Goal: Ask a question: Seek information or help from site administrators or community

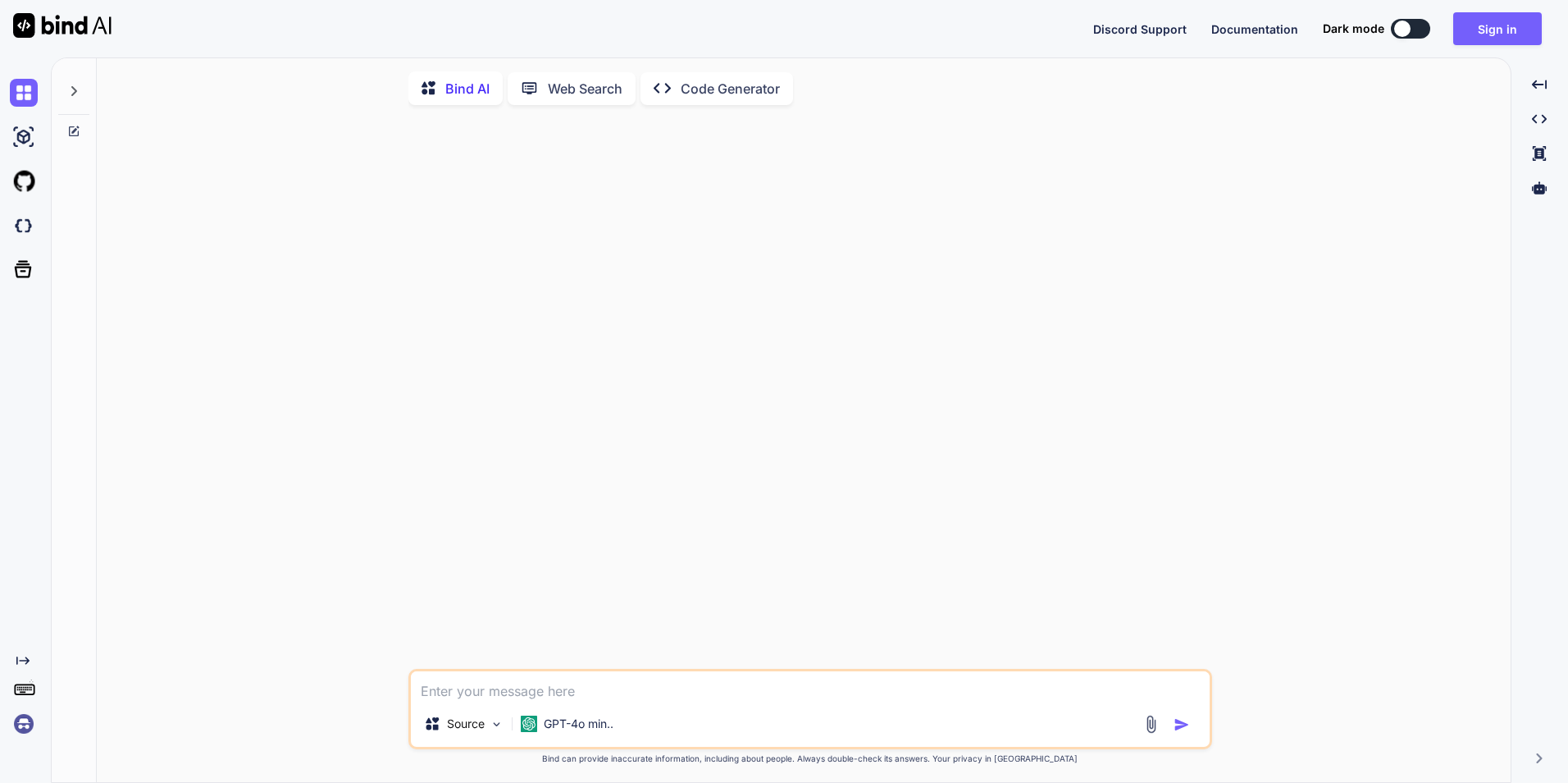
click at [24, 721] on img at bounding box center [23, 723] width 27 height 27
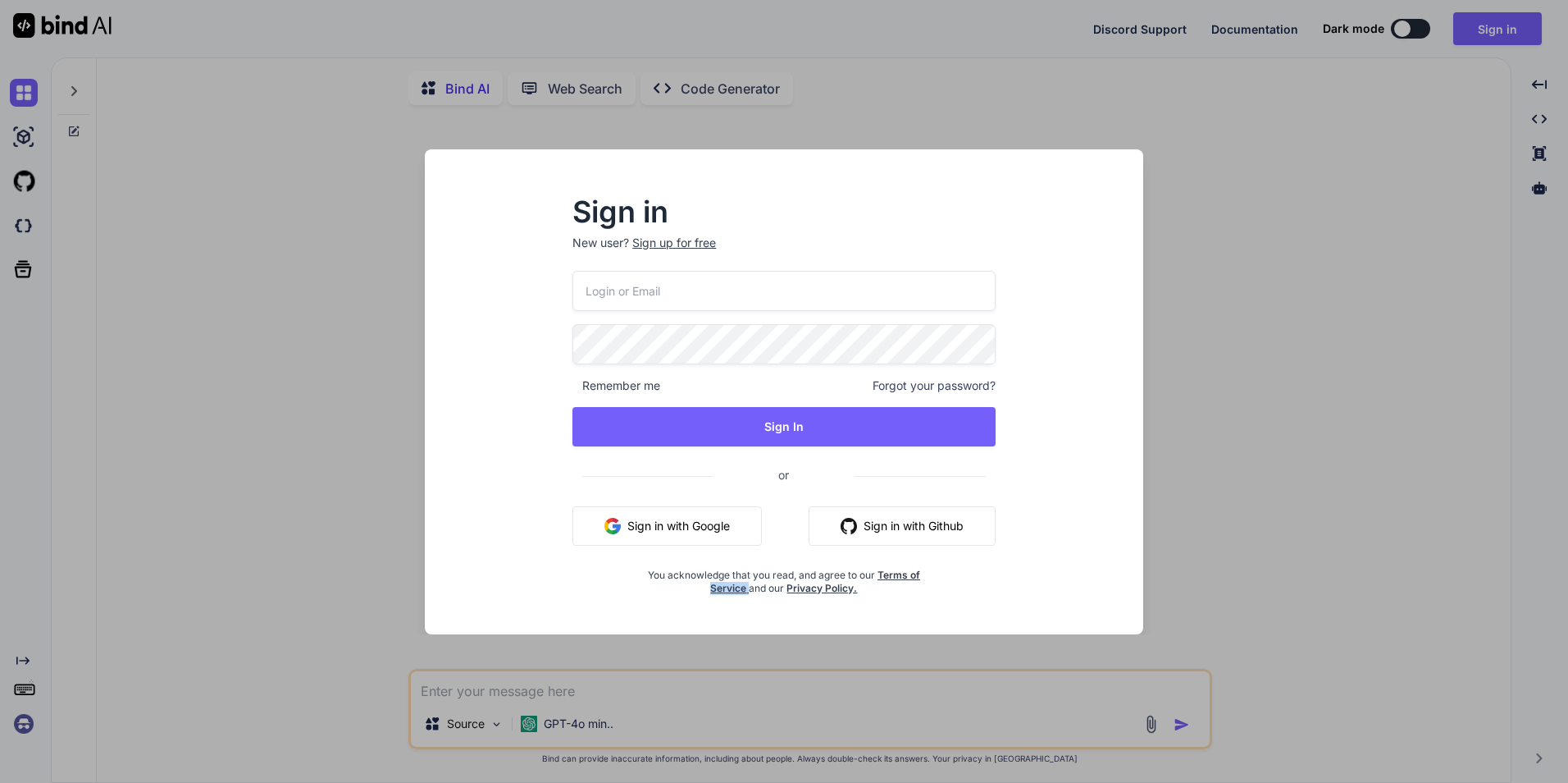
click at [24, 721] on div "Sign in New user? Sign up for free Remember me Forgot your password? Sign In or…" at bounding box center [784, 391] width 1568 height 783
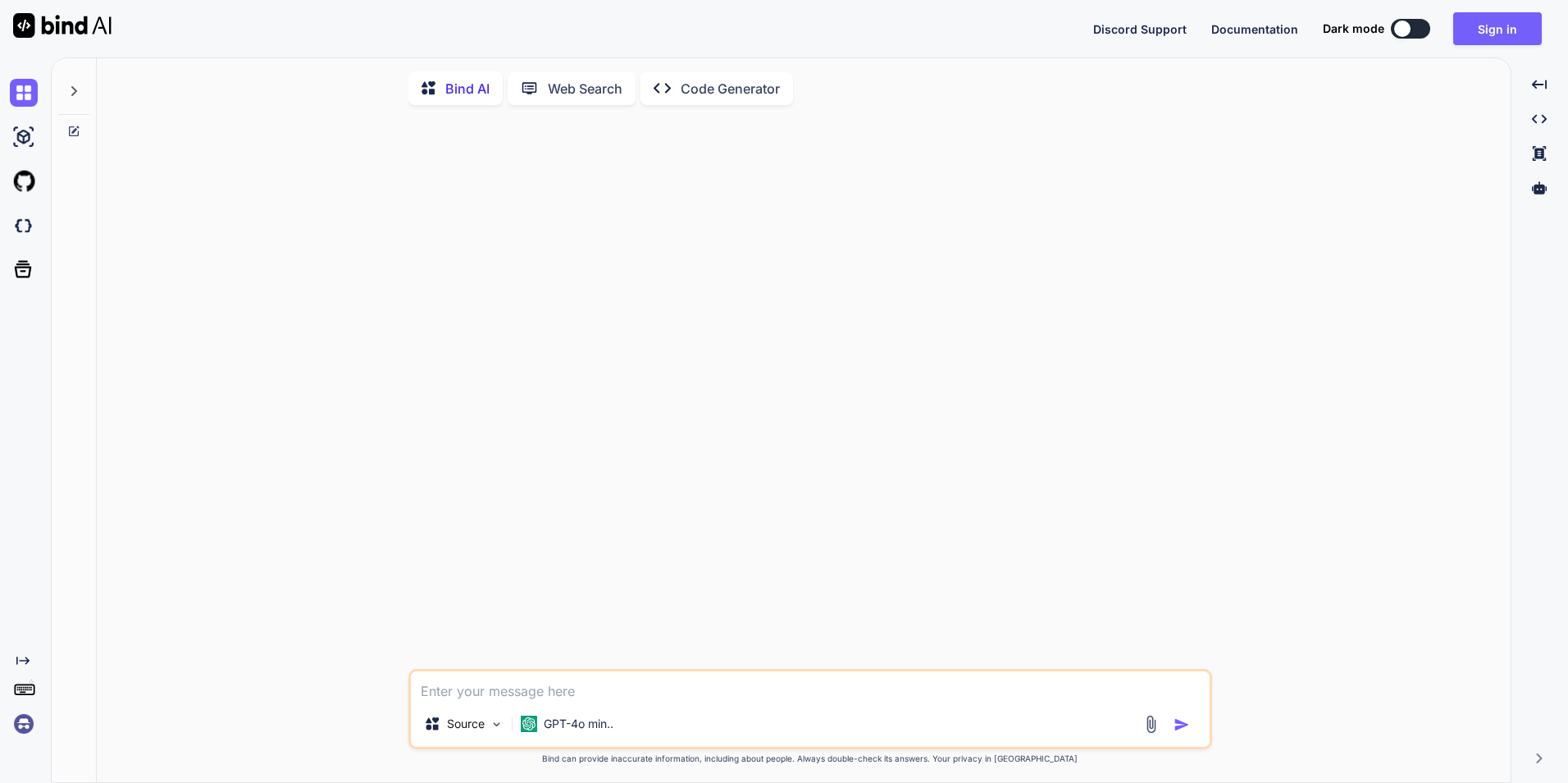
click at [24, 721] on img at bounding box center [23, 723] width 27 height 27
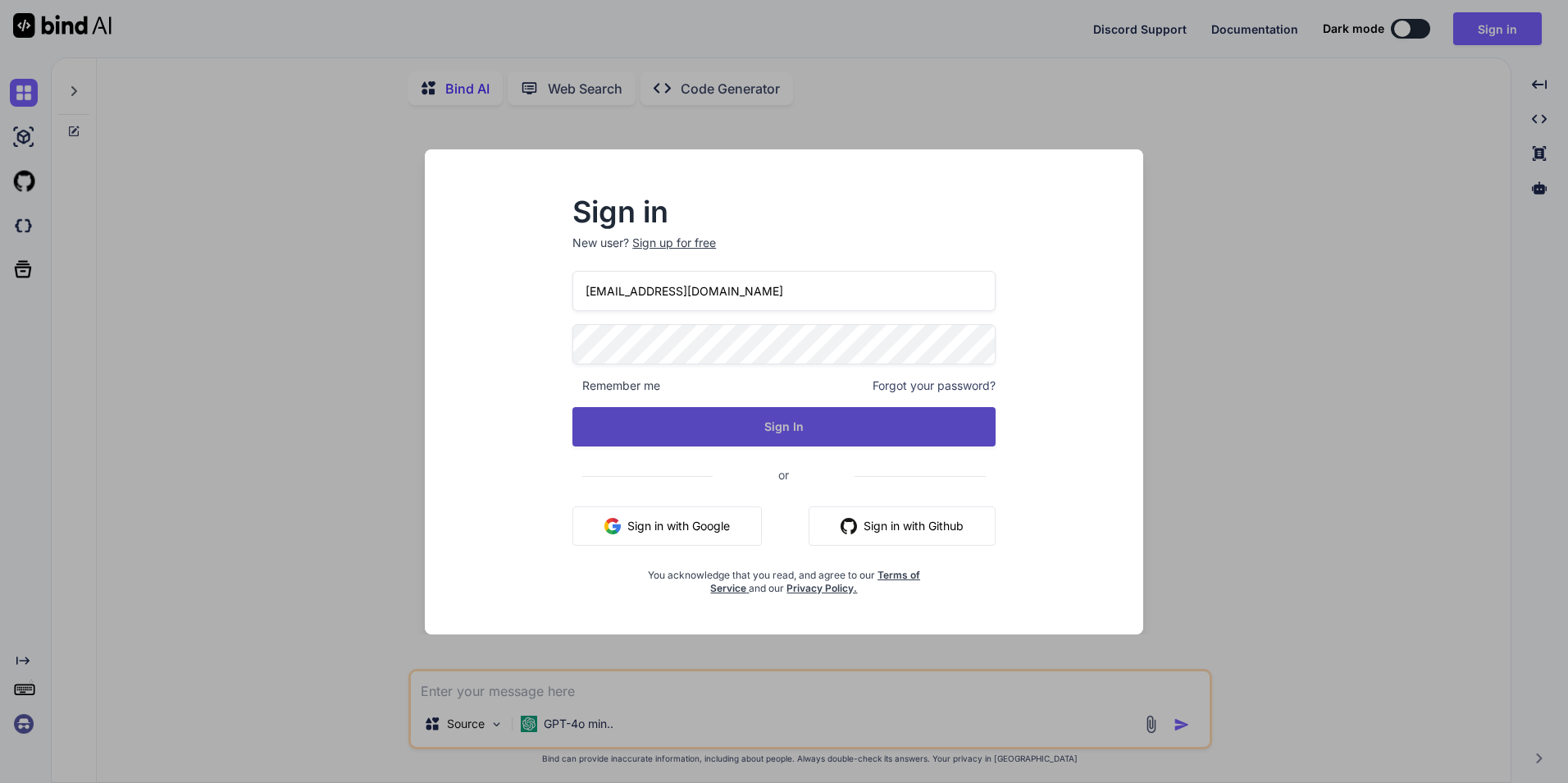
click at [731, 421] on button "Sign In" at bounding box center [784, 427] width 423 height 40
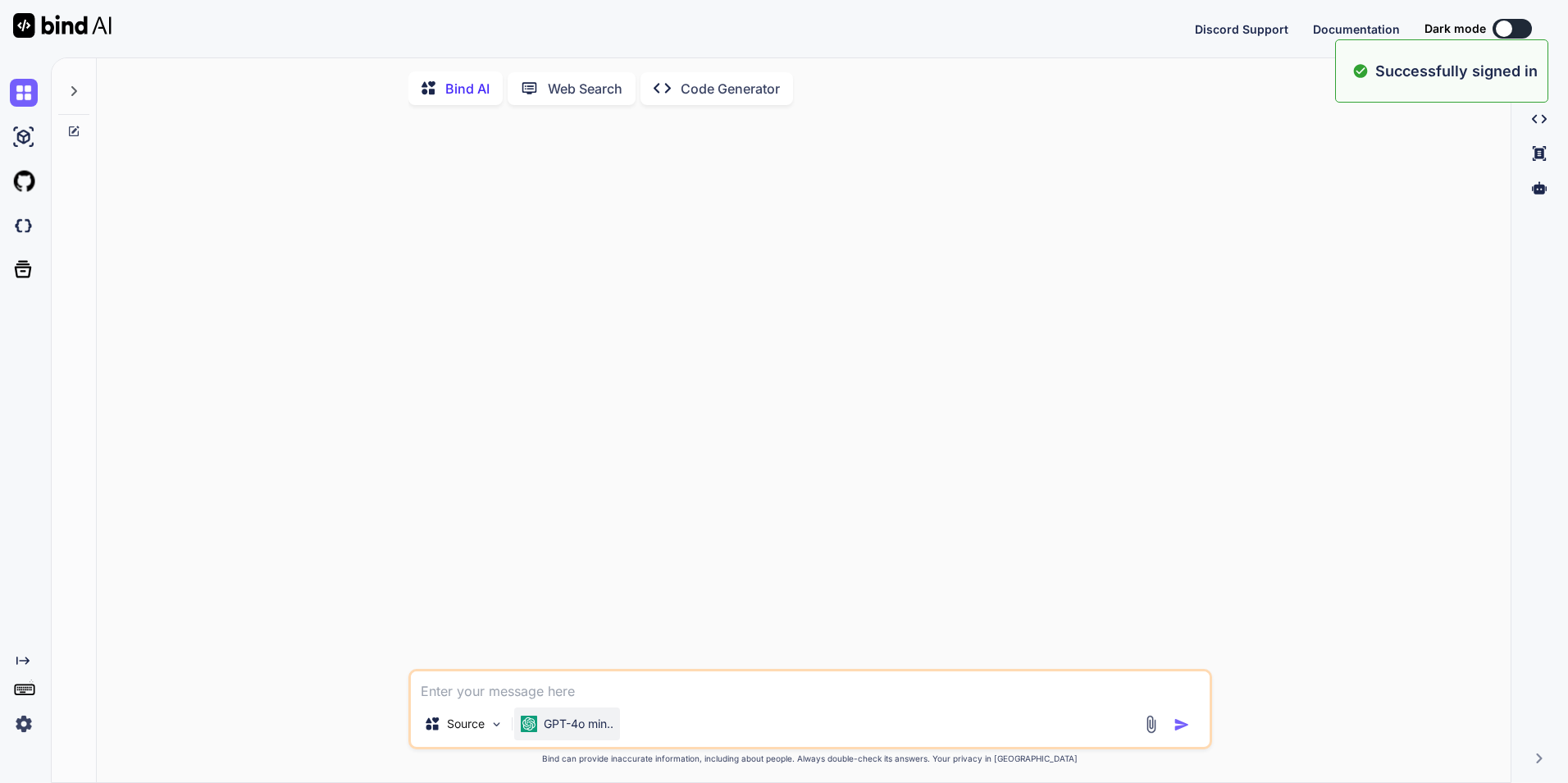
click at [556, 729] on p "GPT-4o min.." at bounding box center [579, 723] width 70 height 16
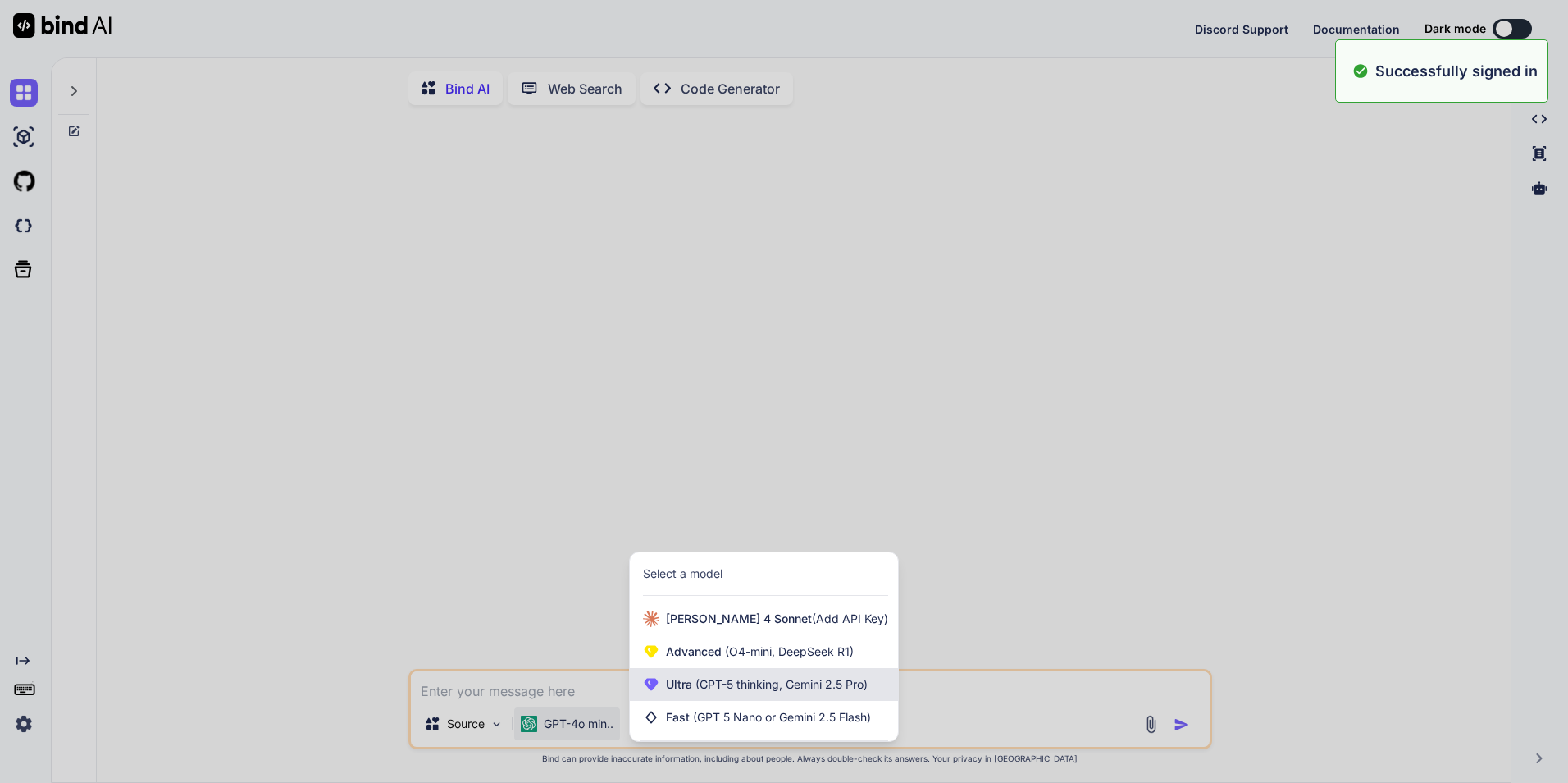
click at [739, 691] on span "(GPT-5 thinking, Gemini 2.5 Pro)" at bounding box center [779, 684] width 175 height 14
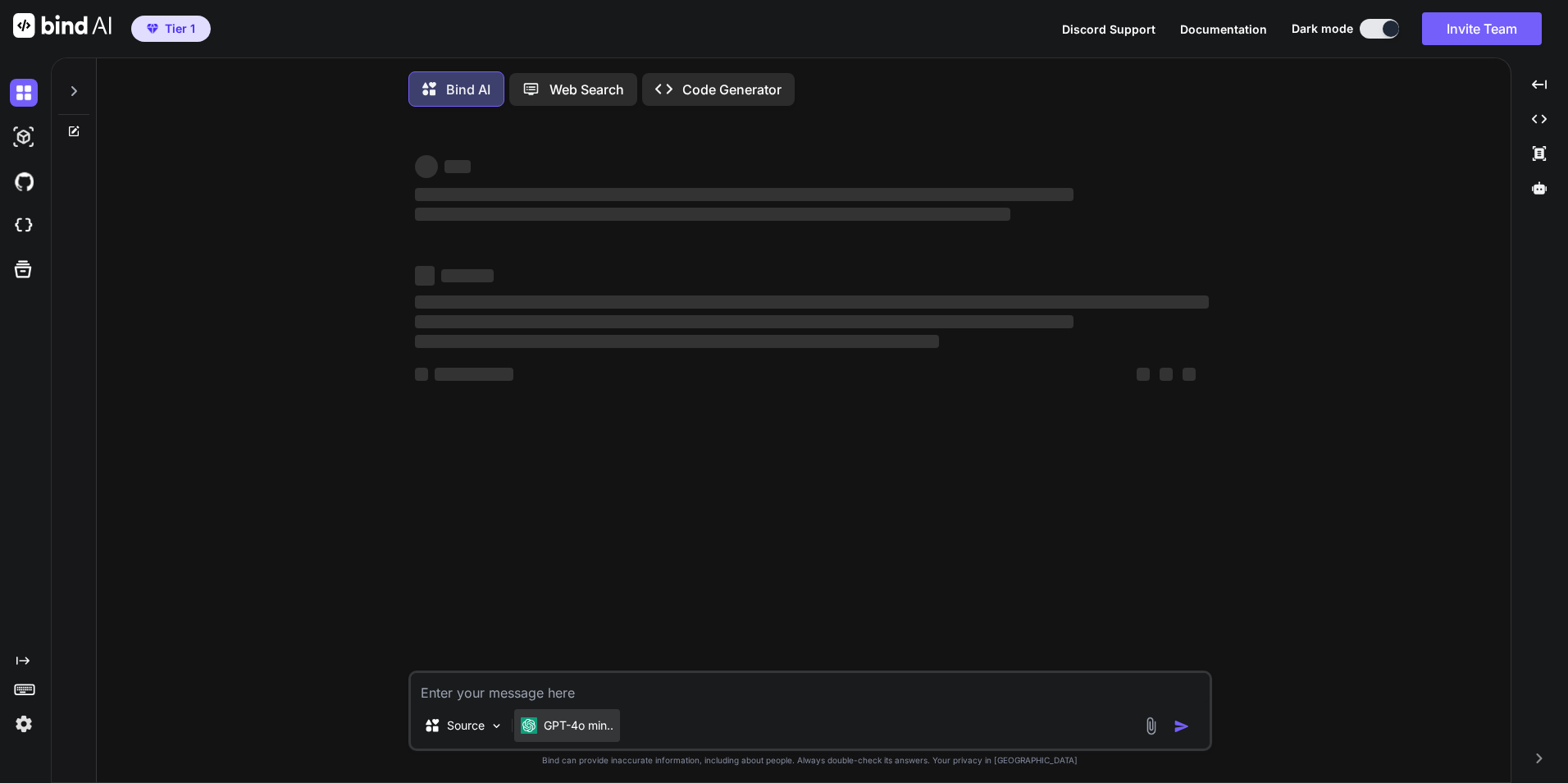
click at [579, 723] on p "GPT-4o min.." at bounding box center [579, 724] width 70 height 16
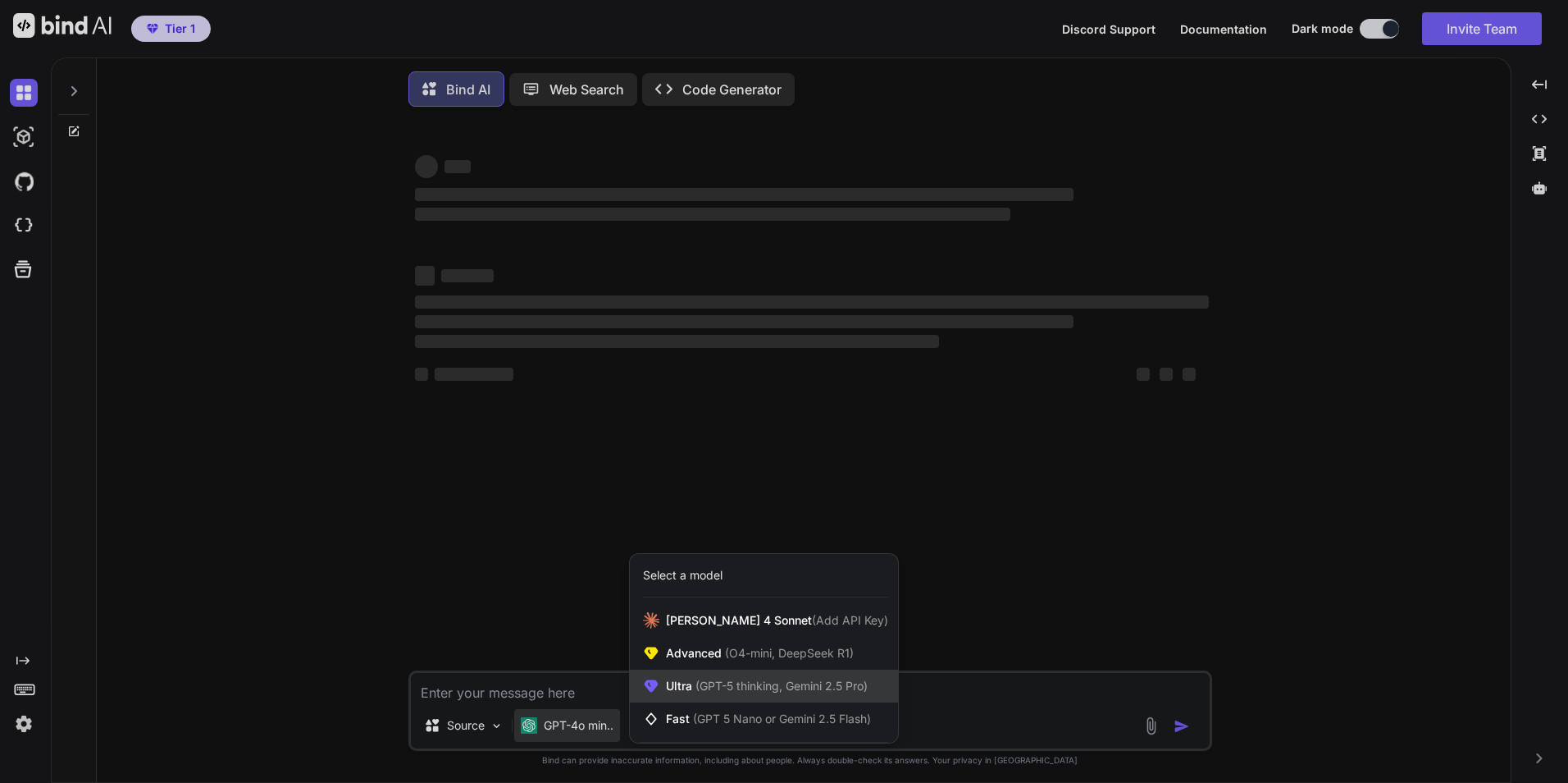
click at [734, 703] on div "Ultra (GPT-5 thinking, Gemini 2.5 Pro)" at bounding box center [763, 685] width 268 height 33
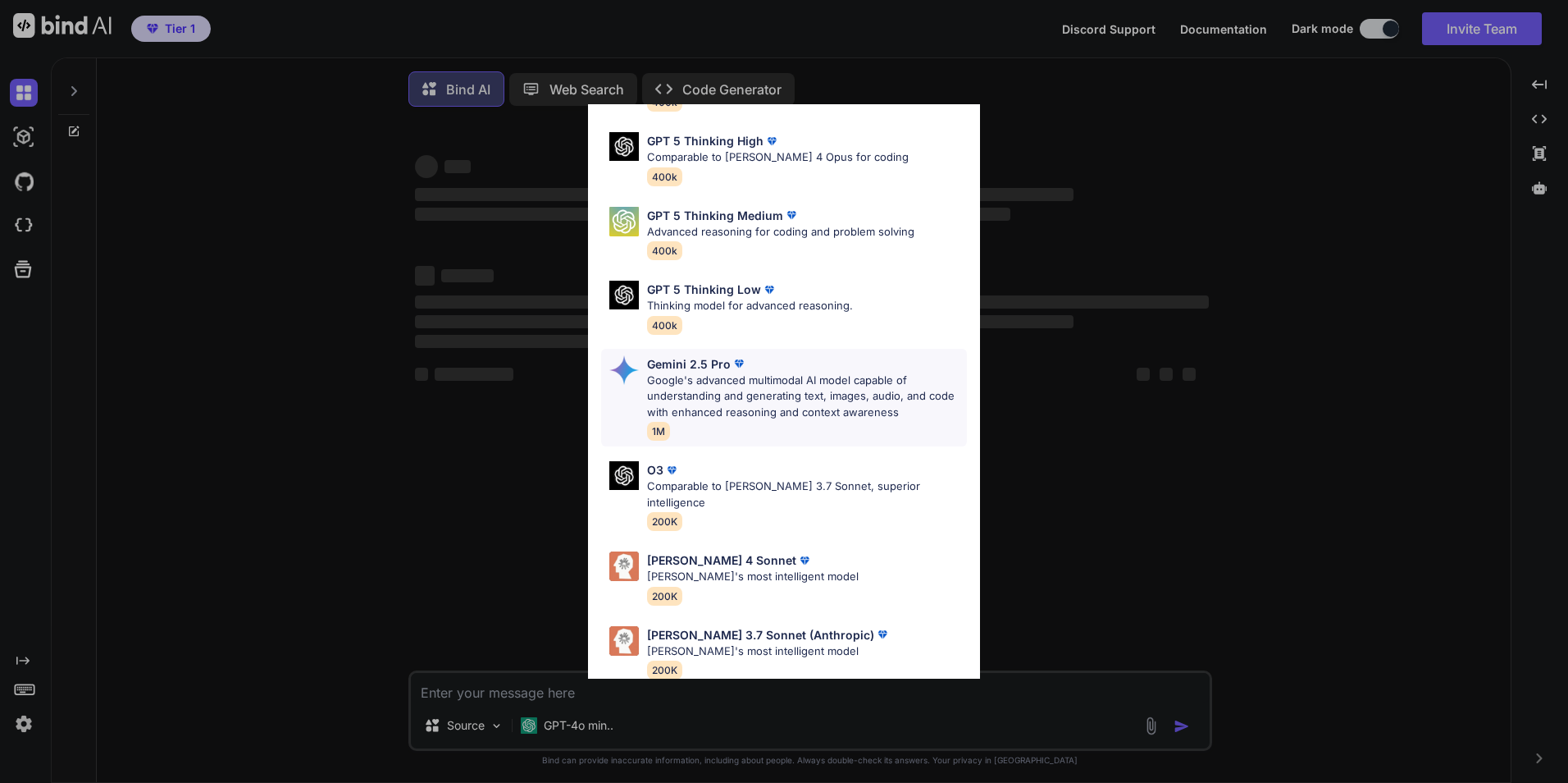
scroll to position [133, 0]
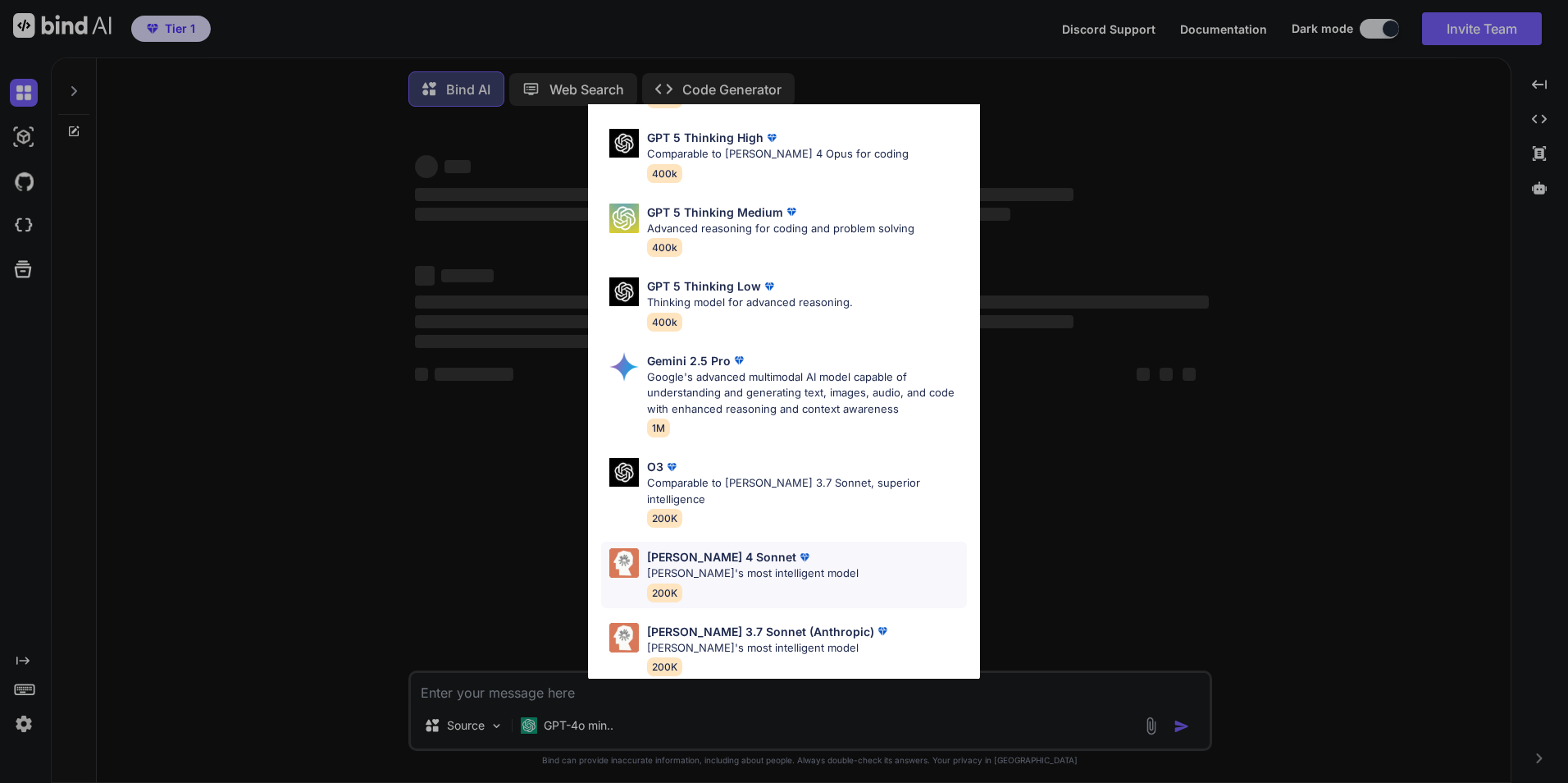
click at [745, 565] on p "[PERSON_NAME]'s most intelligent model" at bounding box center [753, 573] width 212 height 16
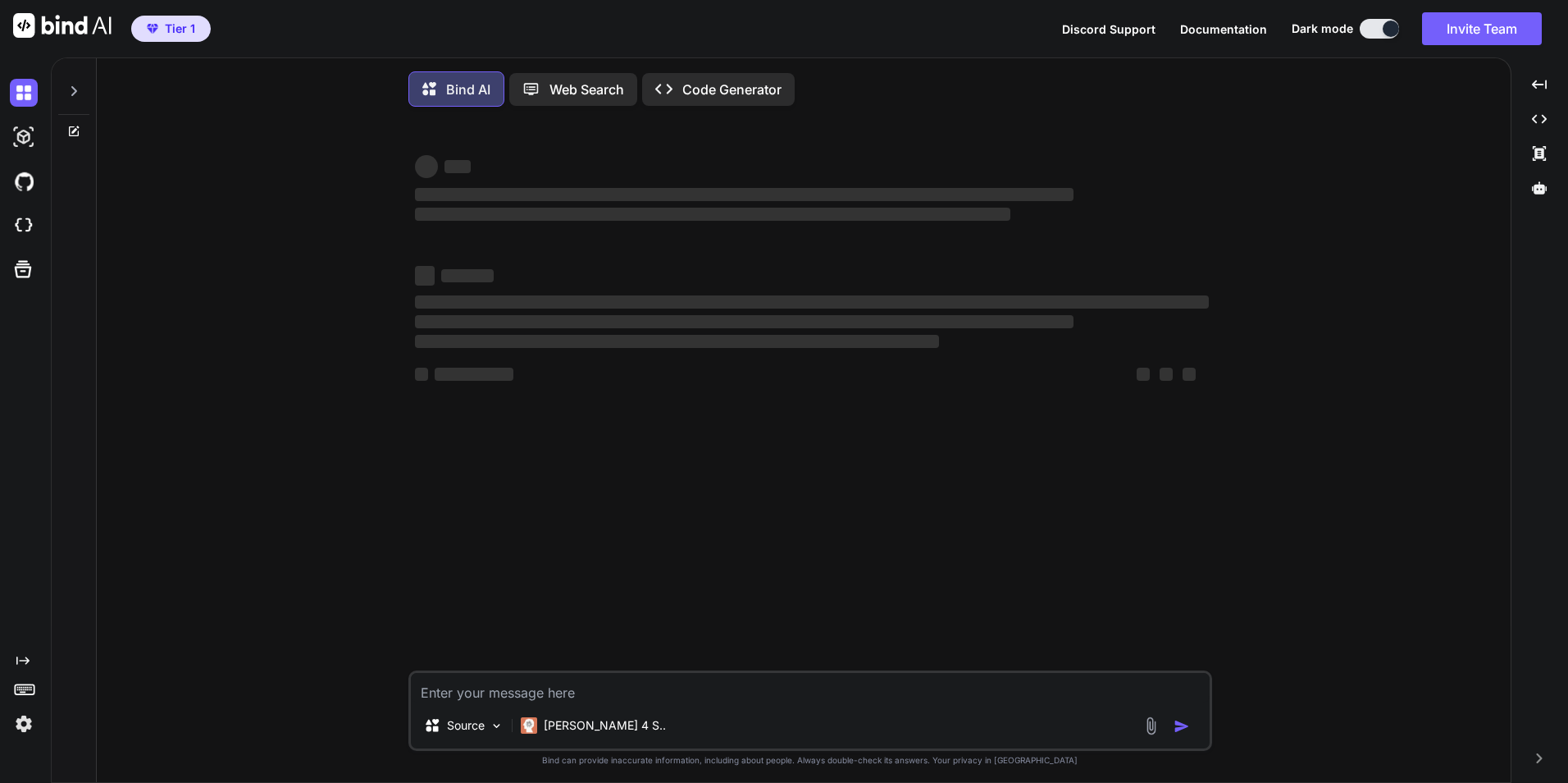
click at [643, 698] on textarea at bounding box center [810, 687] width 799 height 29
type textarea "x"
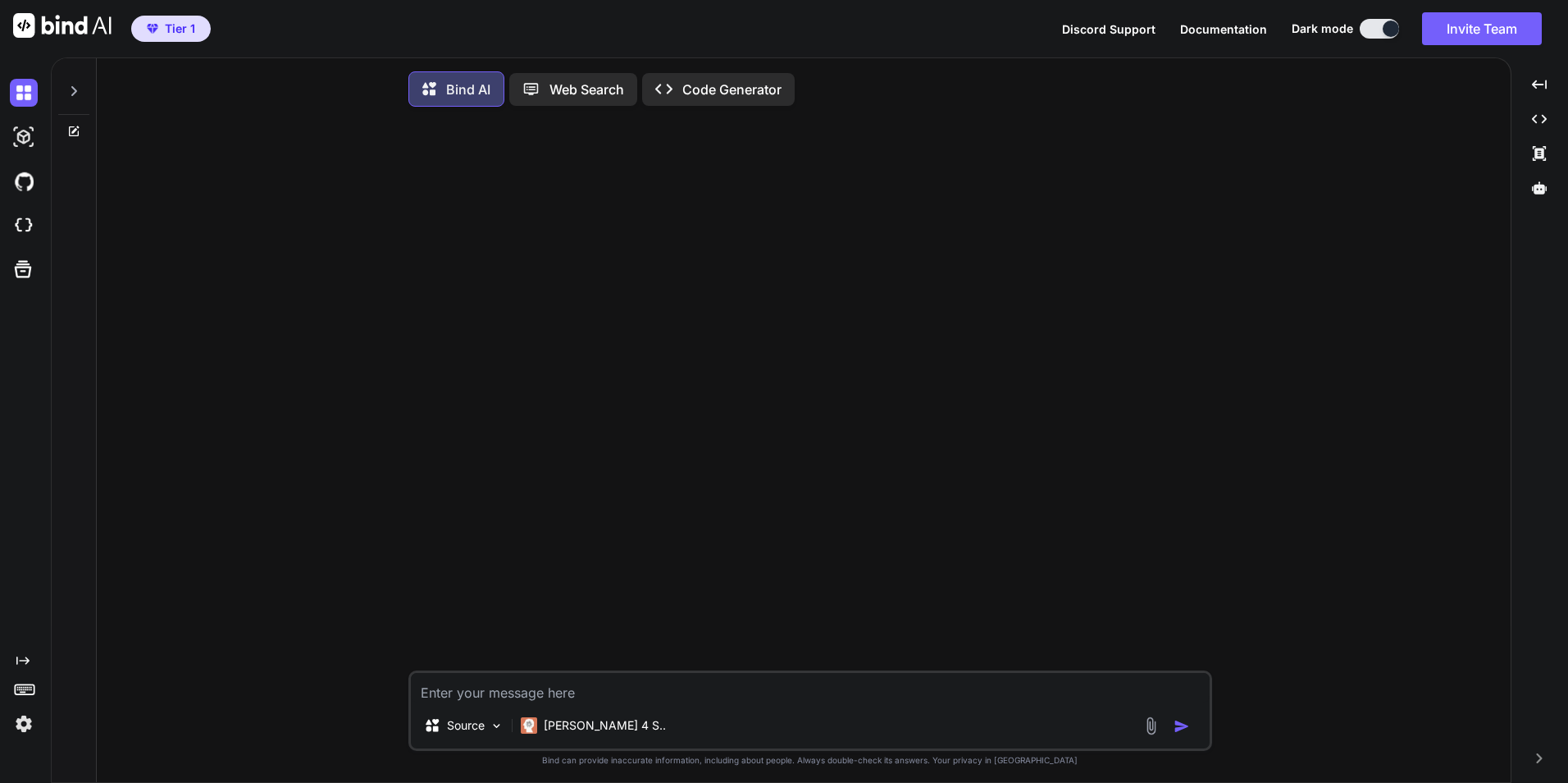
paste textarea "root@server:/ddisk/transmission# sudo journalctl -u transmission-daemon [DATE] …"
type textarea "root@server:/ddisk/transmission# sudo journalctl -u transmission-daemon [DATE] …"
type textarea "x"
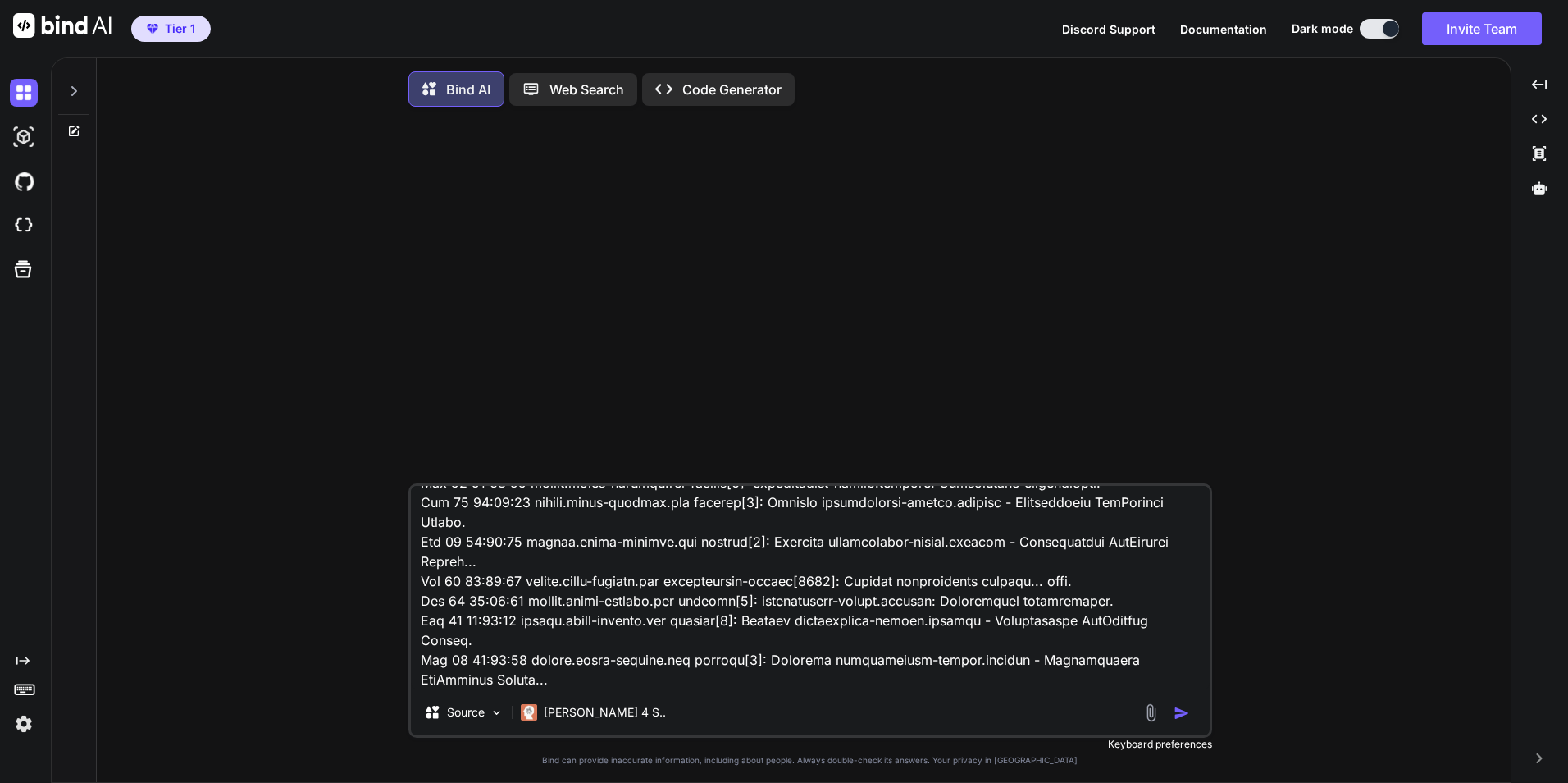
type textarea "root@server:/ddisk/transmission# sudo journalctl -u transmission-daemon [DATE] …"
click at [1176, 717] on img "button" at bounding box center [1181, 712] width 16 height 16
type textarea "x"
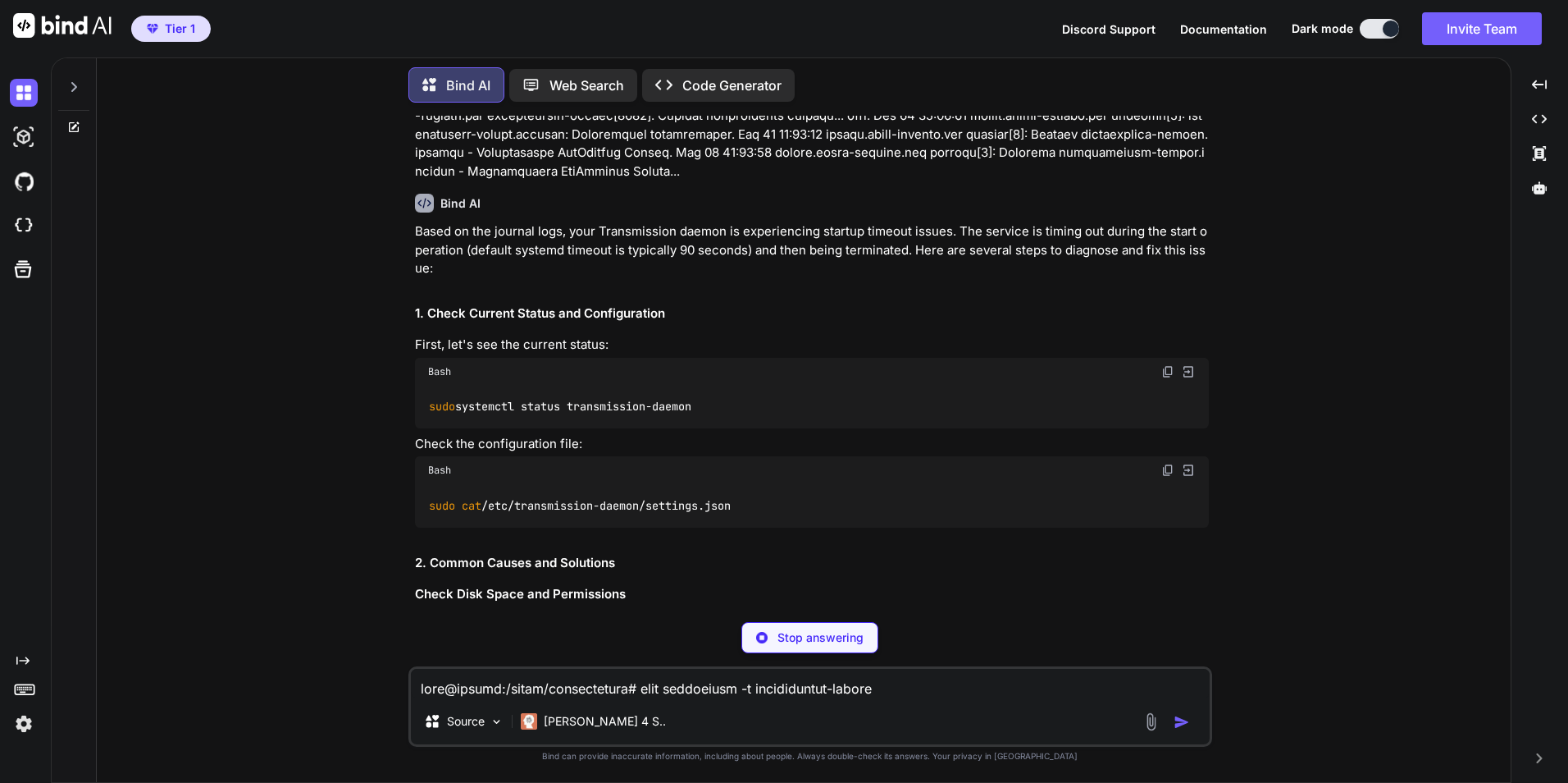
scroll to position [329, 0]
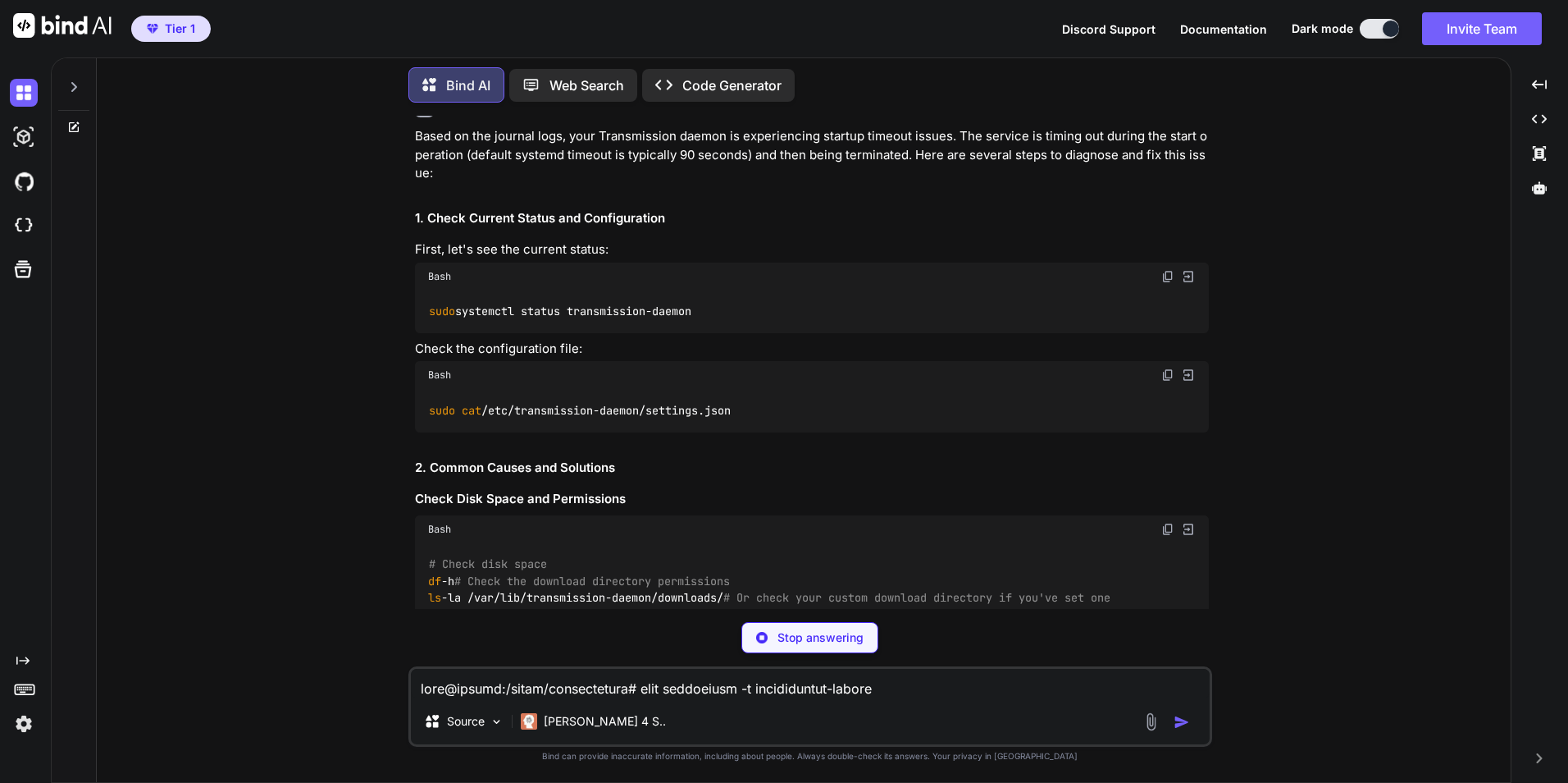
click at [1164, 276] on img at bounding box center [1168, 276] width 13 height 13
type textarea "x"
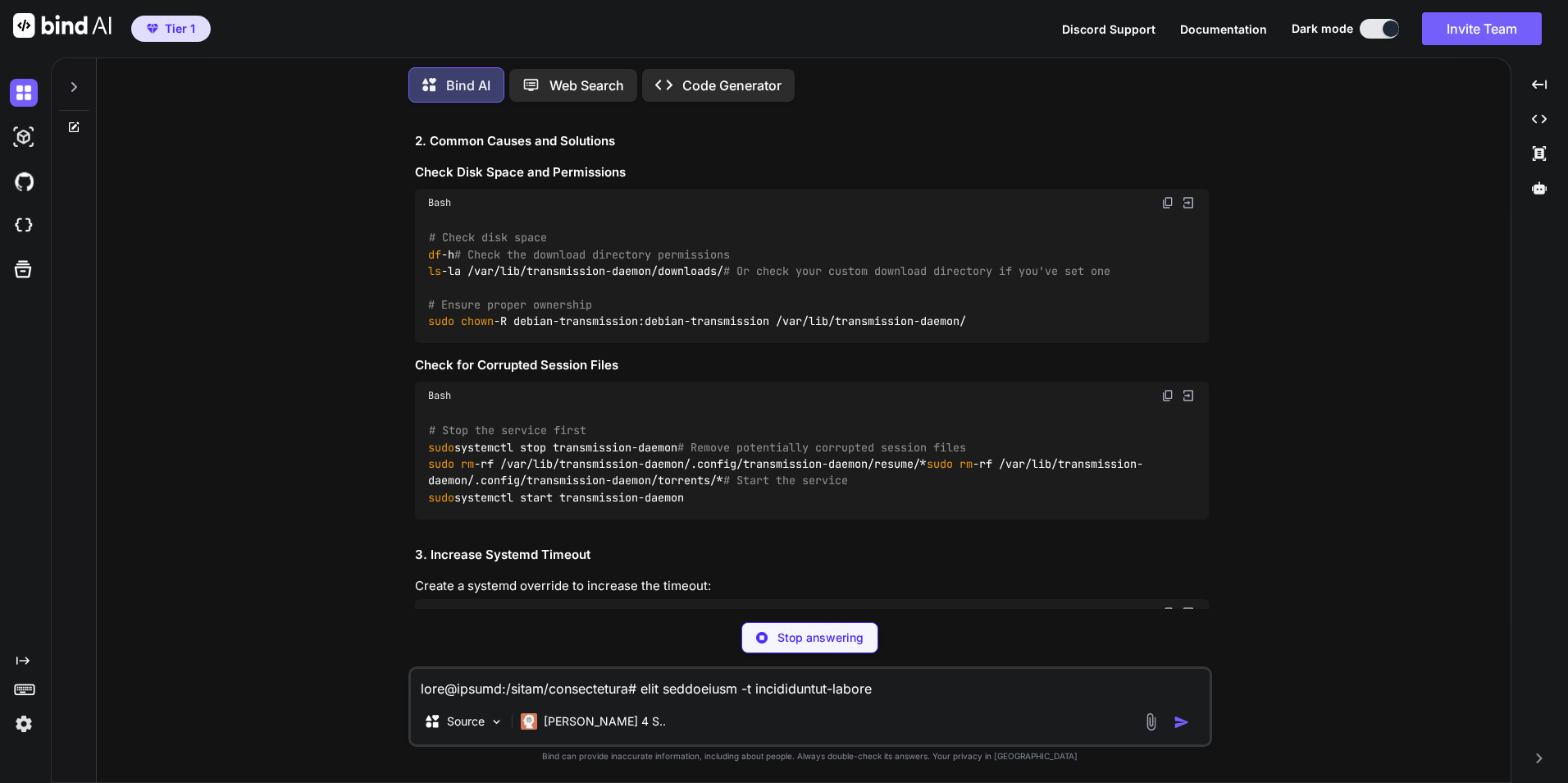
scroll to position [656, 0]
click at [490, 328] on span "chown" at bounding box center [477, 320] width 33 height 15
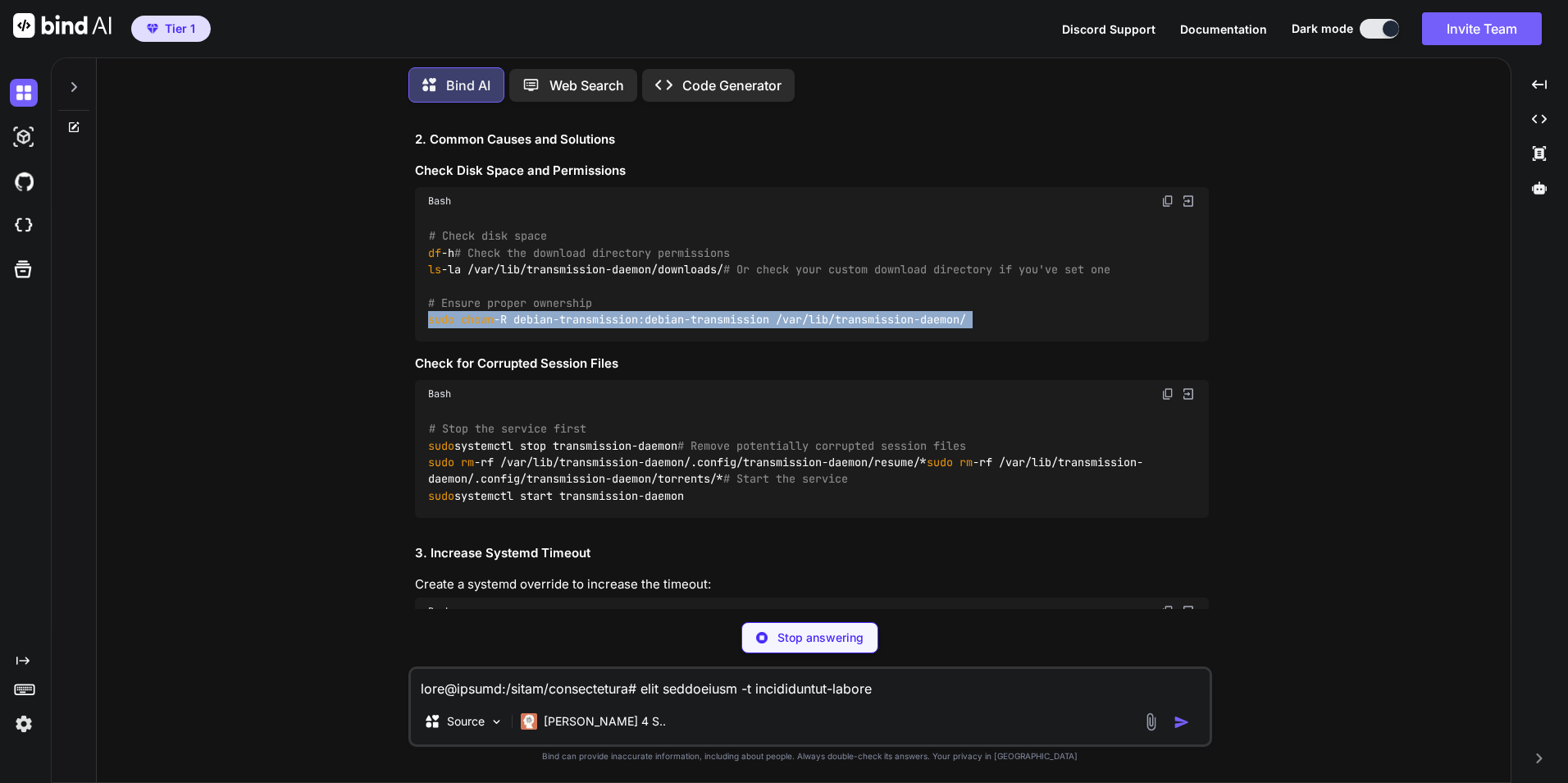
click at [490, 328] on span "chown" at bounding box center [477, 320] width 33 height 15
copy div "sudo chown -R debian-transmission:debian-transmission /var/lib/transmission-dae…"
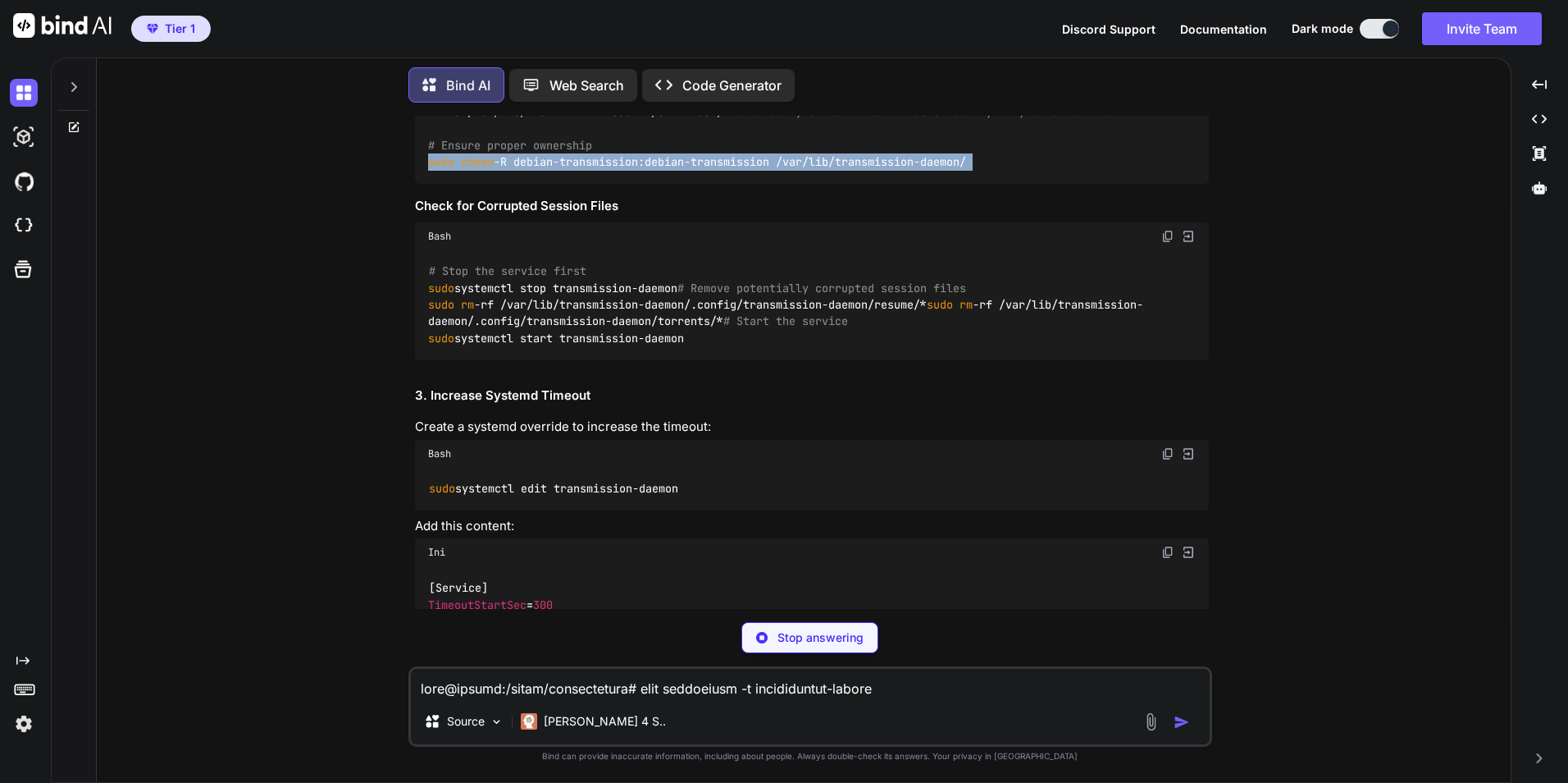
scroll to position [821, 0]
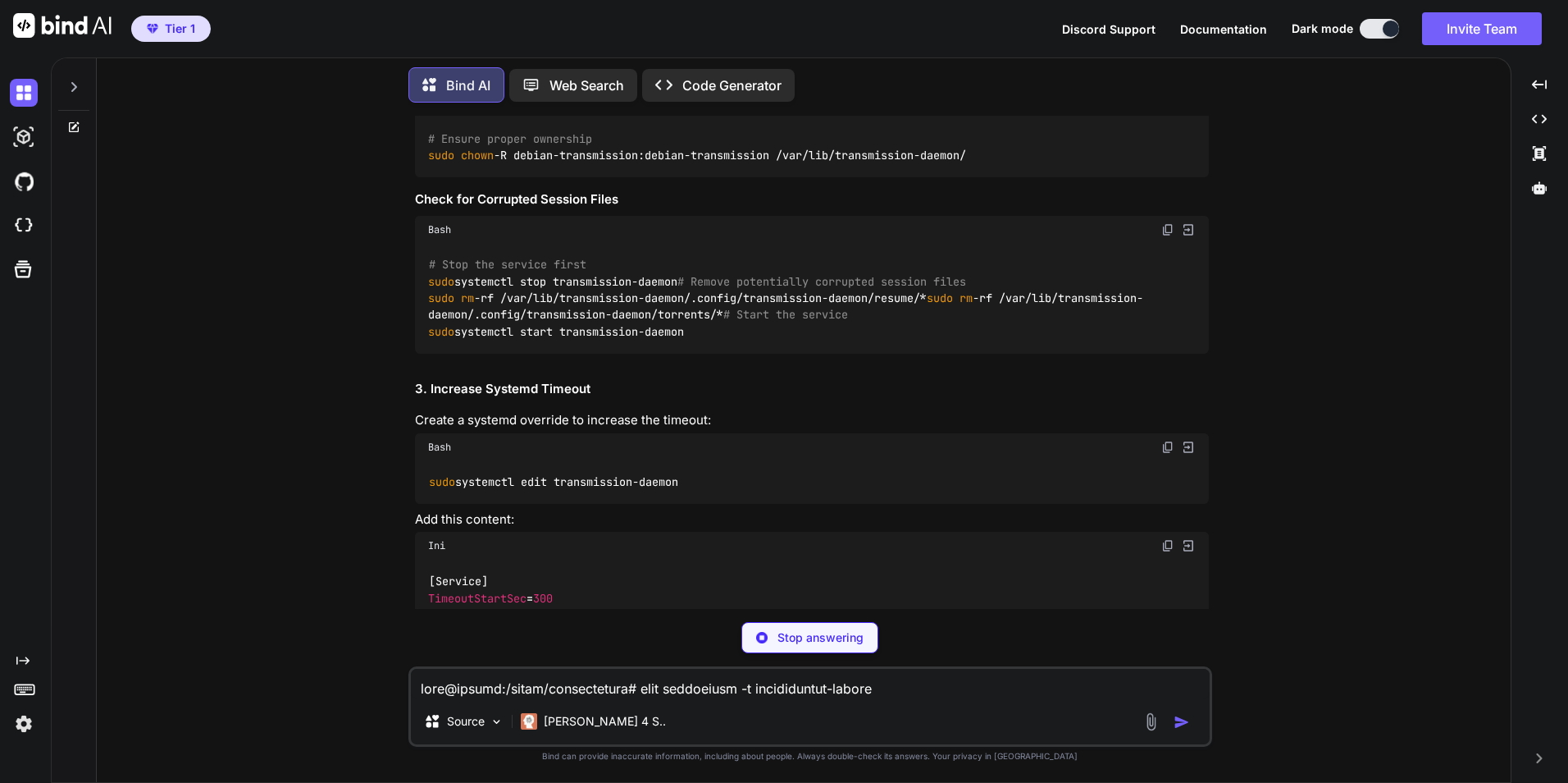
click at [601, 340] on code "# Stop the service first sudo systemctl stop transmission-daemon # Remove poten…" at bounding box center [785, 297] width 715 height 83
copy div "sudo systemctl start transmission-daemon"
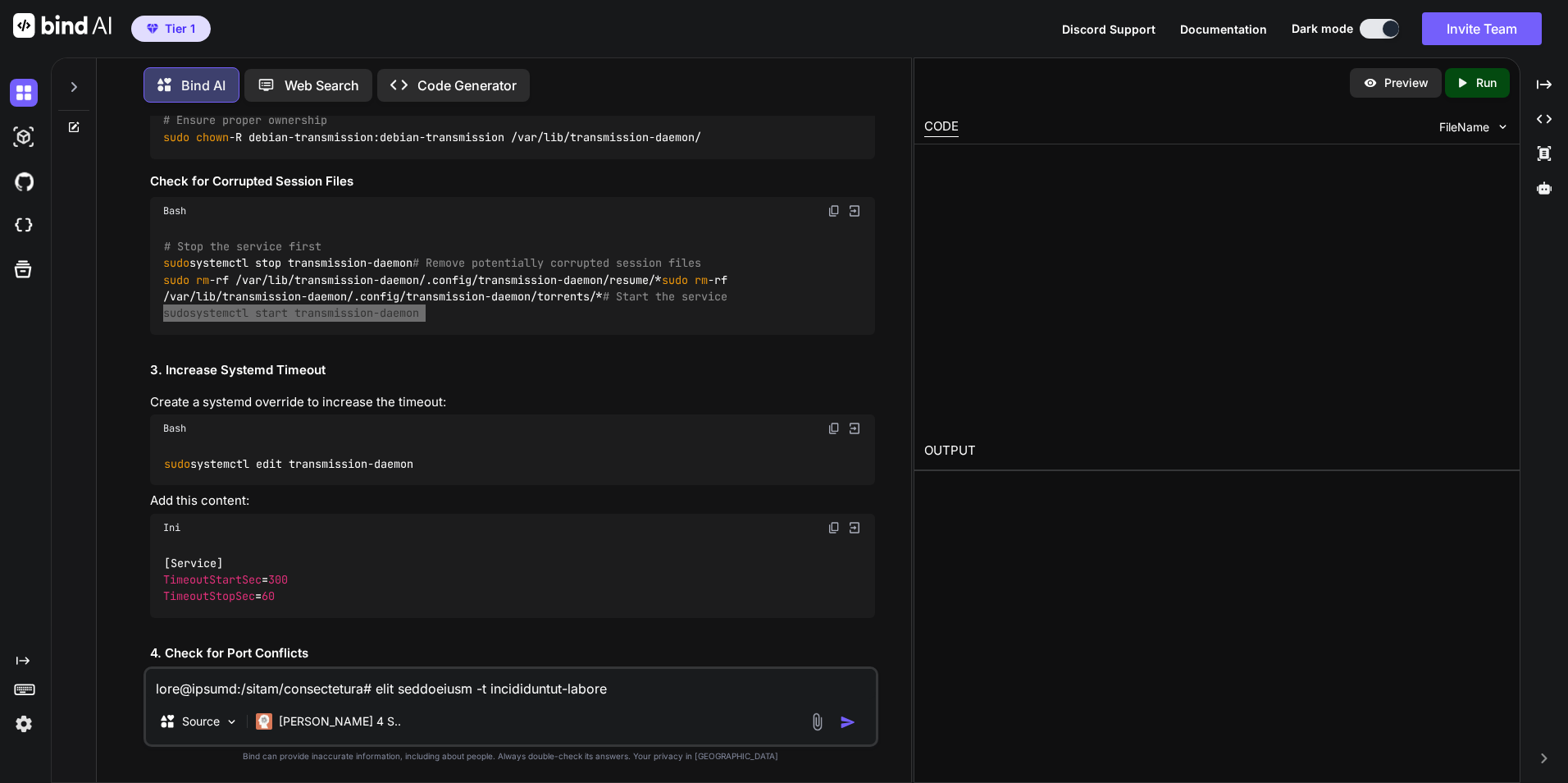
type textarea "x"
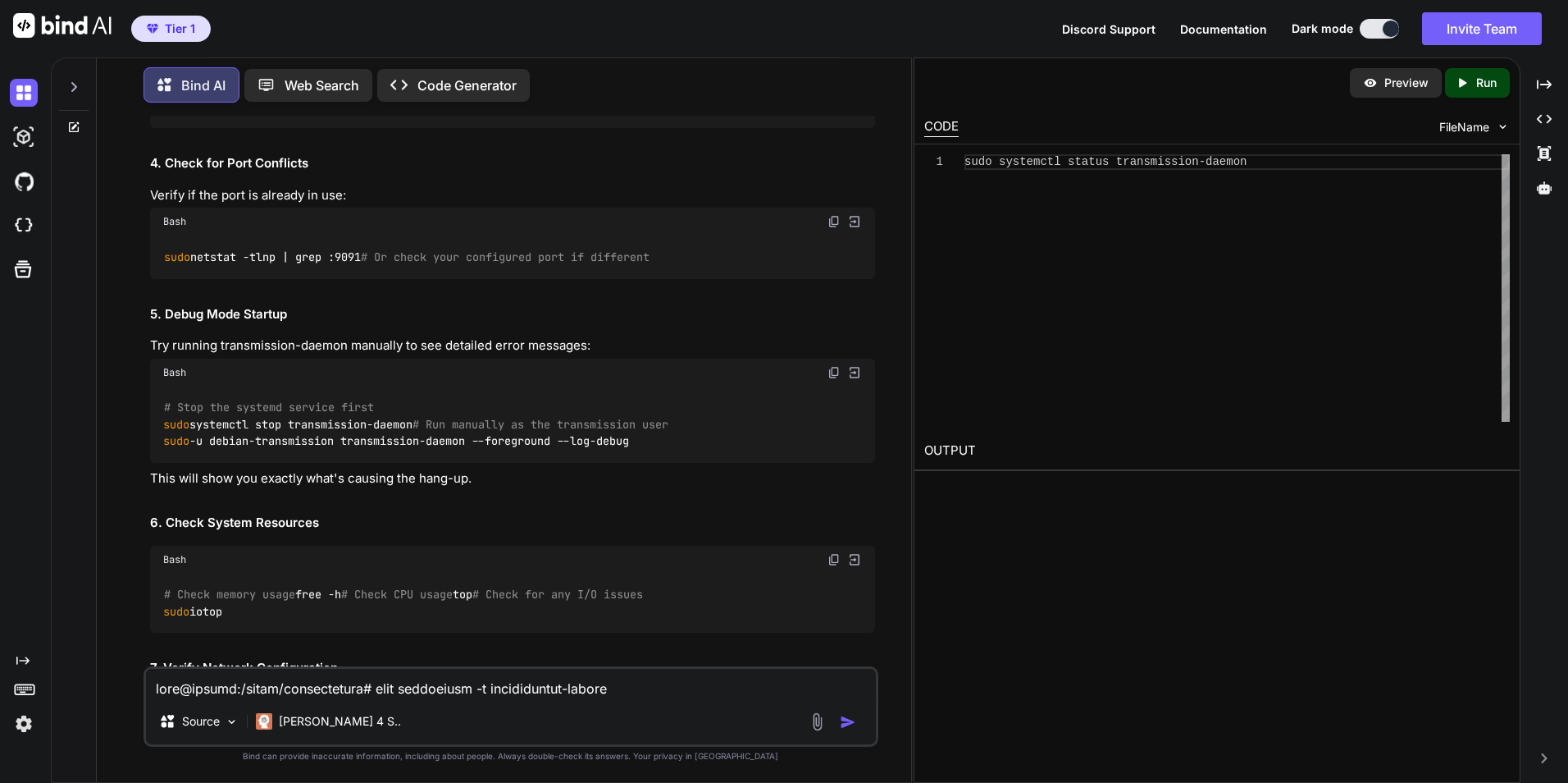
scroll to position [1349, 0]
click at [307, 263] on code "sudo netstat -tlnp | grep :9091 # Or check your configured port if different" at bounding box center [407, 255] width 488 height 17
copy code "sudo netstat -tlnp | grep :9091"
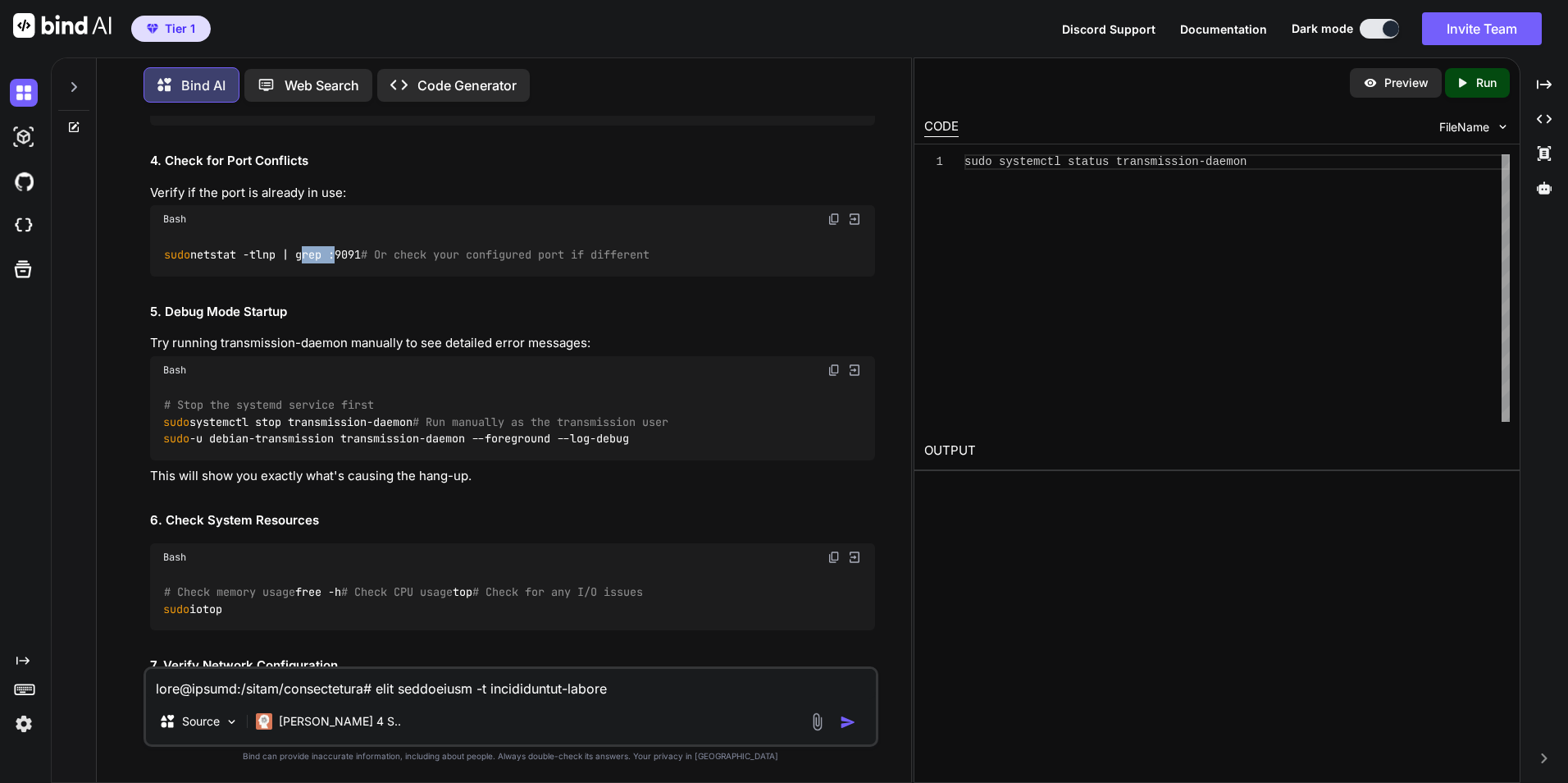
click at [349, 126] on div "[Service] TimeoutStartSec = 300 TimeoutStopSec = 60" at bounding box center [513, 87] width 725 height 77
click at [284, 695] on textarea at bounding box center [510, 683] width 730 height 29
paste textarea "root@server:/ddisk/transmission# sudo netstat -tlnp | grep :9091 tcp 0 0 [TECHN…"
type textarea "root@server:/ddisk/transmission# sudo netstat -tlnp | grep :9091 tcp 0 0 [TECHN…"
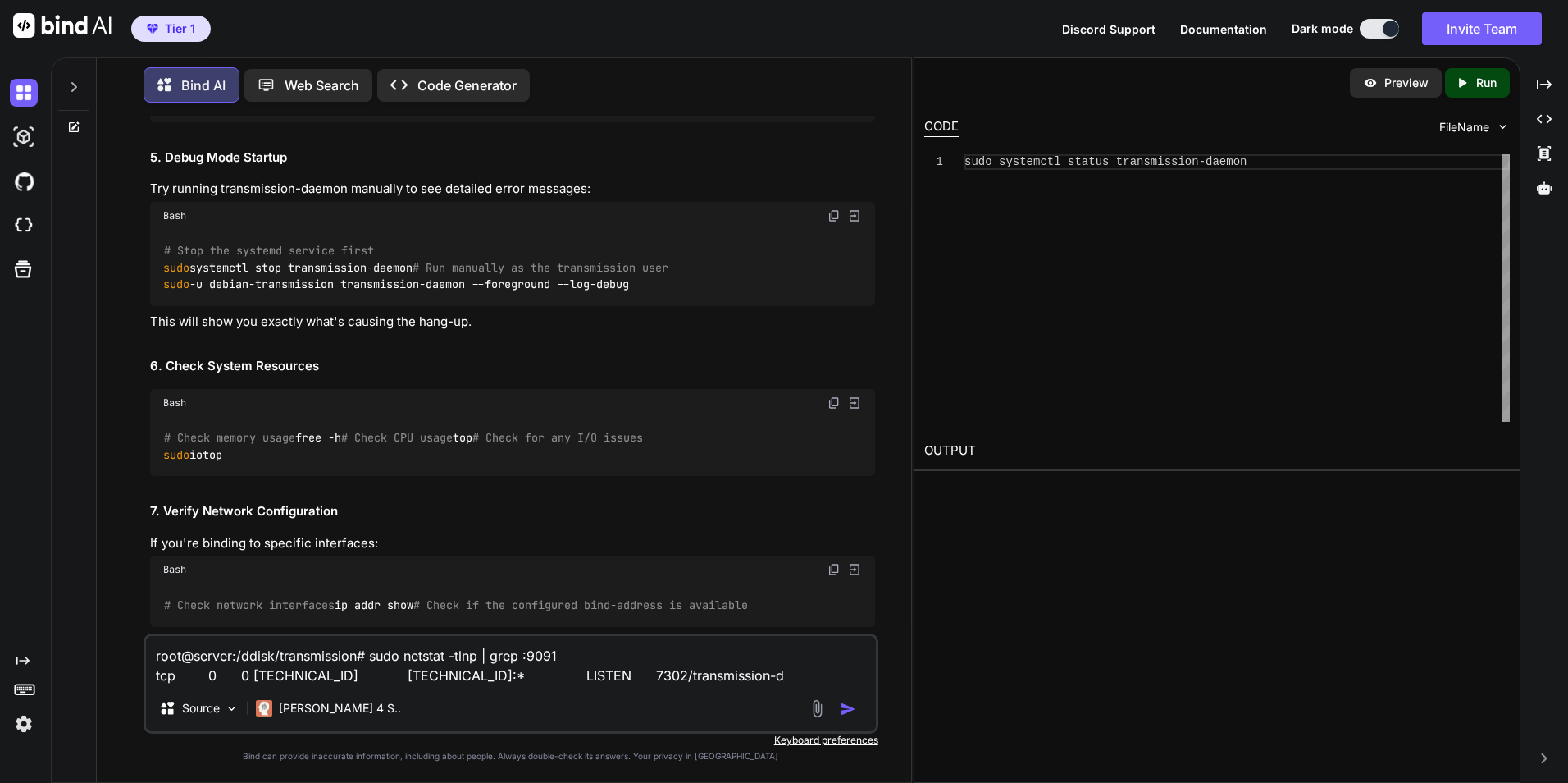
scroll to position [1514, 0]
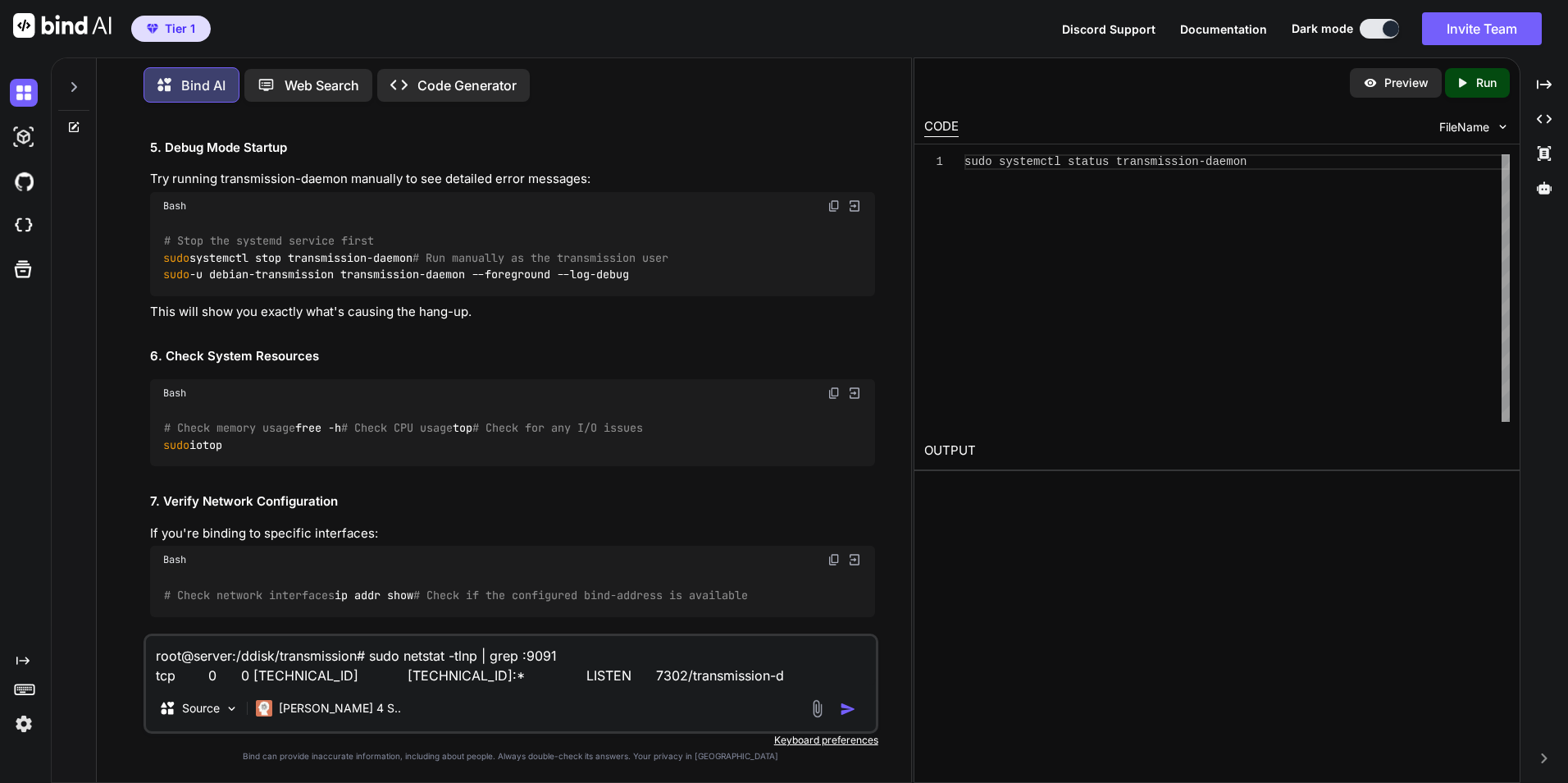
type textarea "x"
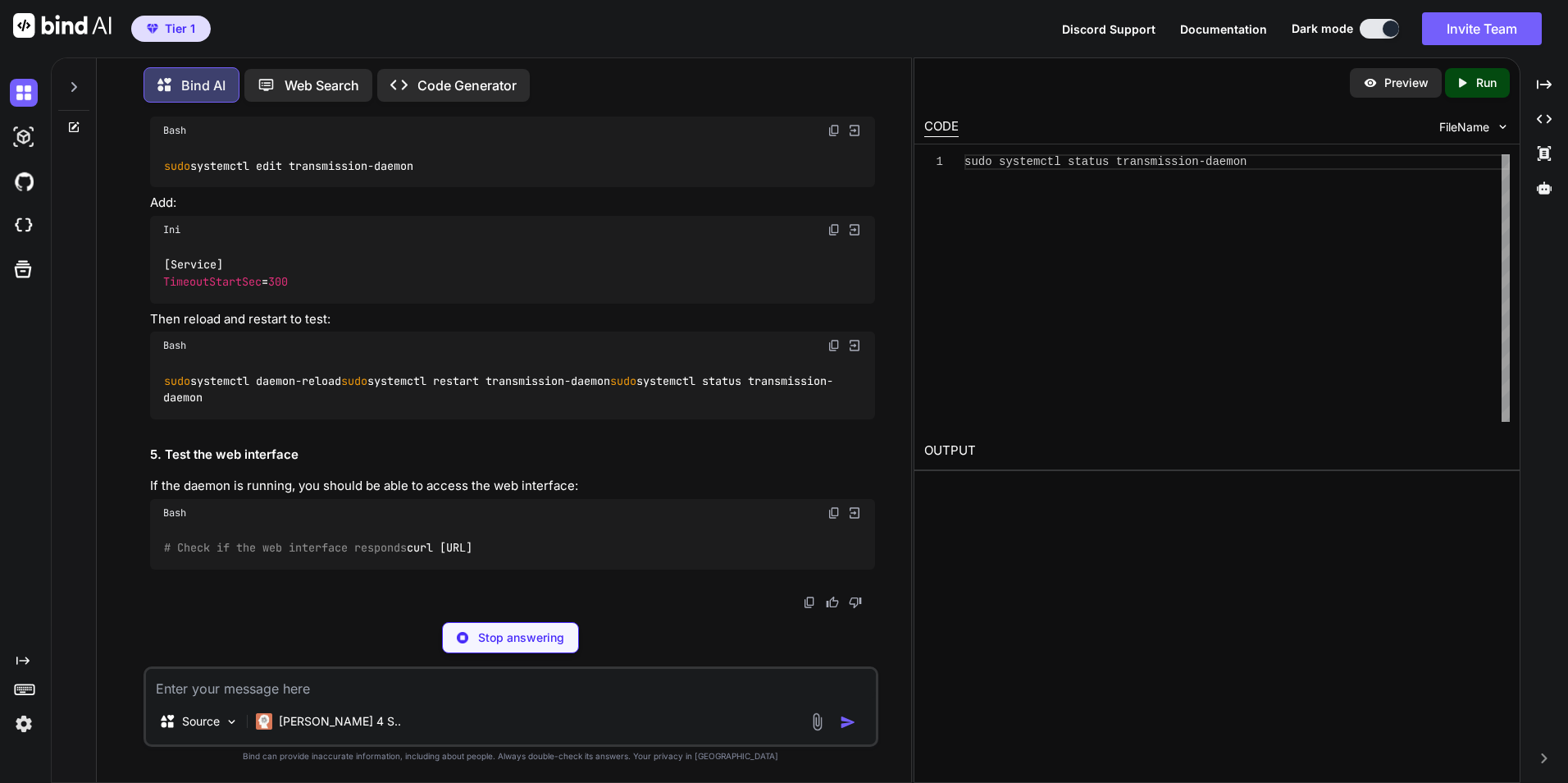
scroll to position [4075, 0]
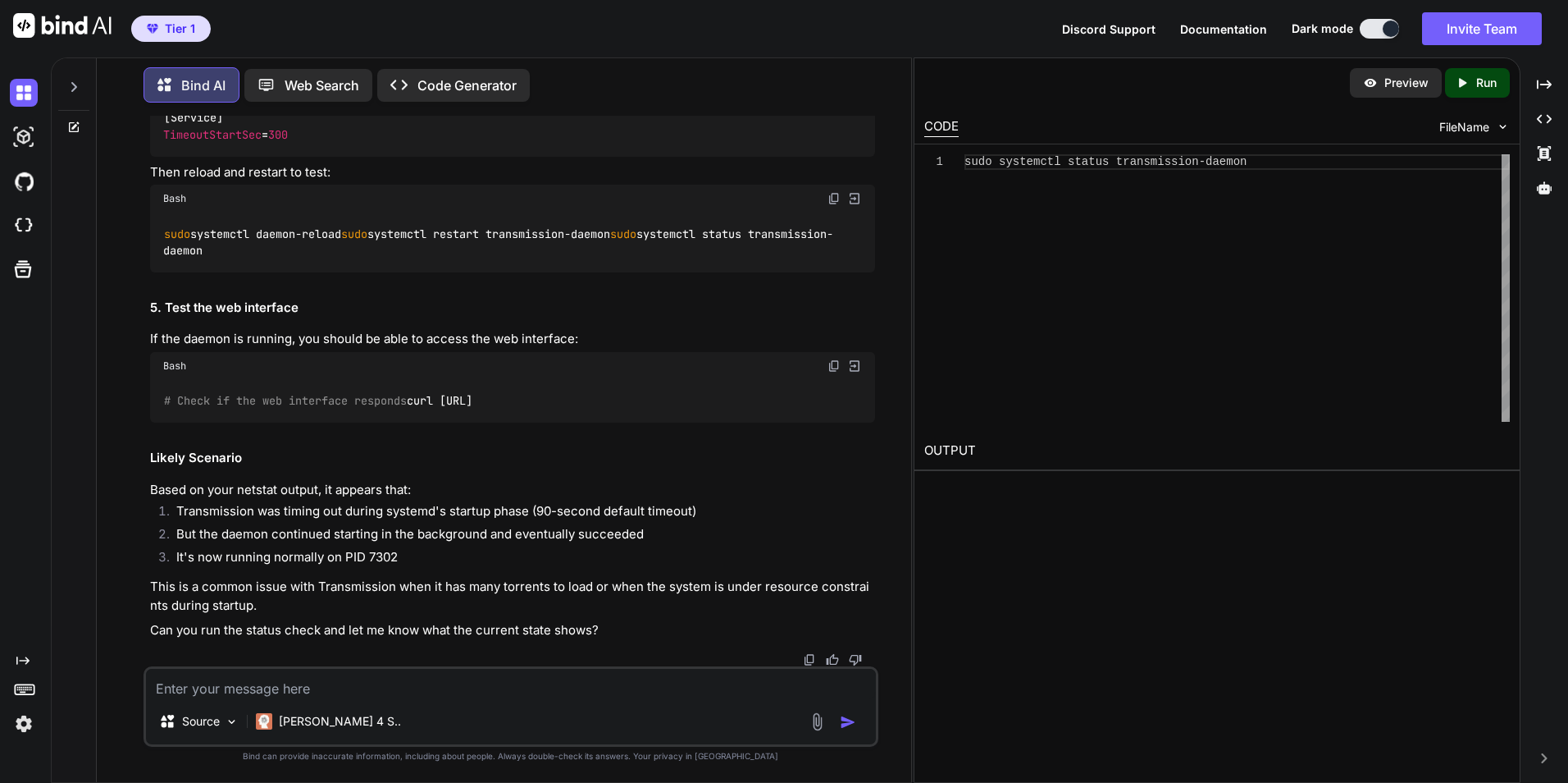
drag, startPoint x: 360, startPoint y: 413, endPoint x: 166, endPoint y: 410, distance: 194.0
copy code "curl -I [URL]"
click at [17, 93] on img at bounding box center [23, 92] width 27 height 27
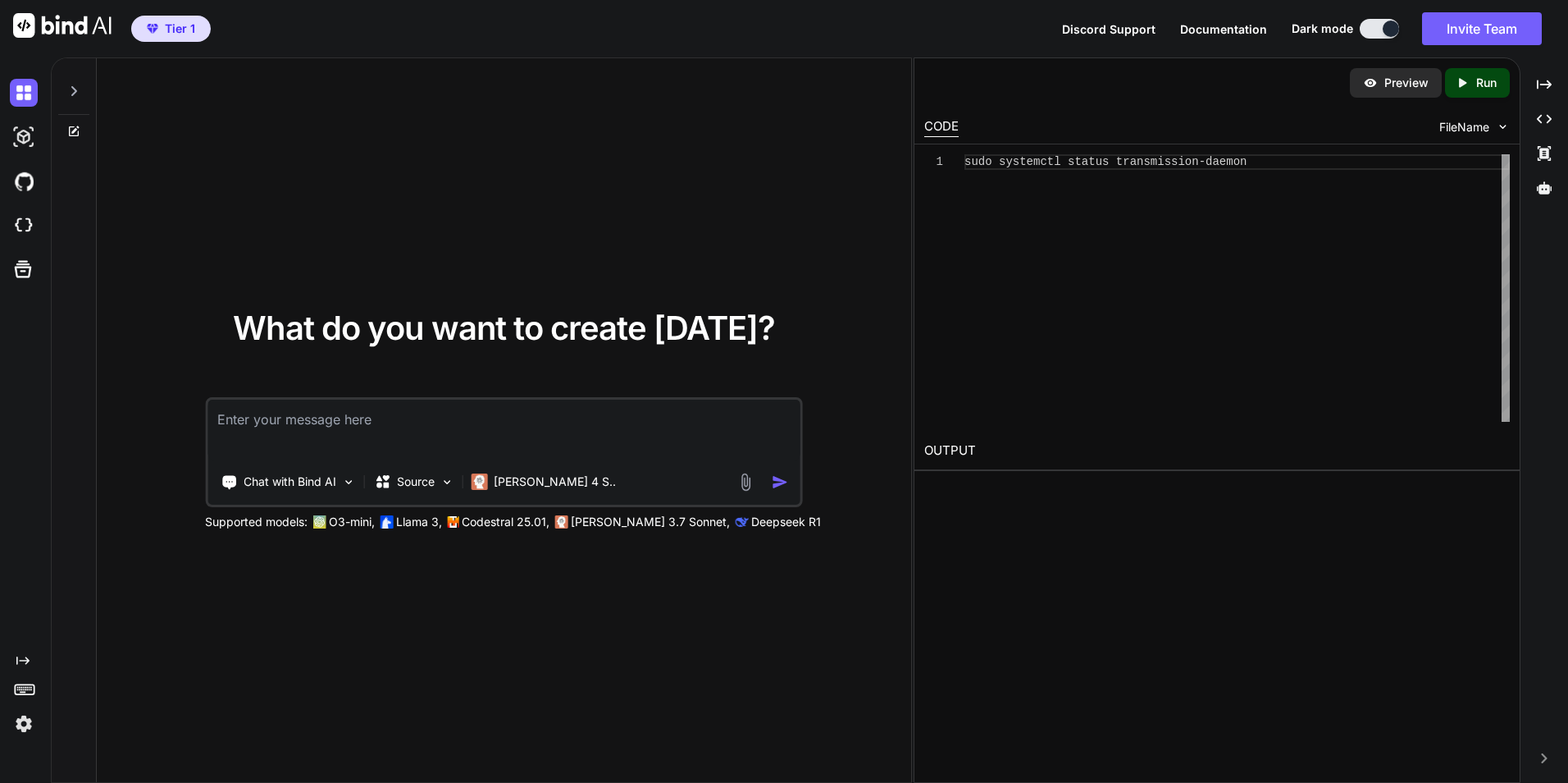
click at [359, 432] on textarea at bounding box center [503, 430] width 592 height 61
type textarea "x"
type textarea "I"
type textarea "x"
type textarea "I"
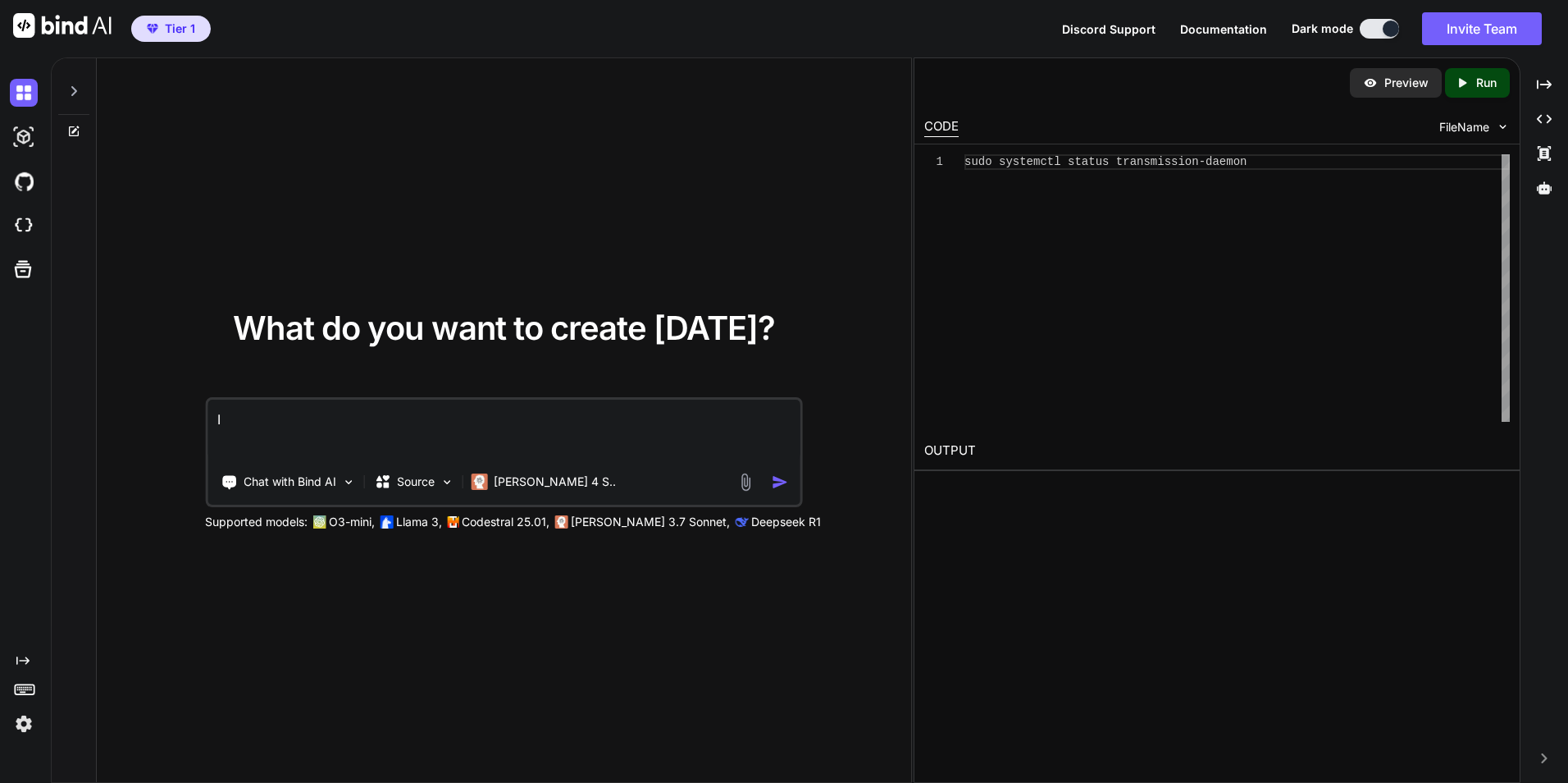
type textarea "x"
type textarea "I h"
type textarea "x"
type textarea "I ha"
type textarea "x"
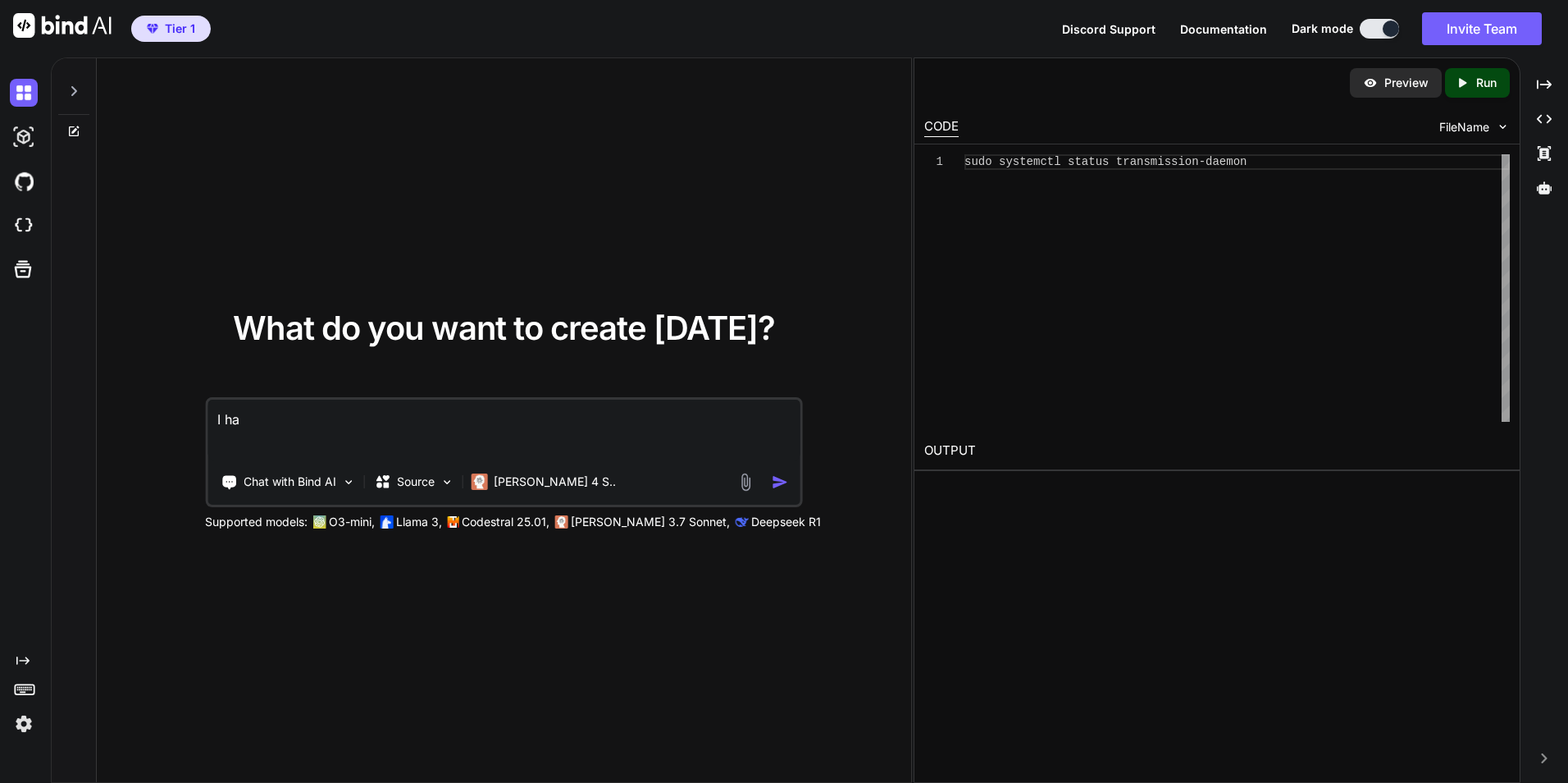
type textarea "I hav"
type textarea "x"
type textarea "I have"
type textarea "x"
type textarea "I have"
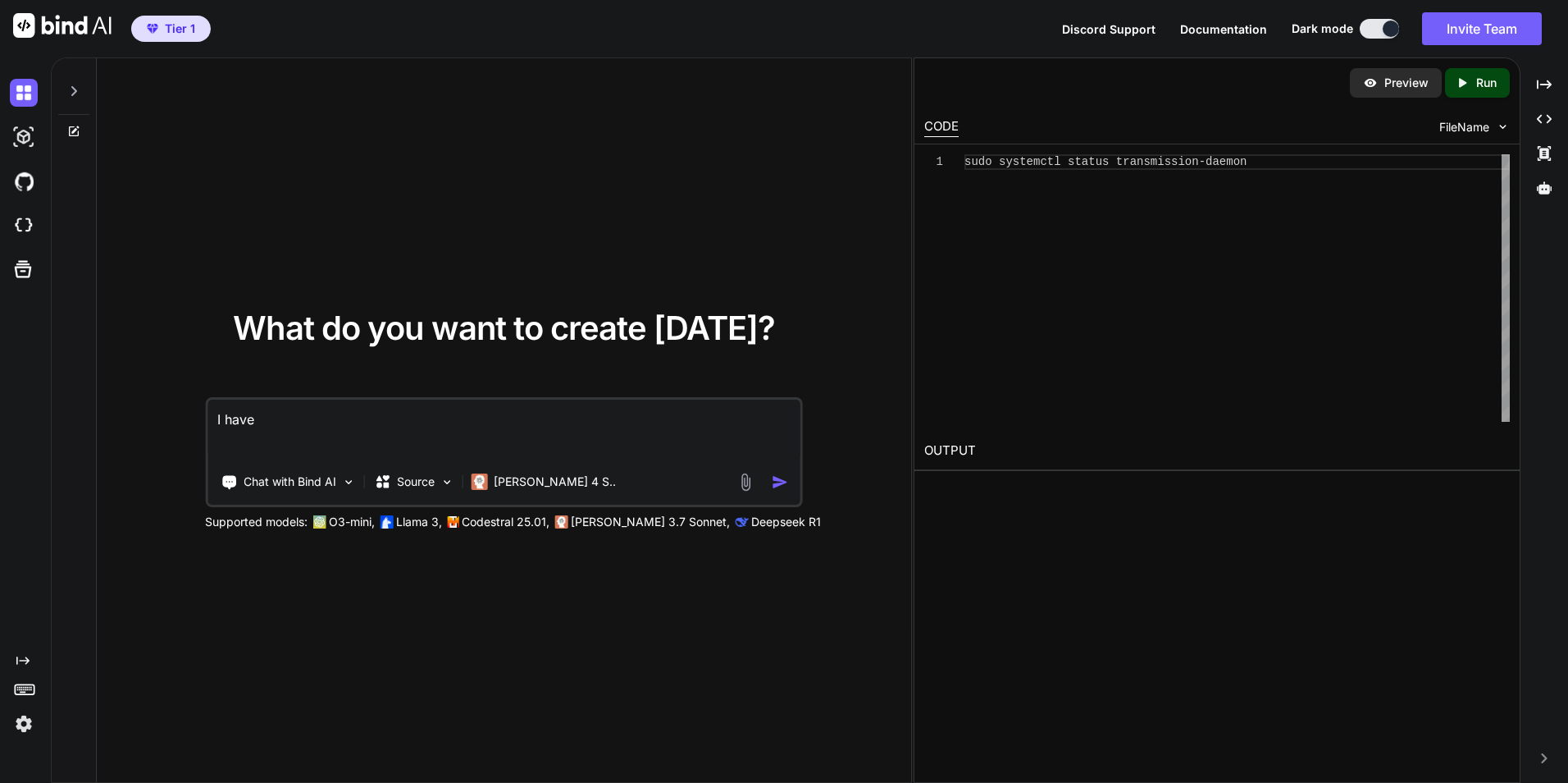
type textarea "x"
type textarea "I have t"
type textarea "x"
type textarea "I have tw"
type textarea "x"
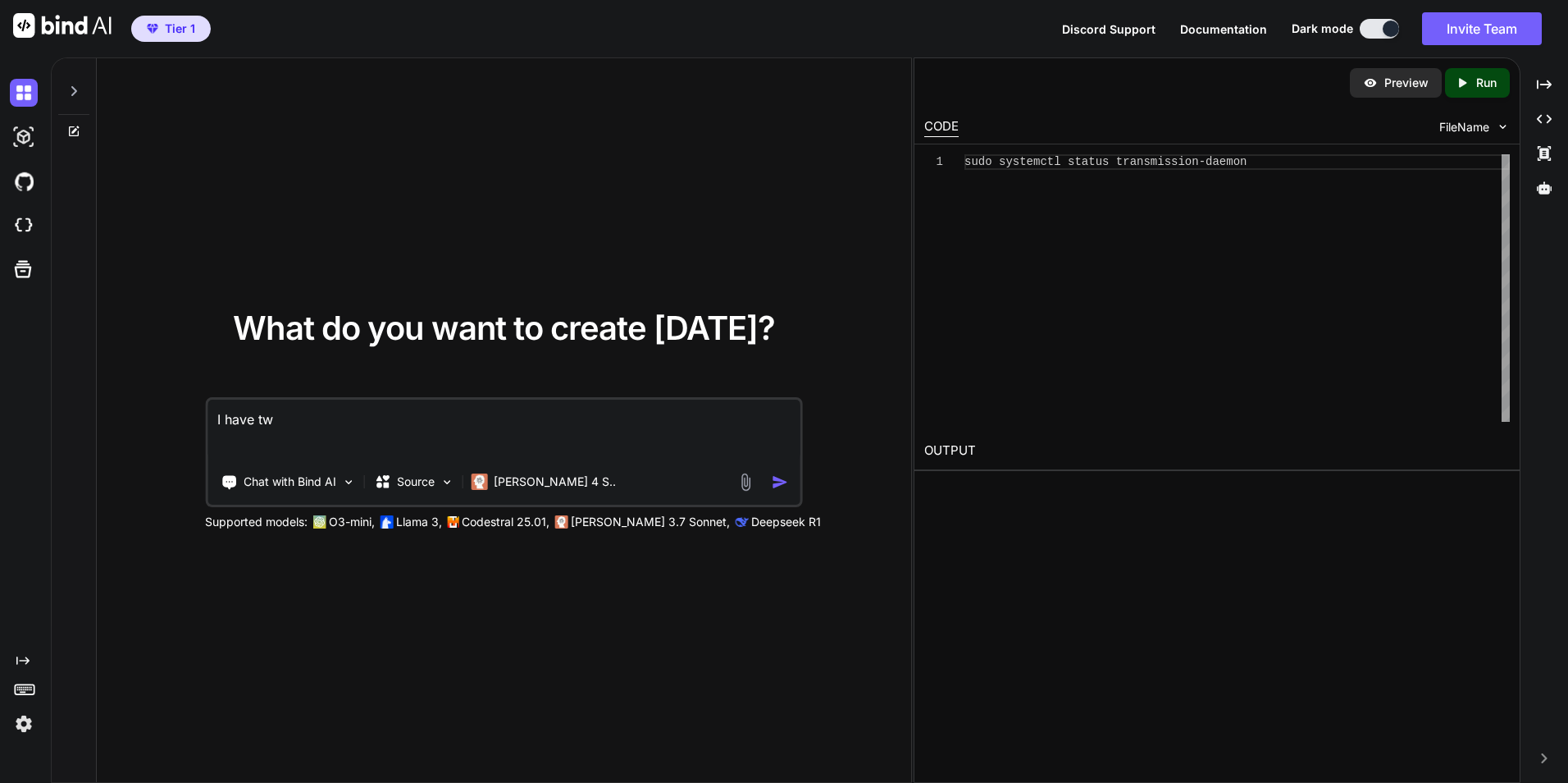
type textarea "I have two"
type textarea "x"
type textarea "I have two"
type textarea "x"
type textarea "I have two m"
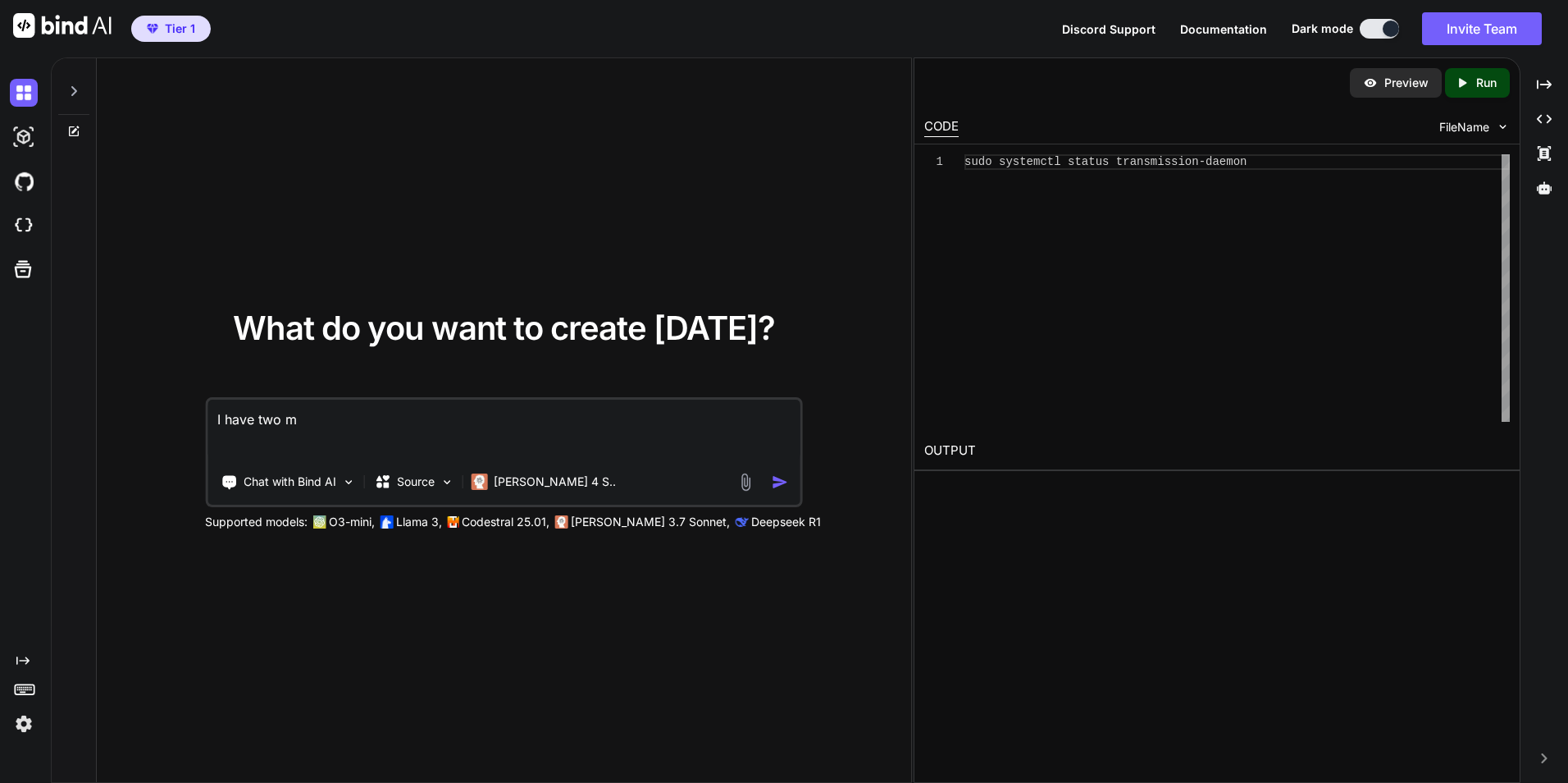
type textarea "x"
type textarea "I have two ma"
type textarea "x"
type textarea "I have two mag"
type textarea "x"
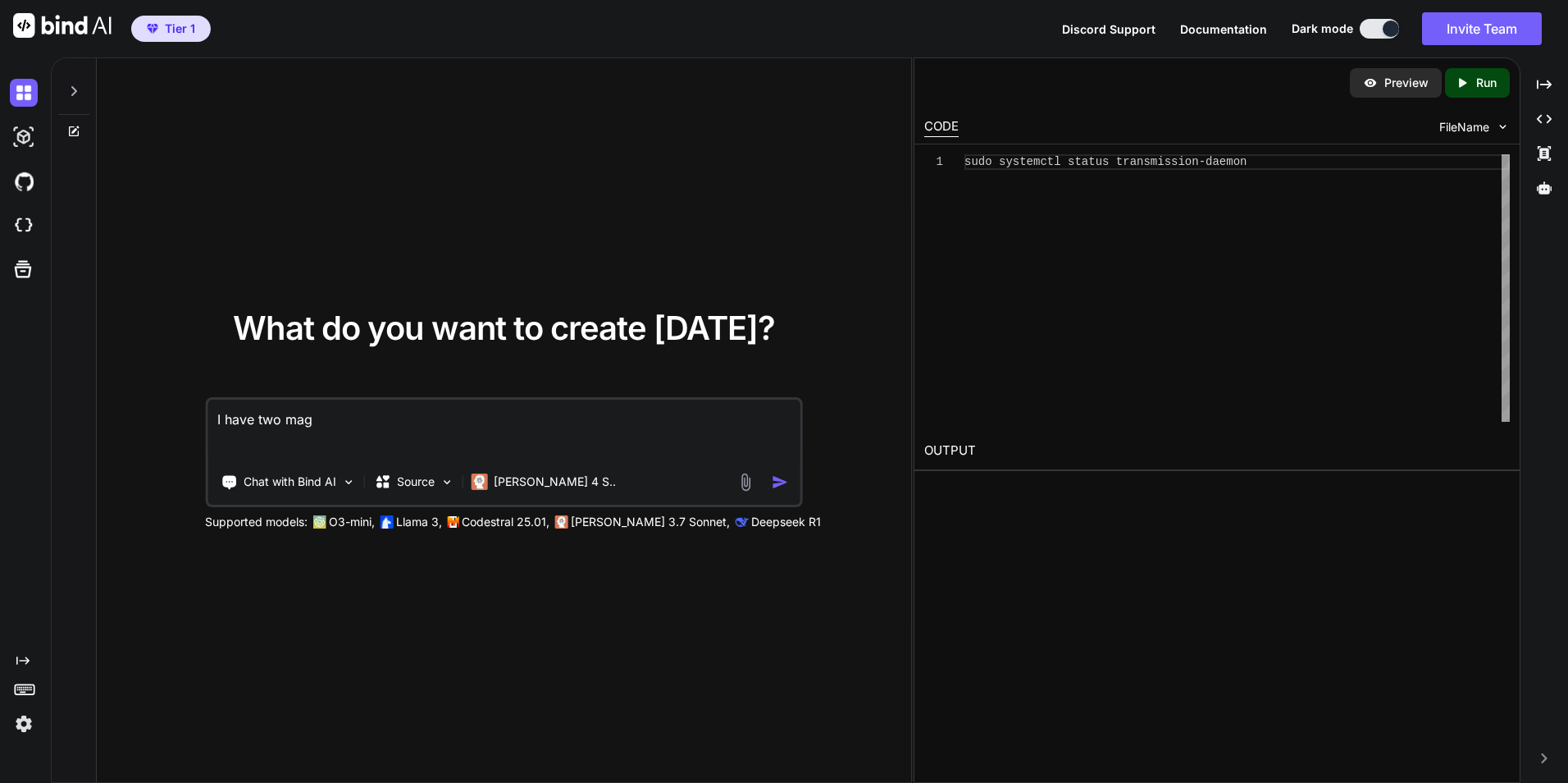
type textarea "I have two magn"
type textarea "x"
type textarea "I have two magne"
type textarea "x"
type textarea "I have two magnet"
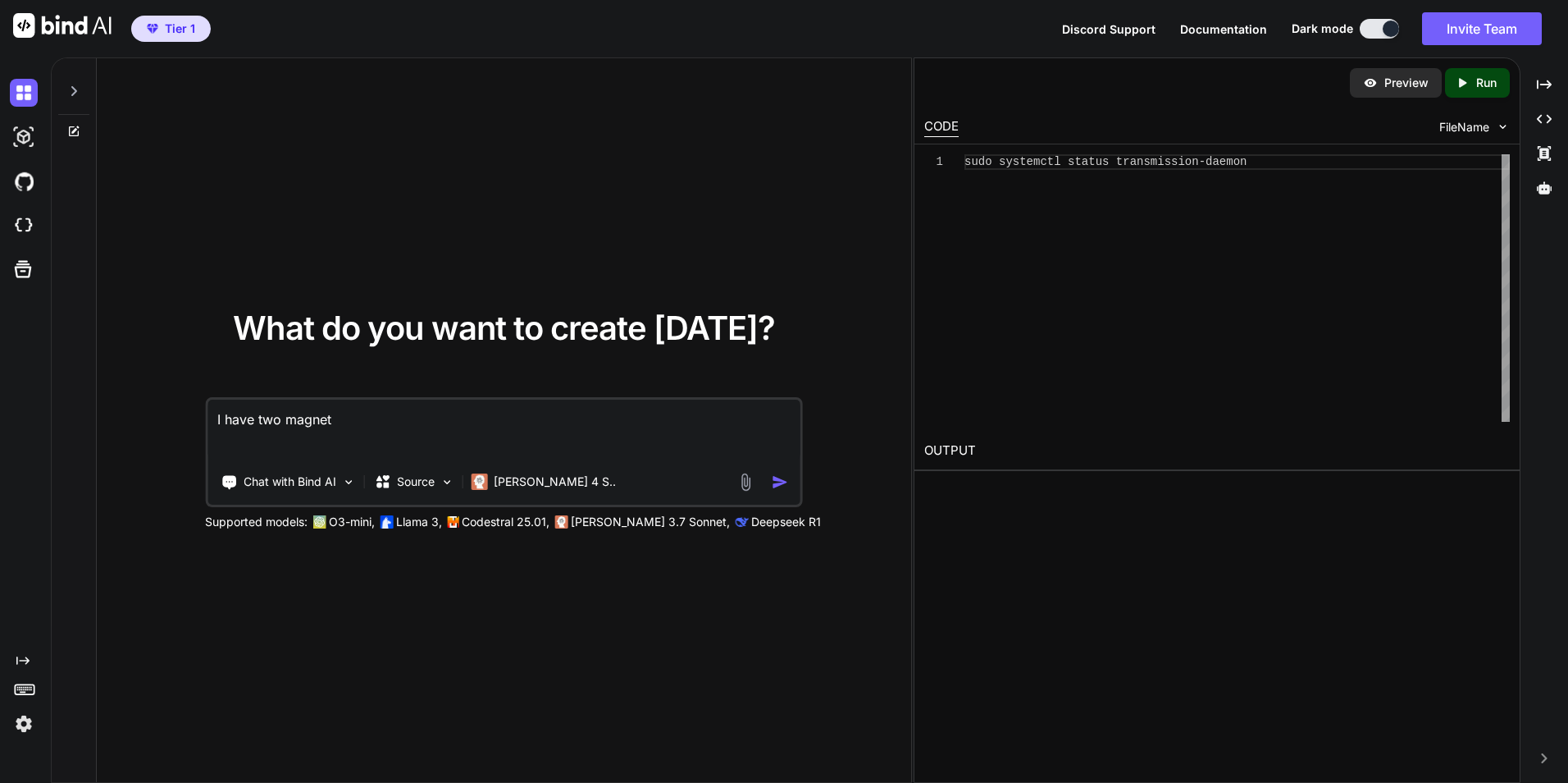
type textarea "x"
type textarea "I have two magnet"
type textarea "x"
type textarea "I have two magnet l"
type textarea "x"
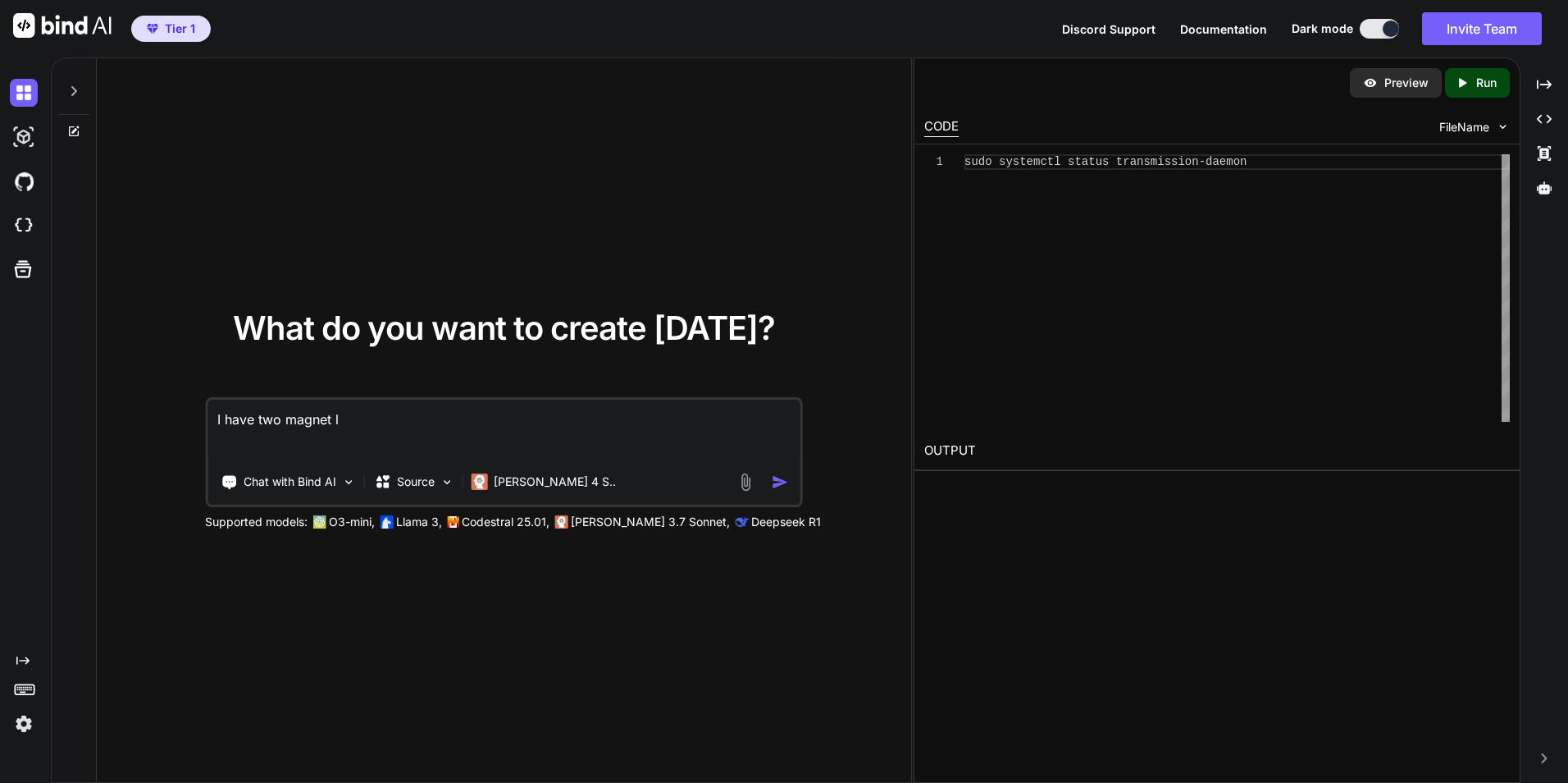
type textarea "I have two magnet li"
type textarea "x"
type textarea "I have two magnet lin"
type textarea "x"
type textarea "I have two magnet link"
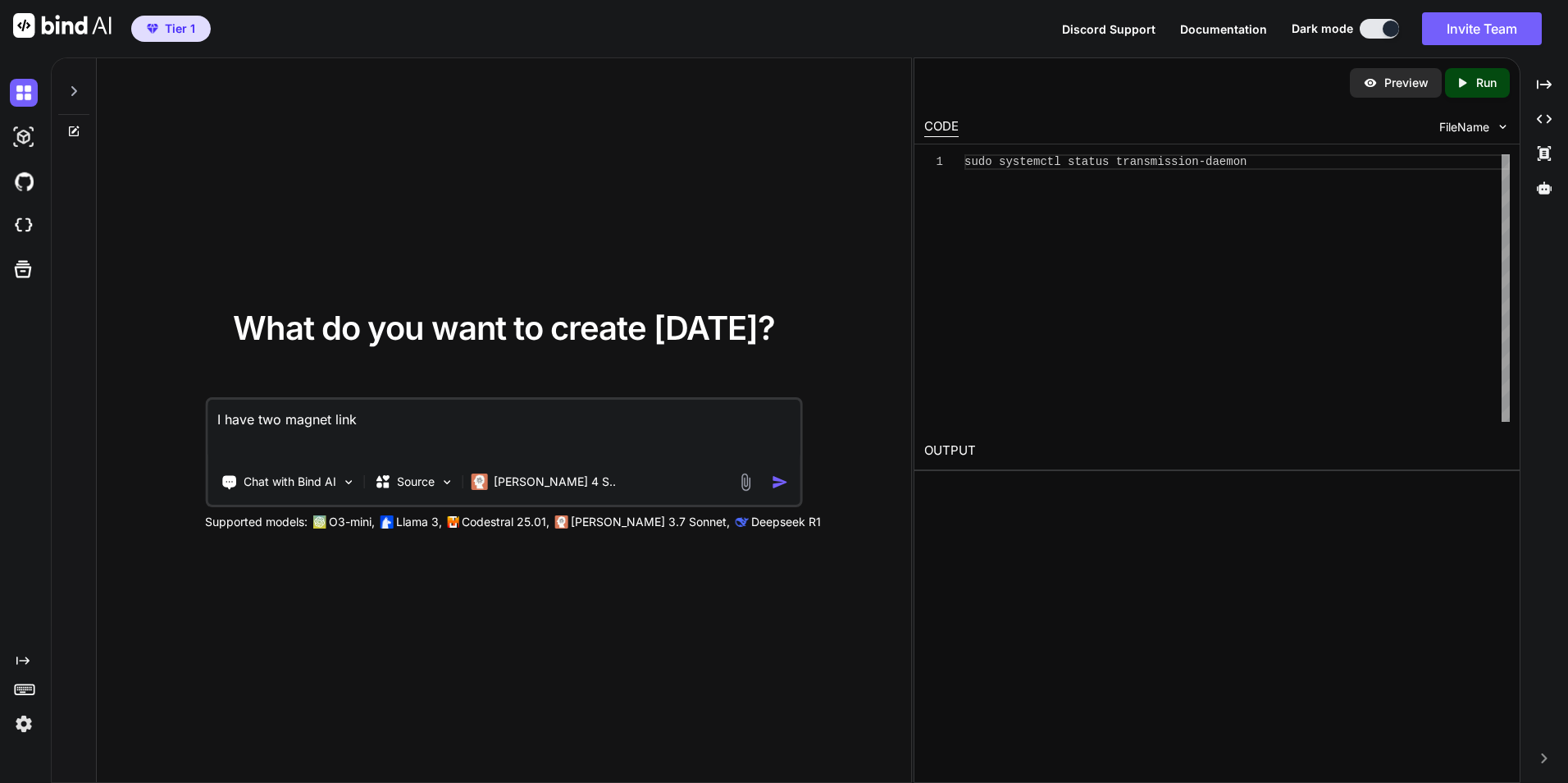
type textarea "x"
type textarea "I have two magnet links"
type textarea "x"
type textarea "I have two magnet links"
type textarea "x"
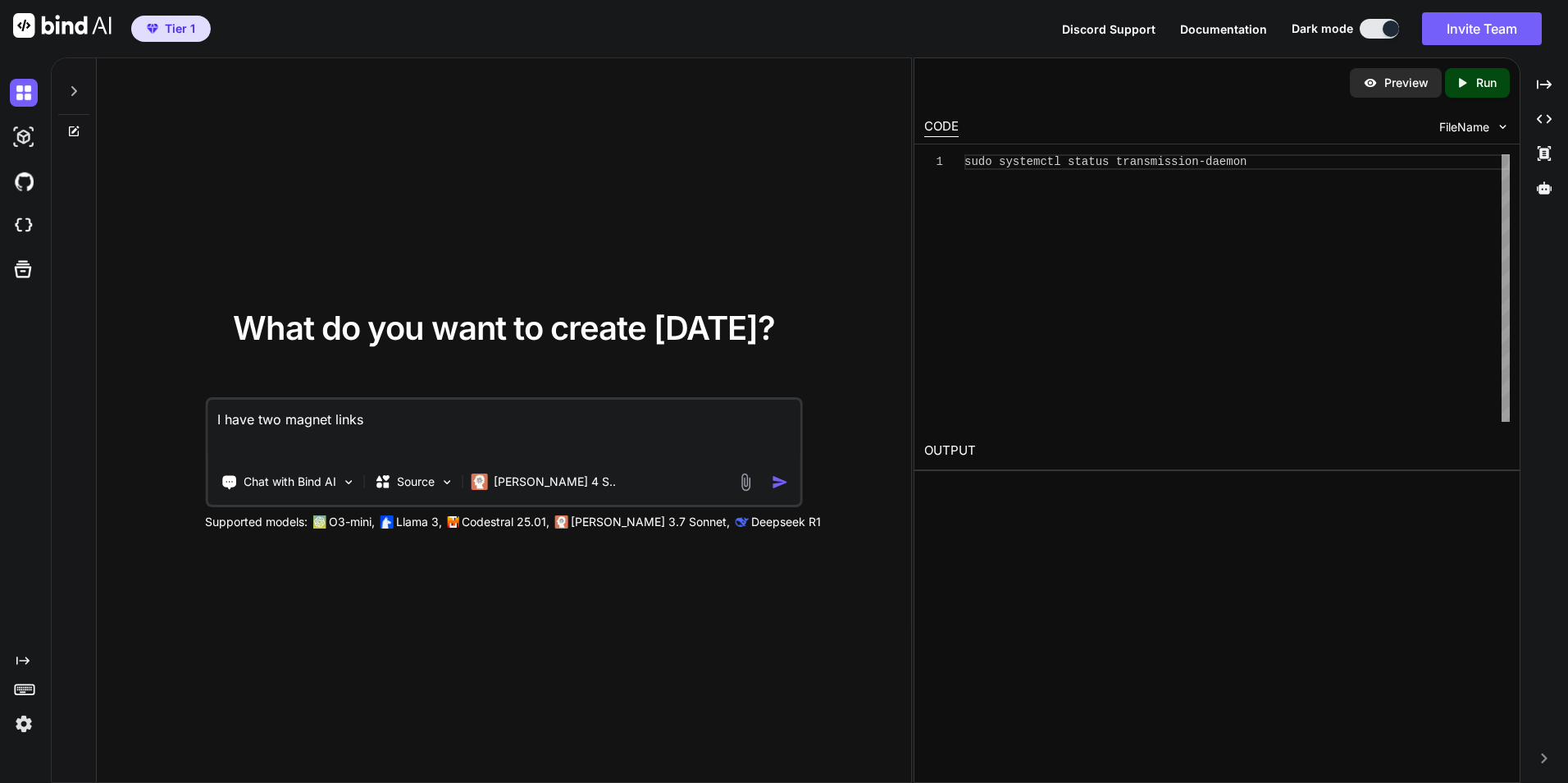
type textarea "I have two magnet links a"
type textarea "x"
type textarea "I have two magnet links an"
type textarea "x"
type textarea "I have two magnet links an d"
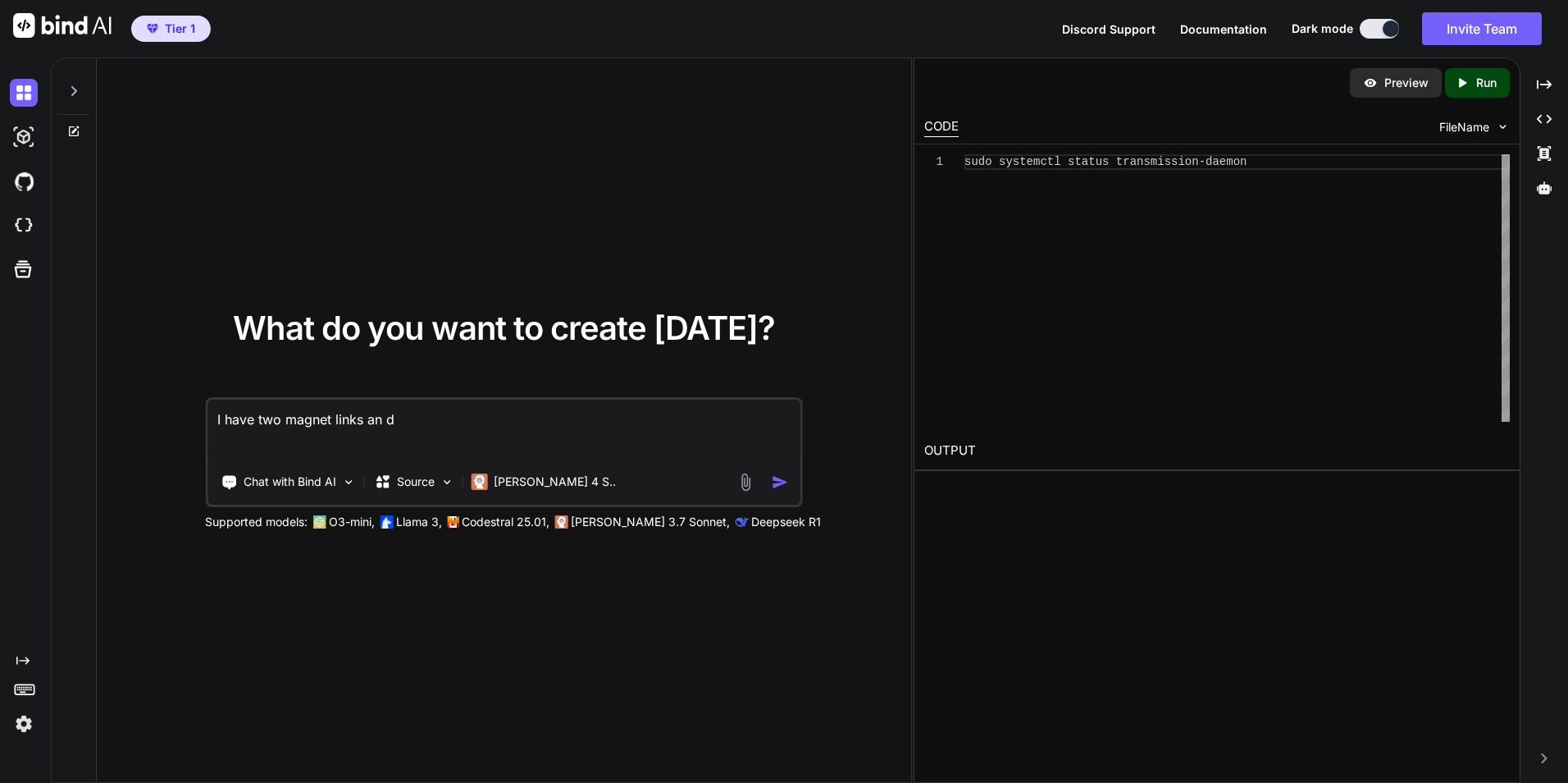
type textarea "x"
type textarea "I have two magnet links an dI"
type textarea "x"
type textarea "I have two magnet links an d"
type textarea "x"
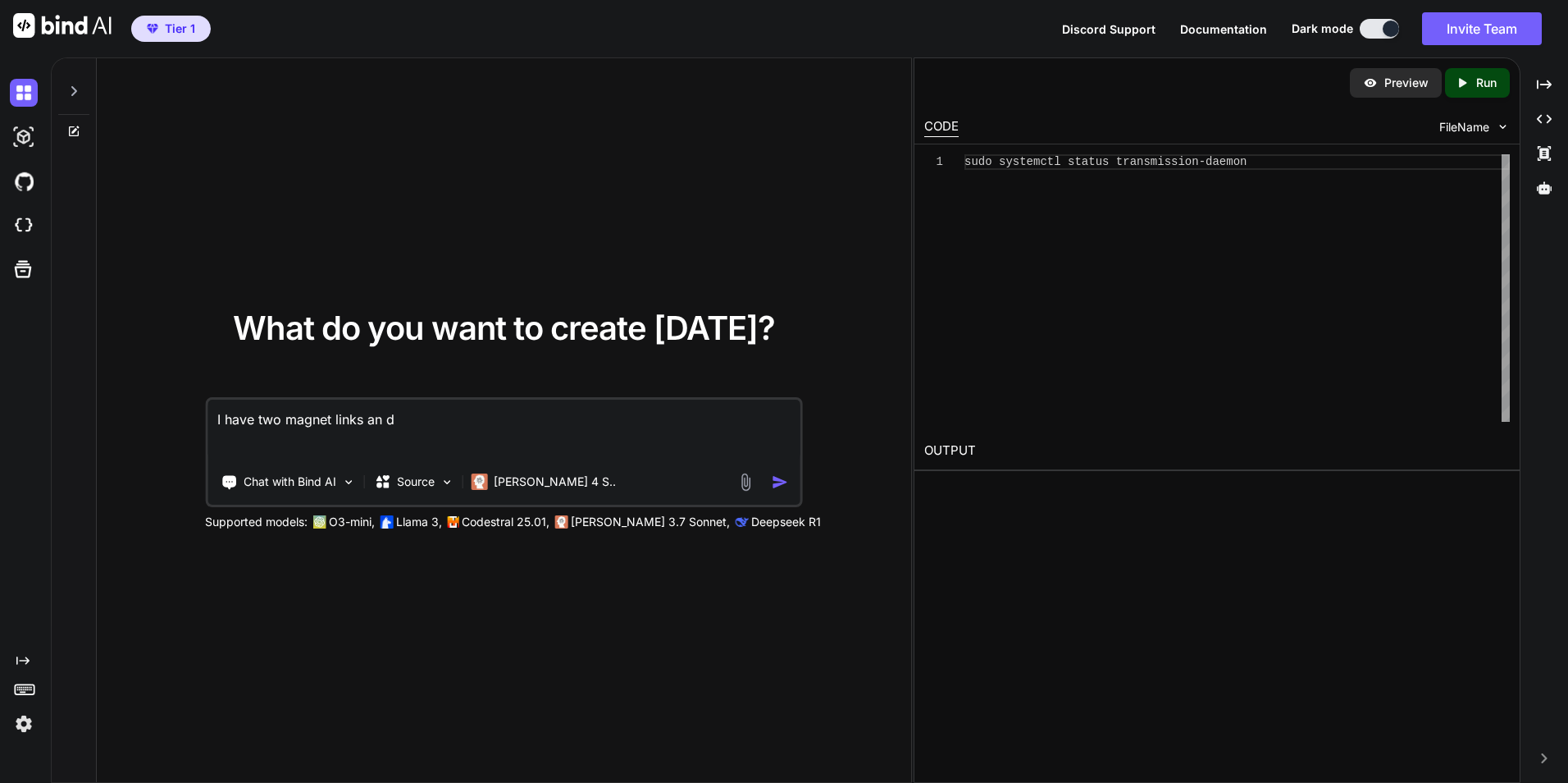
type textarea "I have two magnet links an"
type textarea "x"
type textarea "I have two magnet links an"
type textarea "x"
type textarea "I have two magnet links and"
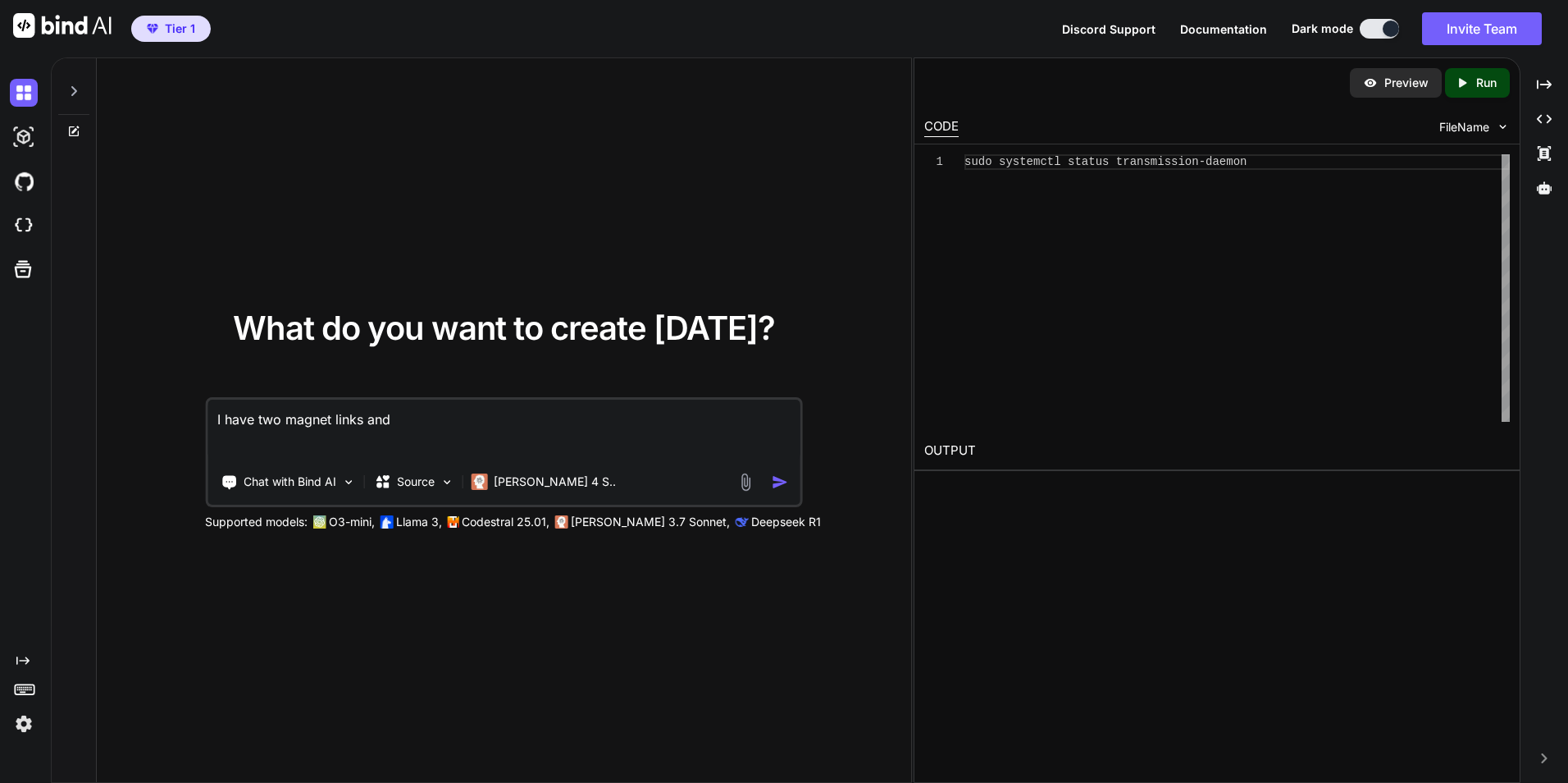
type textarea "x"
type textarea "I have two magnet links and"
type textarea "x"
type textarea "I have two magnet links and I"
type textarea "x"
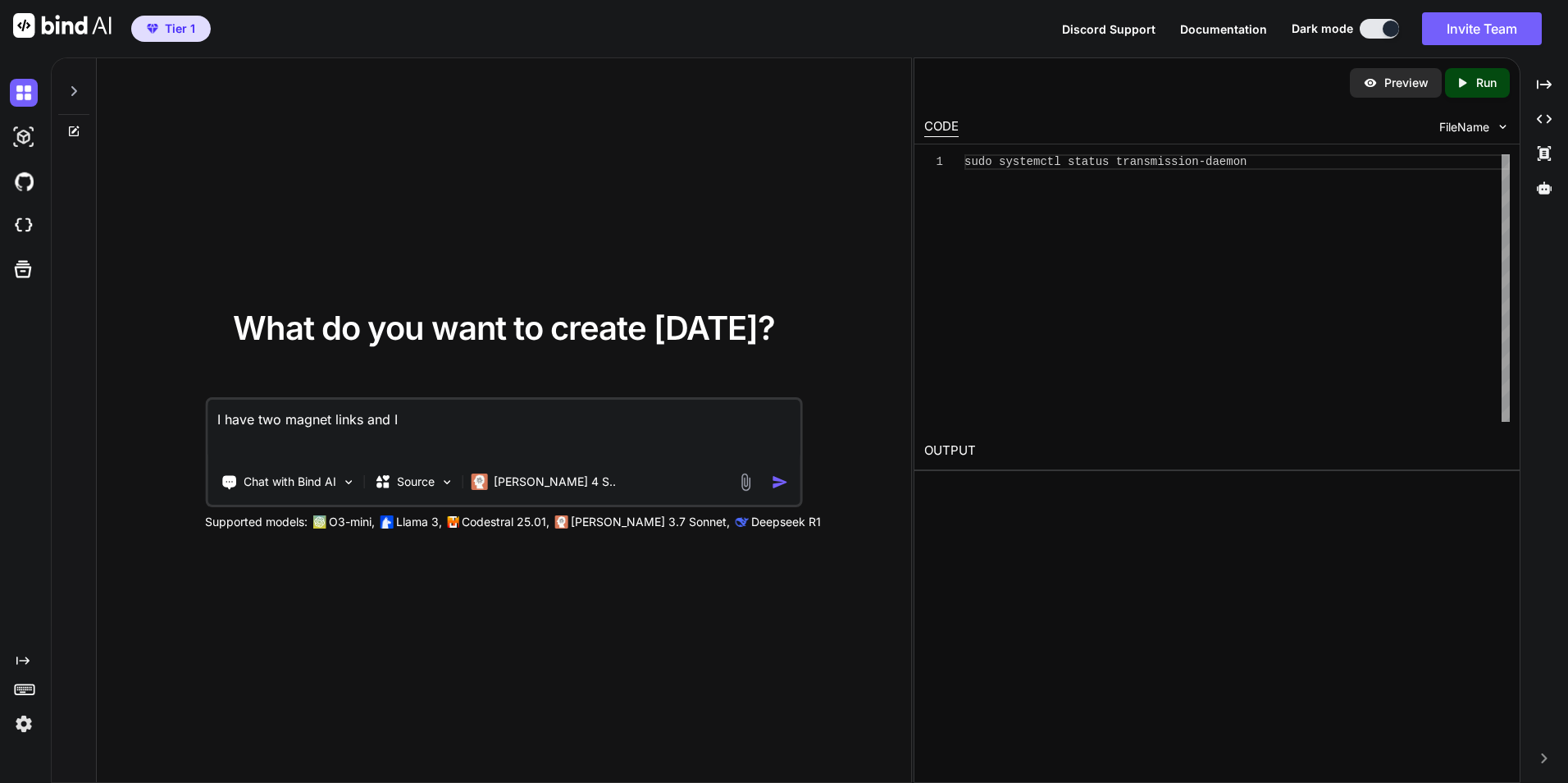
type textarea "I have two magnet links and I"
type textarea "x"
type textarea "I have two magnet links and I n"
type textarea "x"
type textarea "I have two magnet links and I ne"
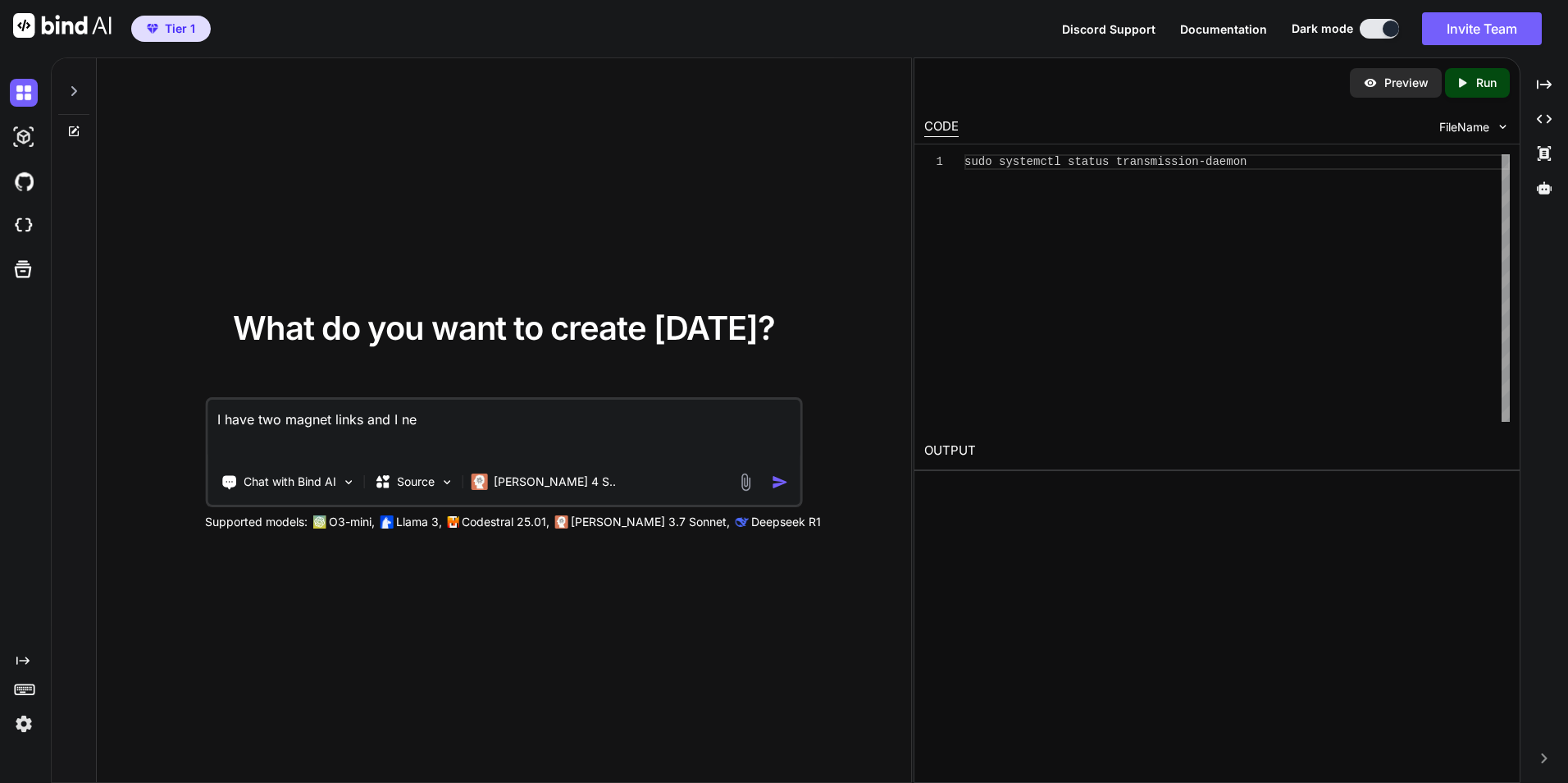
type textarea "x"
type textarea "I have two magnet links and I nee"
type textarea "x"
type textarea "I have two magnet links and I need"
type textarea "x"
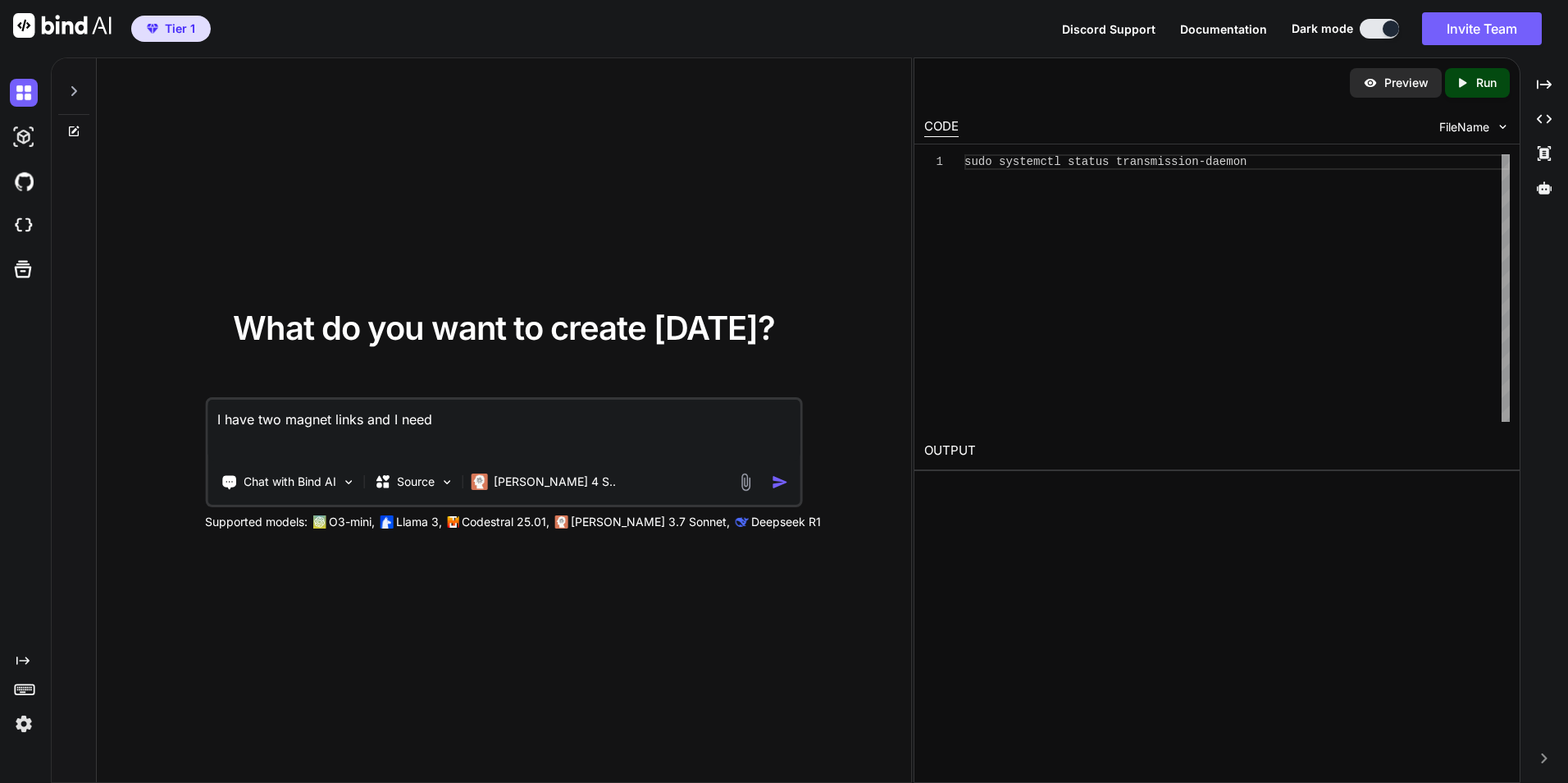
type textarea "I have two magnet links and I need t"
type textarea "x"
type textarea "I have two magnet links and I need to"
type textarea "x"
type textarea "I have two magnet links and I need to"
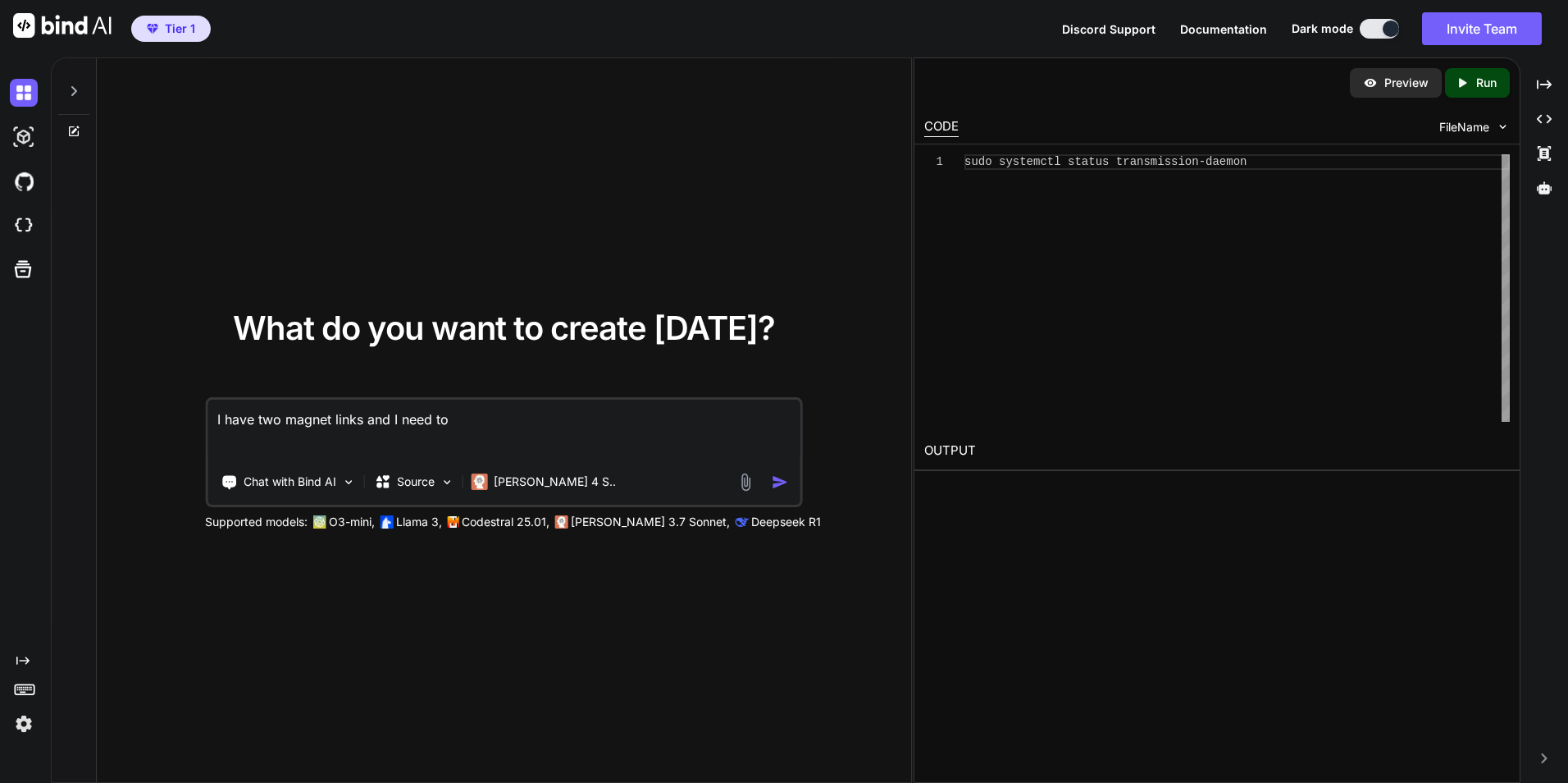
type textarea "x"
type textarea "I have two magnet links and I need to d"
type textarea "x"
type textarea "I have two magnet links and I need to do"
type textarea "x"
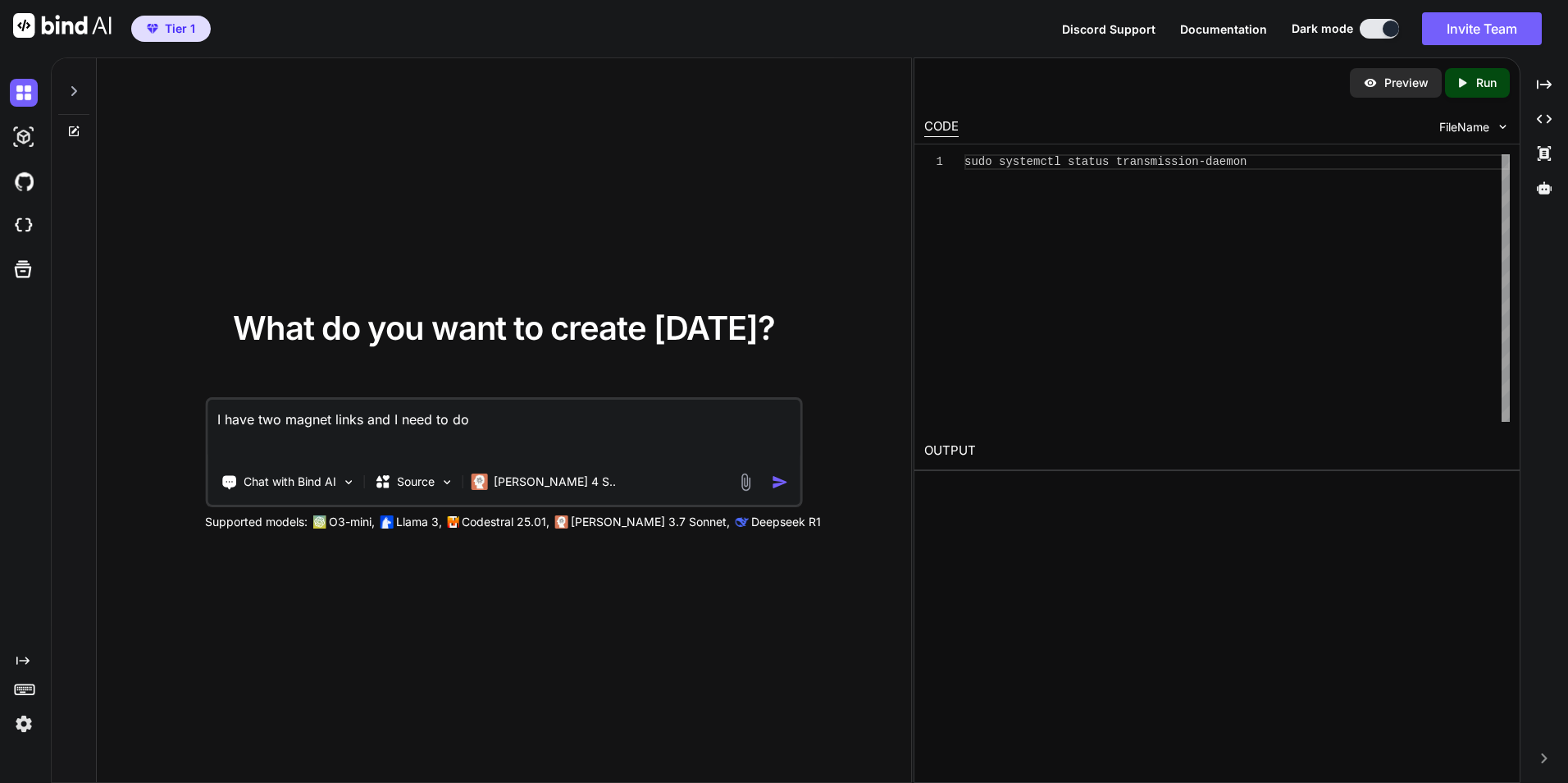
type textarea "I have two magnet links and I need to dow"
type textarea "x"
type textarea "I have two magnet links and I need to down"
type textarea "x"
type textarea "I have two magnet links and I need to downl"
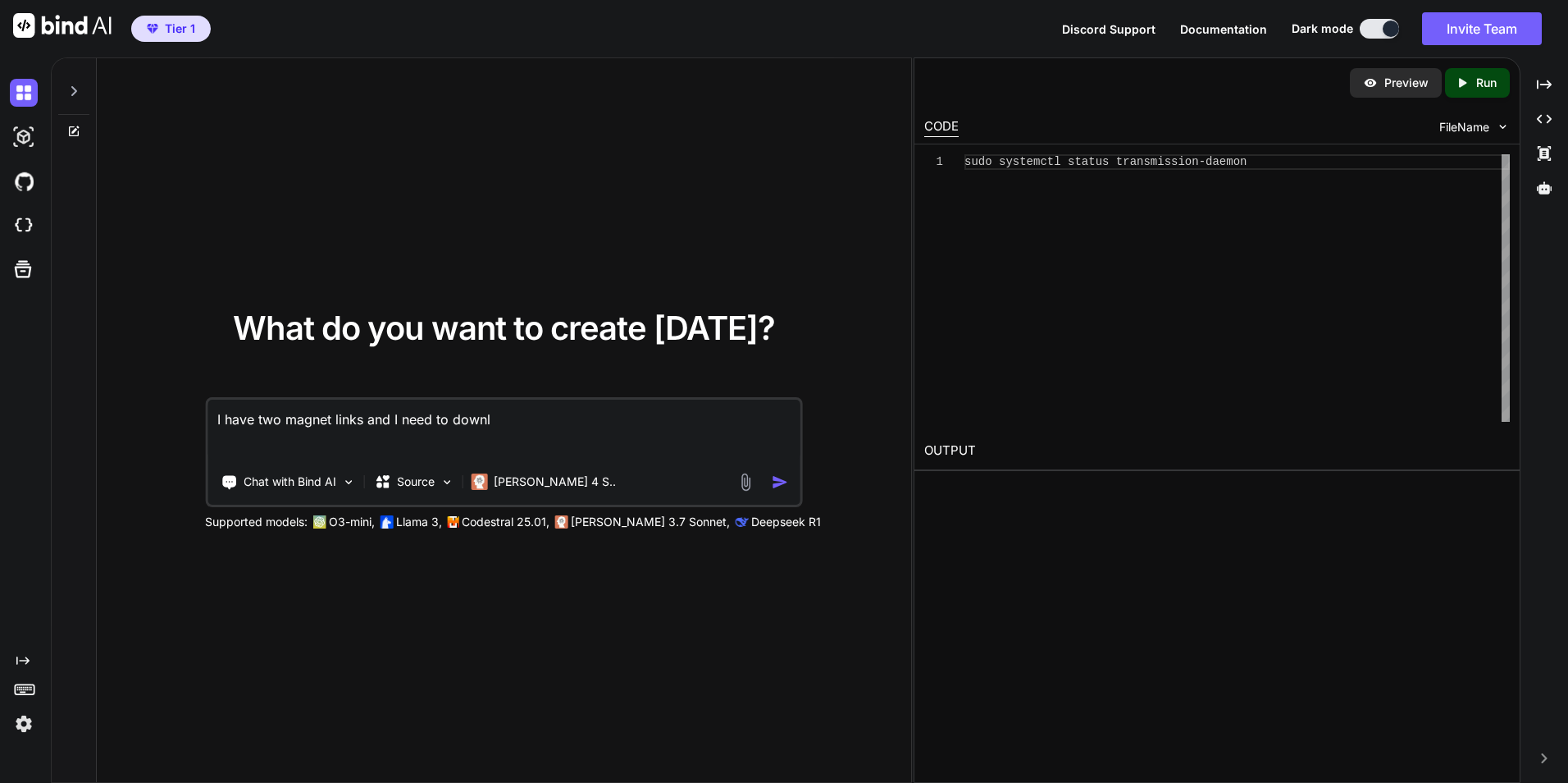
type textarea "x"
type textarea "I have two magnet links and I need to downlo"
type textarea "x"
type textarea "I have two magnet links and I need to downloa"
type textarea "x"
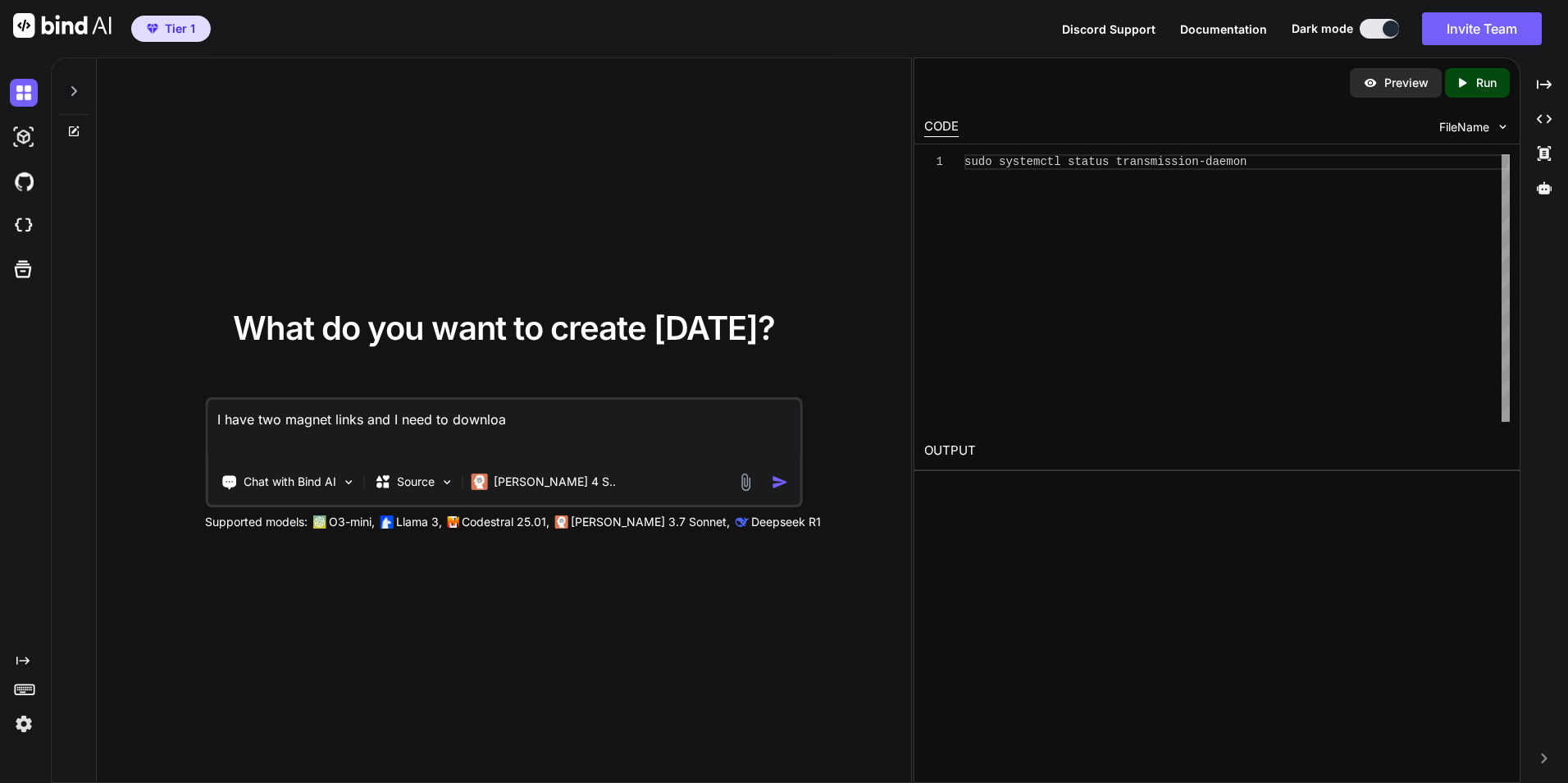
type textarea "I have two magnet links and I need to download"
type textarea "x"
type textarea "I have two magnet links and I need to download t"
type textarea "x"
type textarea "I have two magnet links and I need to download th"
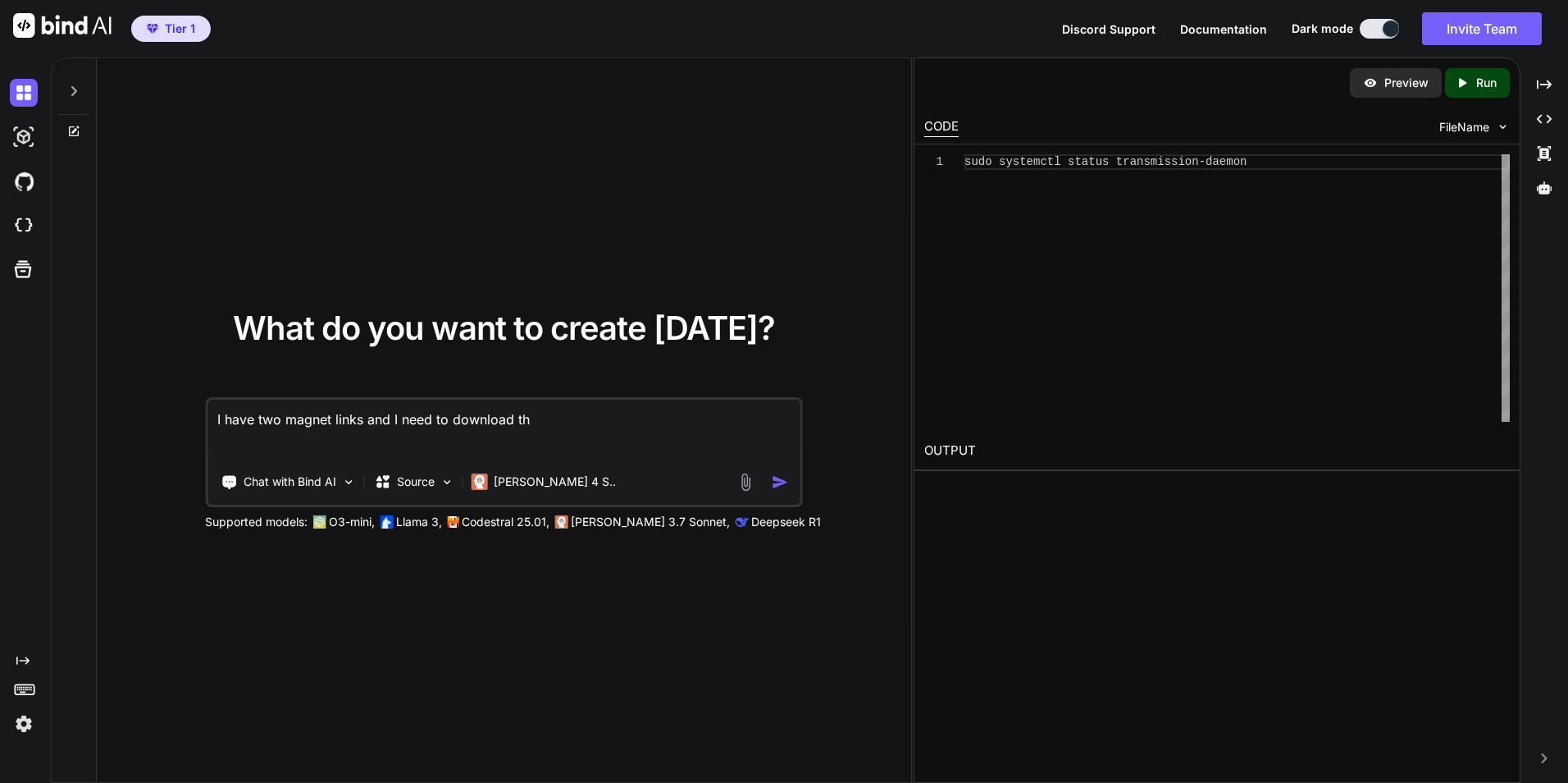
type textarea "x"
type textarea "I have two magnet links and I need to download the"
type textarea "x"
type textarea "I have two magnet links and I need to download them"
type textarea "x"
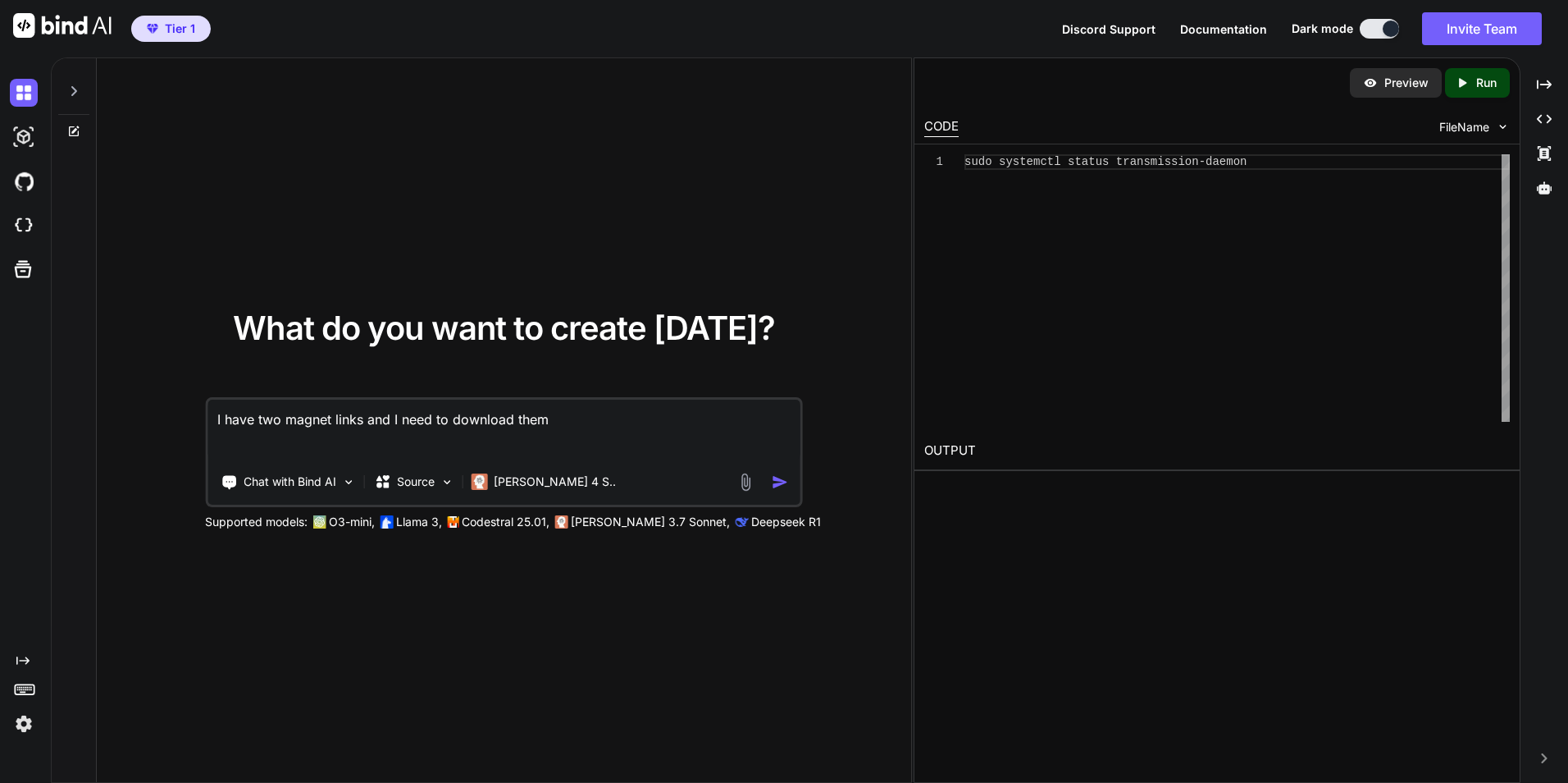
type textarea "I have two magnet links and I need to download them"
type textarea "x"
type textarea "I have two magnet links and I need to download them t"
type textarea "x"
type textarea "I have two magnet links and I need to download them to"
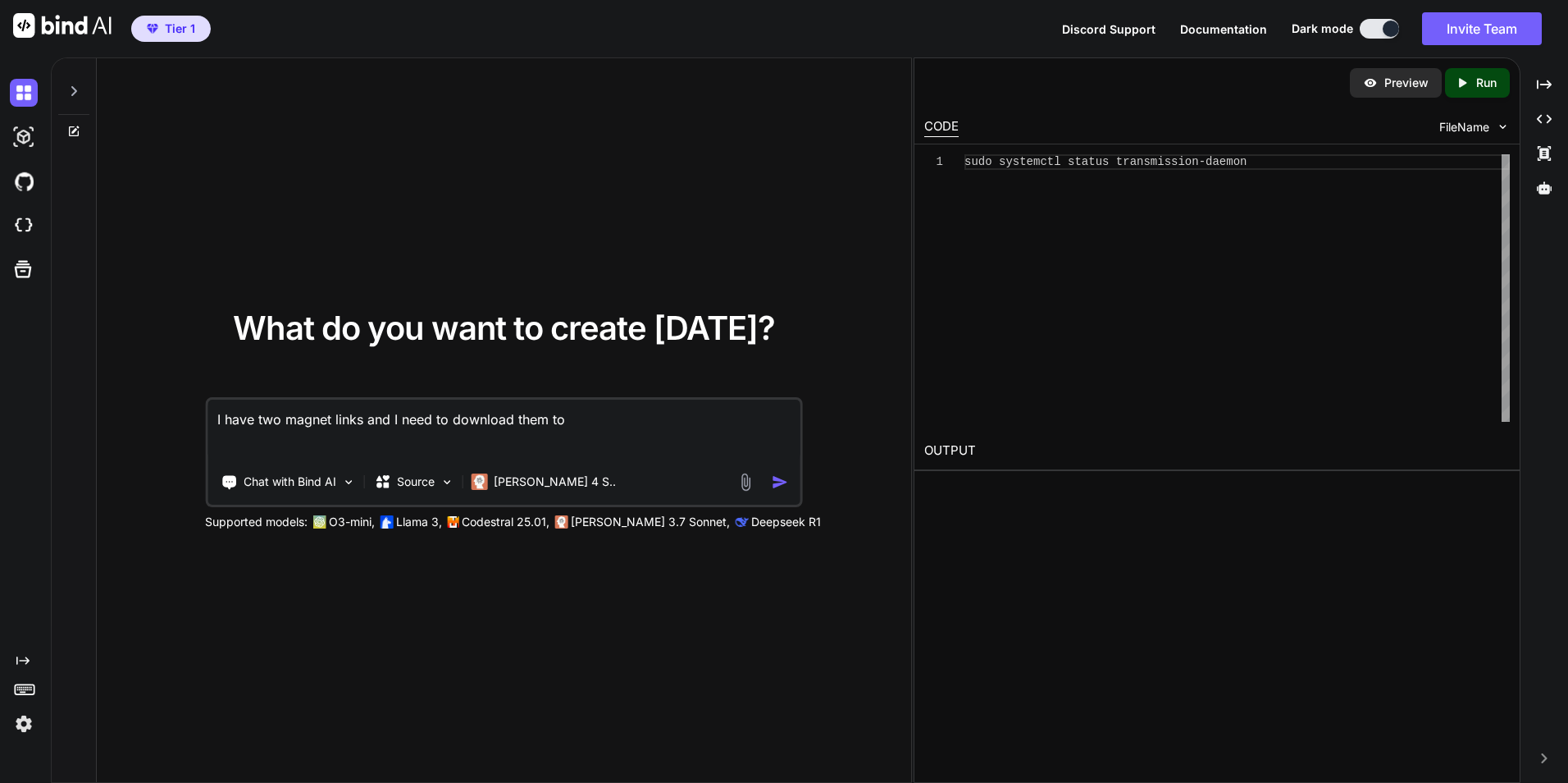
type textarea "x"
type textarea "I have two magnet links and I need to download them to"
type textarea "x"
type textarea "I have two magnet links and I need to download them to m"
type textarea "x"
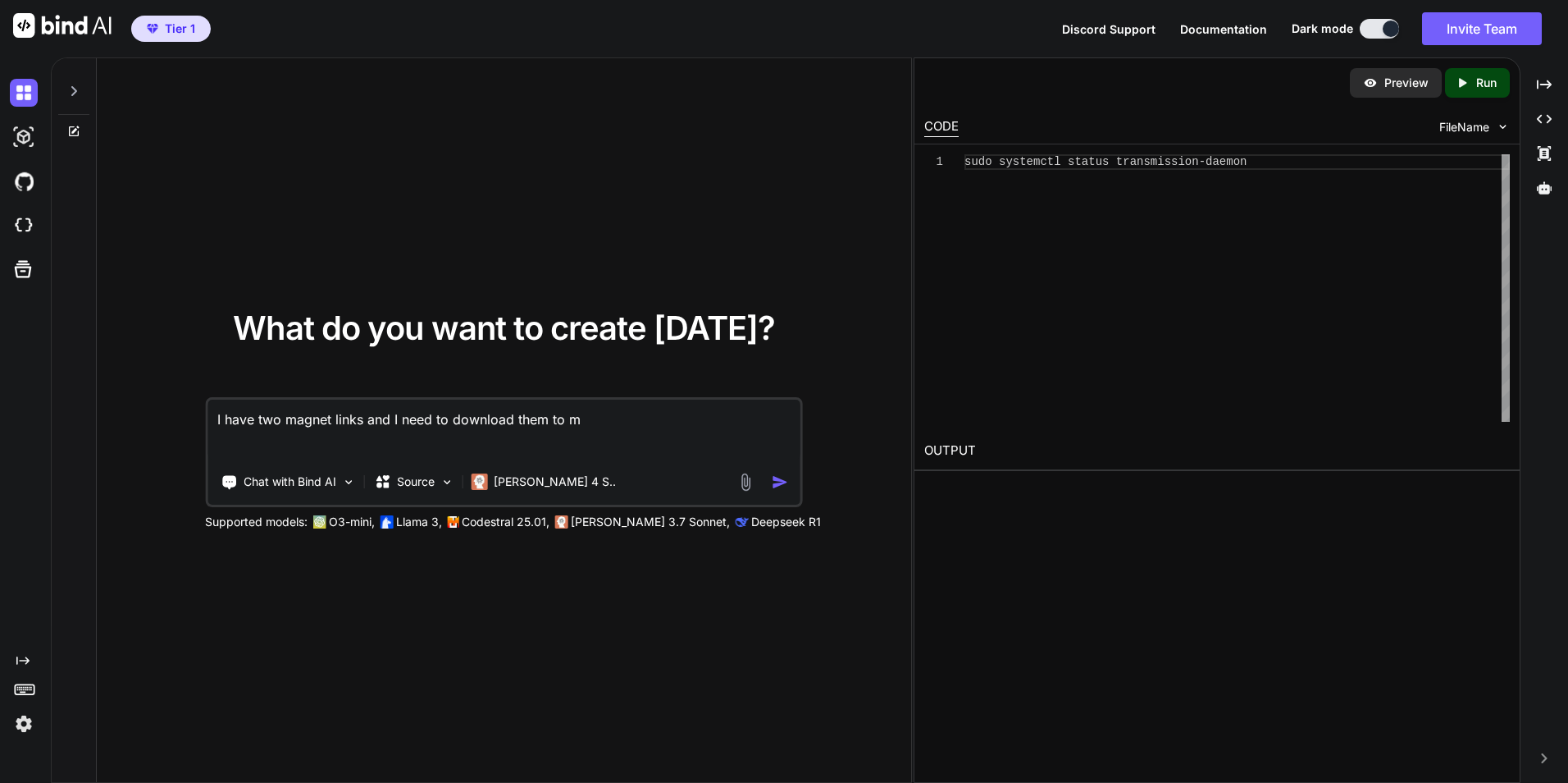
type textarea "I have two magnet links and I need to download them to my"
type textarea "x"
type textarea "I have two magnet links and I need to download them to my"
type textarea "x"
type textarea "I have two magnet links and I need to download them to my s"
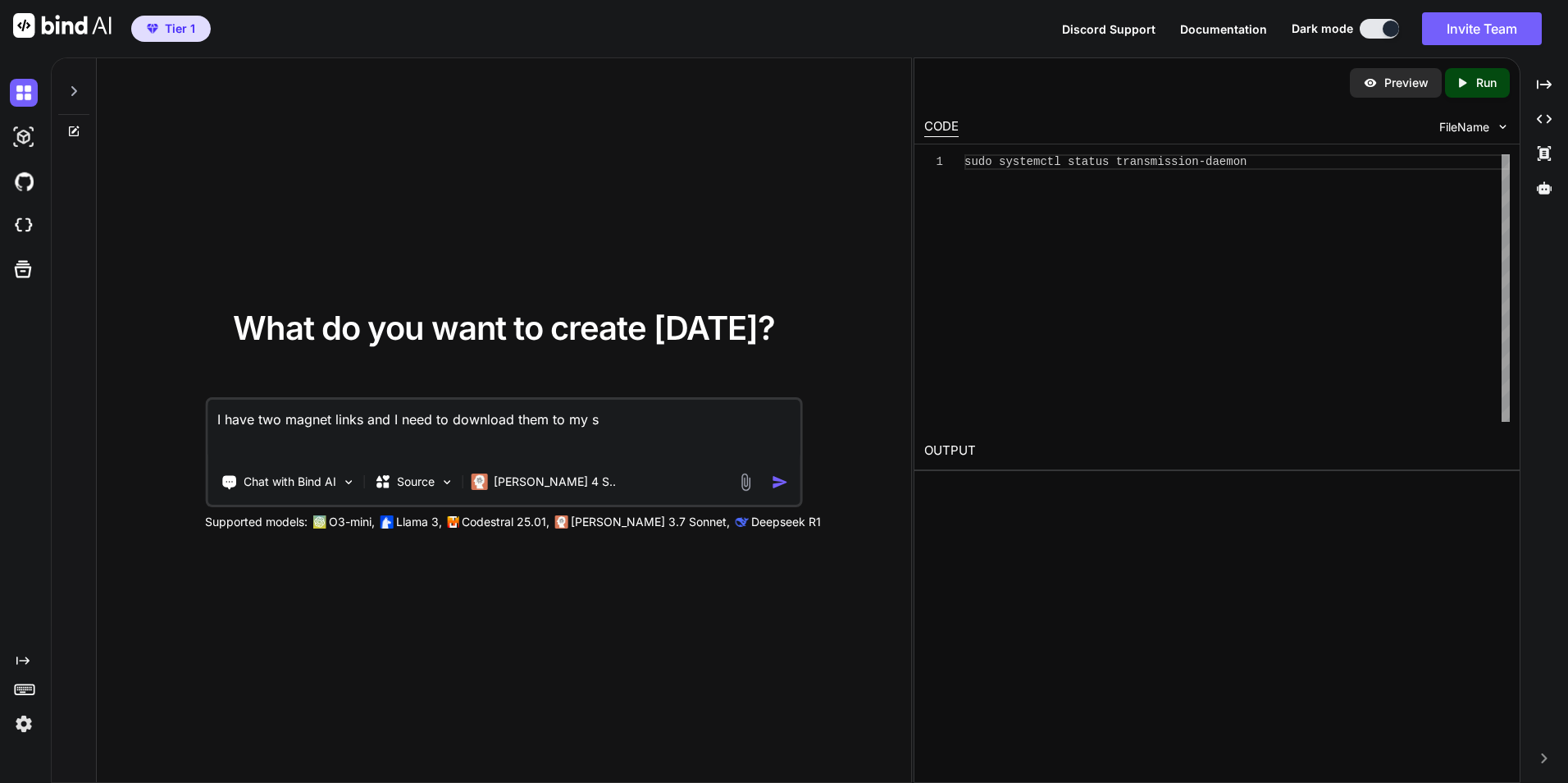
type textarea "x"
type textarea "I have two magnet links and I need to download them to my se"
type textarea "x"
type textarea "I have two magnet links and I need to download them to my ser"
type textarea "x"
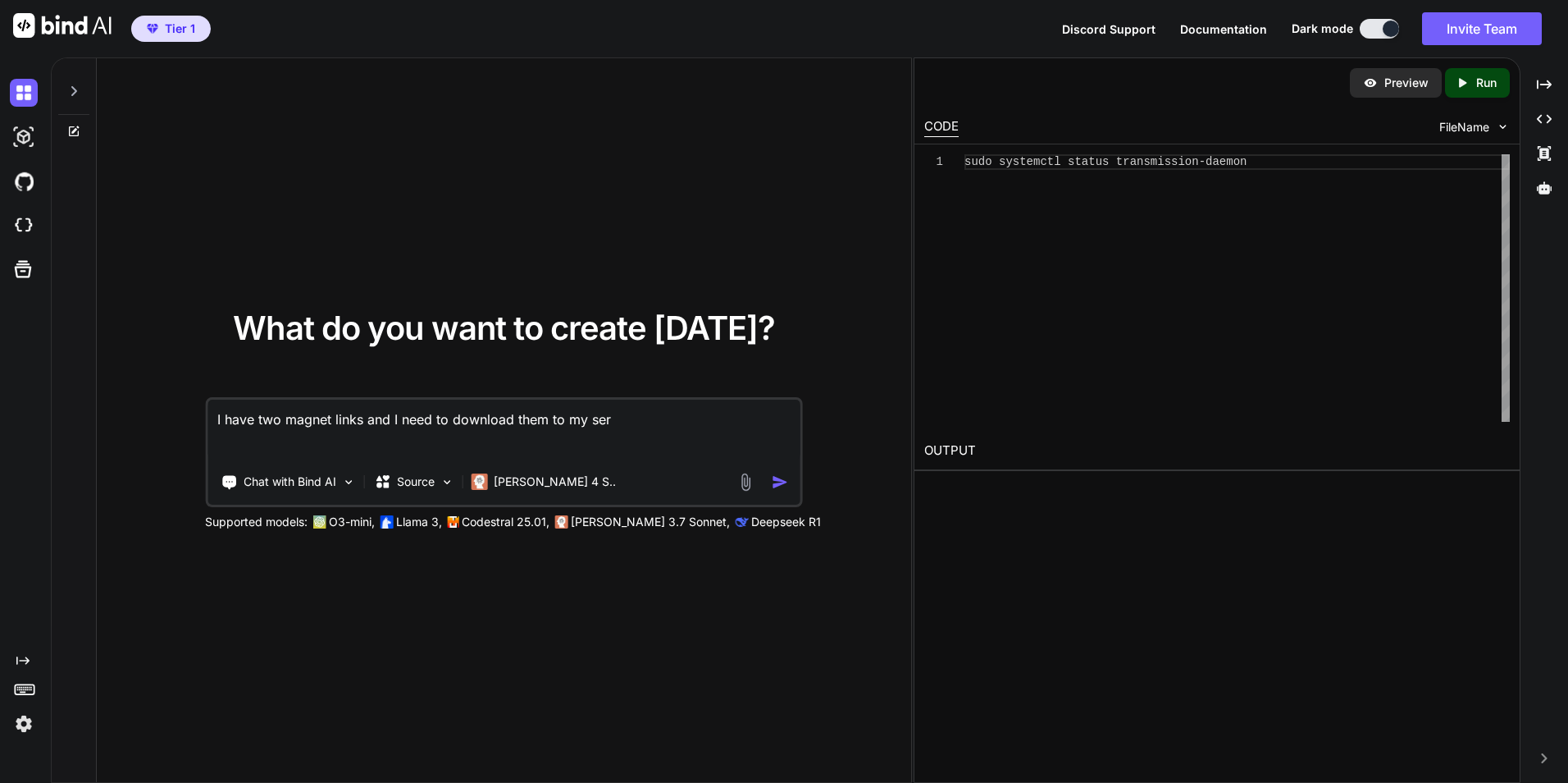
type textarea "I have two magnet links and I need to download them to my serv"
type textarea "x"
type textarea "I have two magnet links and I need to download them to my serve"
type textarea "x"
type textarea "I have two magnet links and I need to download them to my server"
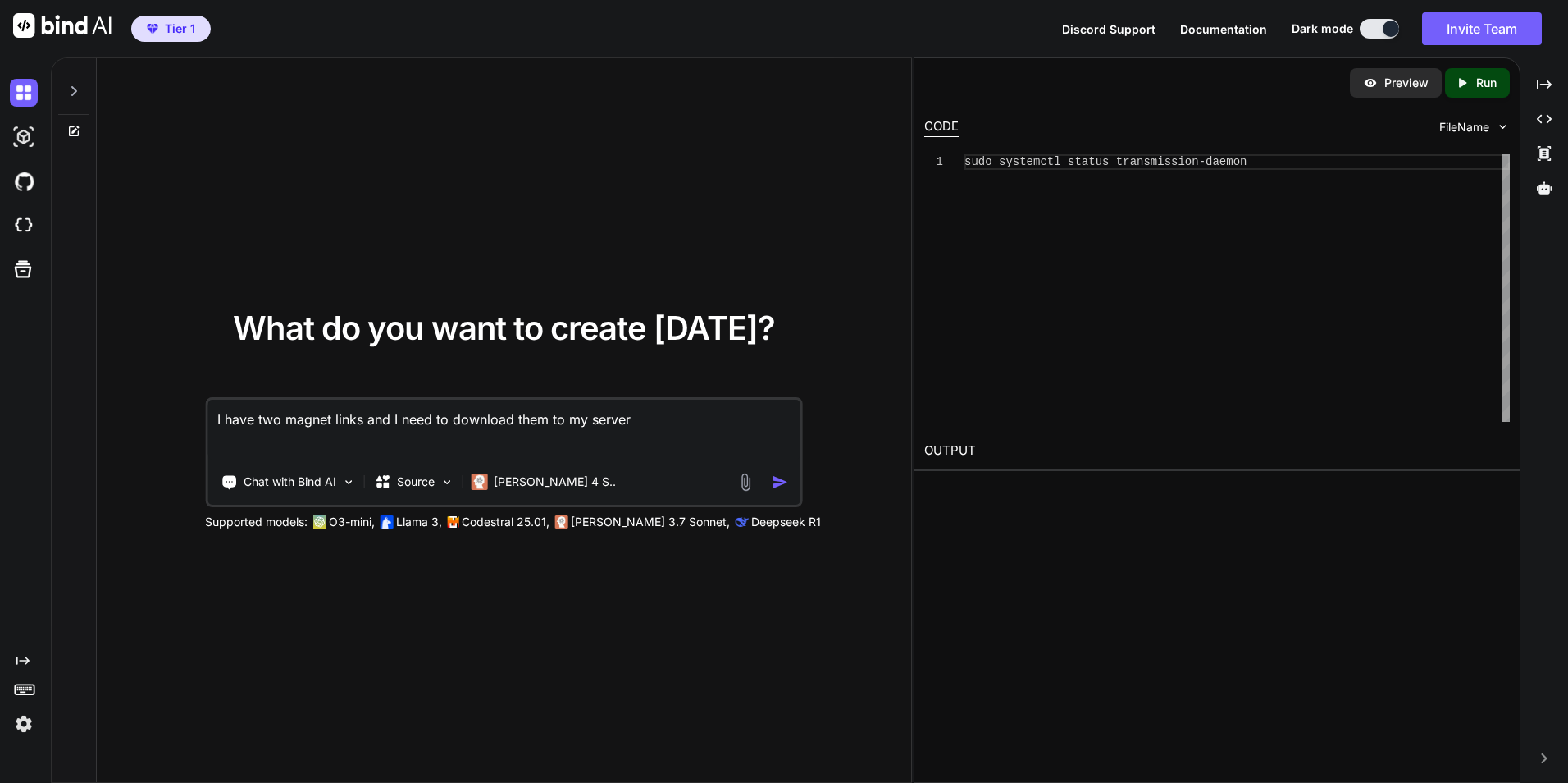
type textarea "x"
type textarea "I have two magnet links and I need to download them to my server"
type textarea "x"
type textarea "I have two magnet links and I need to download them to my server b"
type textarea "x"
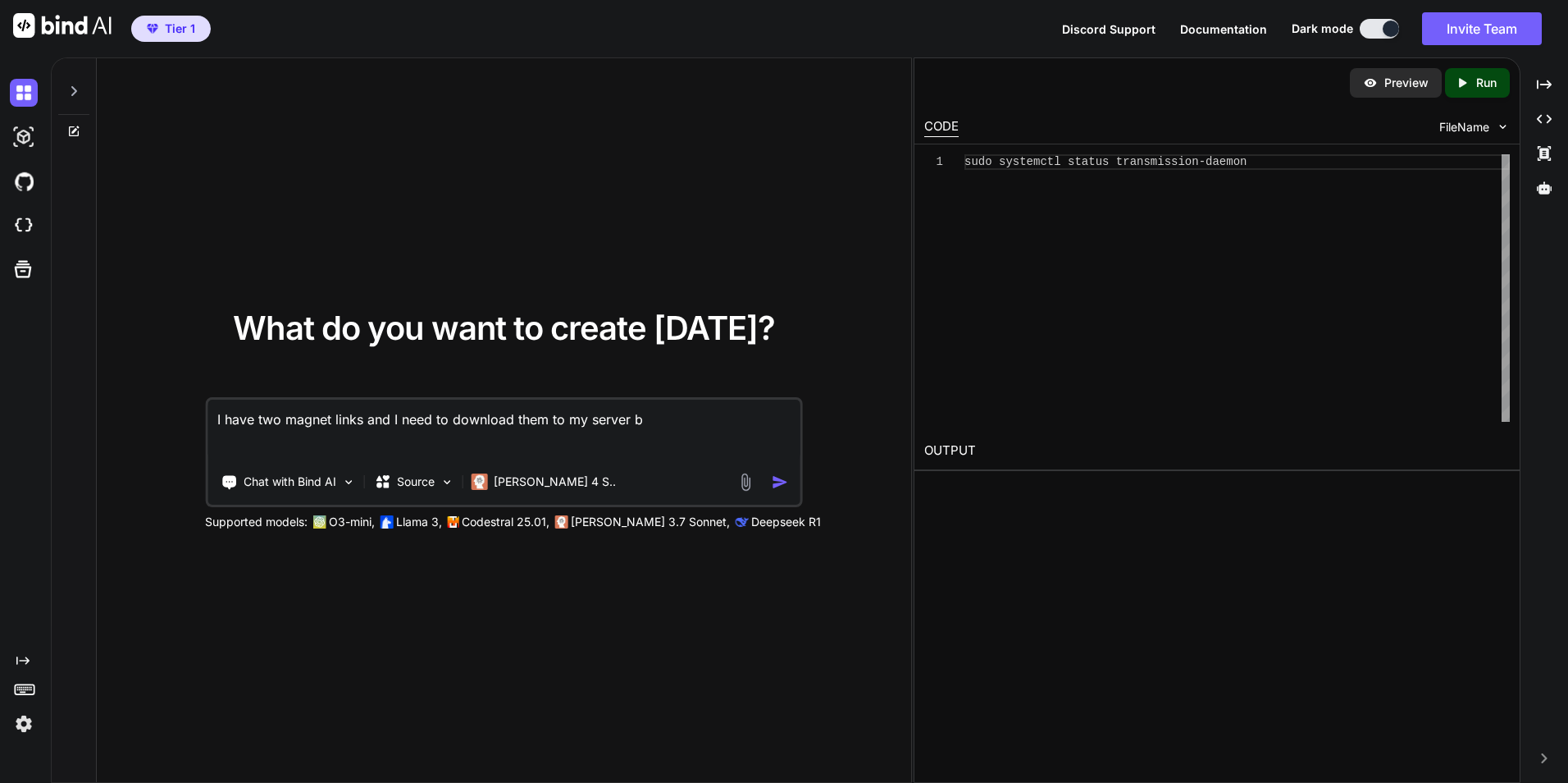
type textarea "I have two magnet links and I need to download them to my server bo"
type textarea "x"
type textarea "I have two magnet links and I need to download them to my server bot"
type textarea "x"
type textarea "I have two magnet links and I need to download them to my server both"
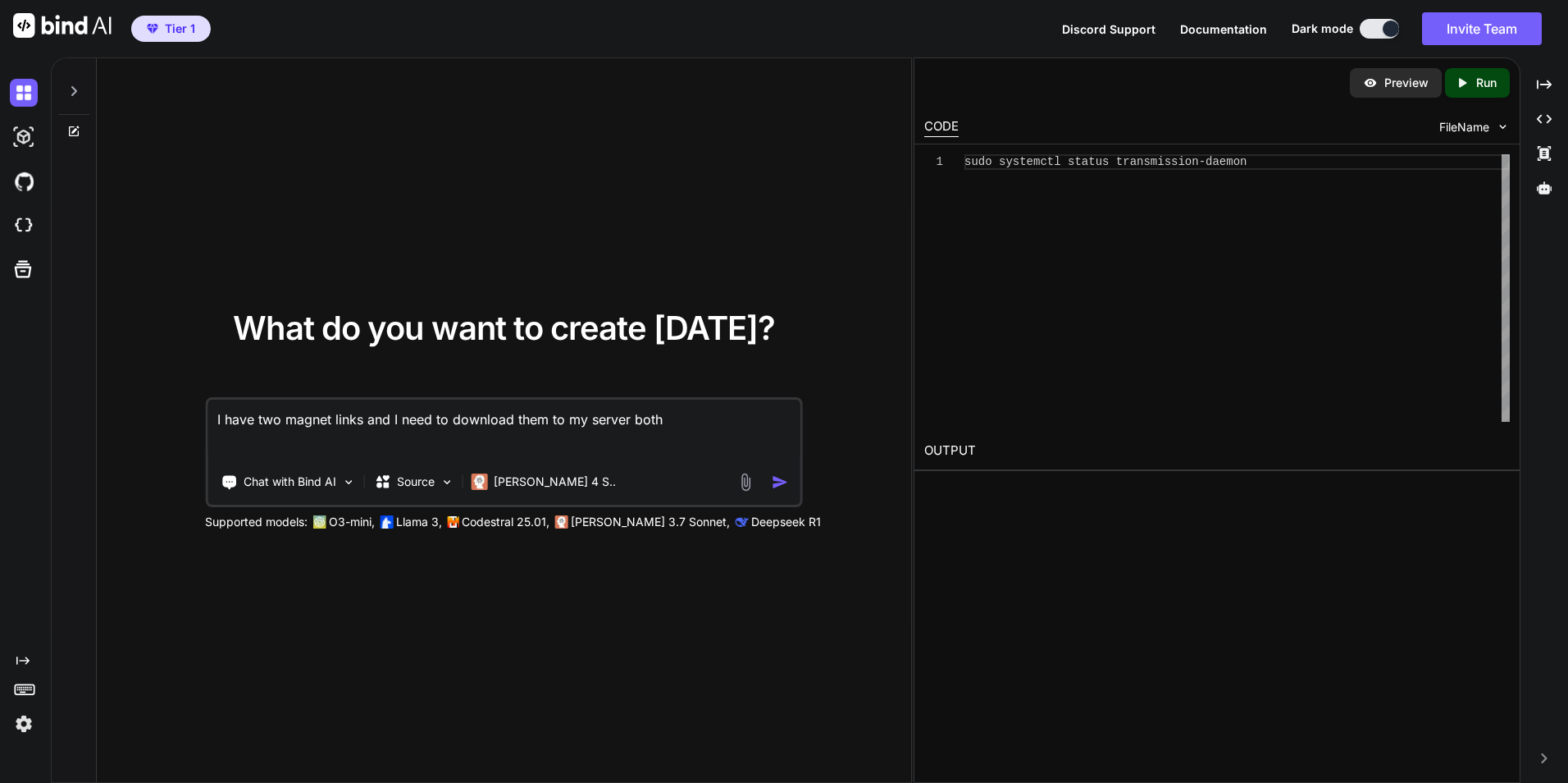
type textarea "x"
type textarea "I have two magnet links and I need to download them to my server both"
type textarea "x"
type textarea "I have two magnet links and I need to download them to my server both v"
type textarea "x"
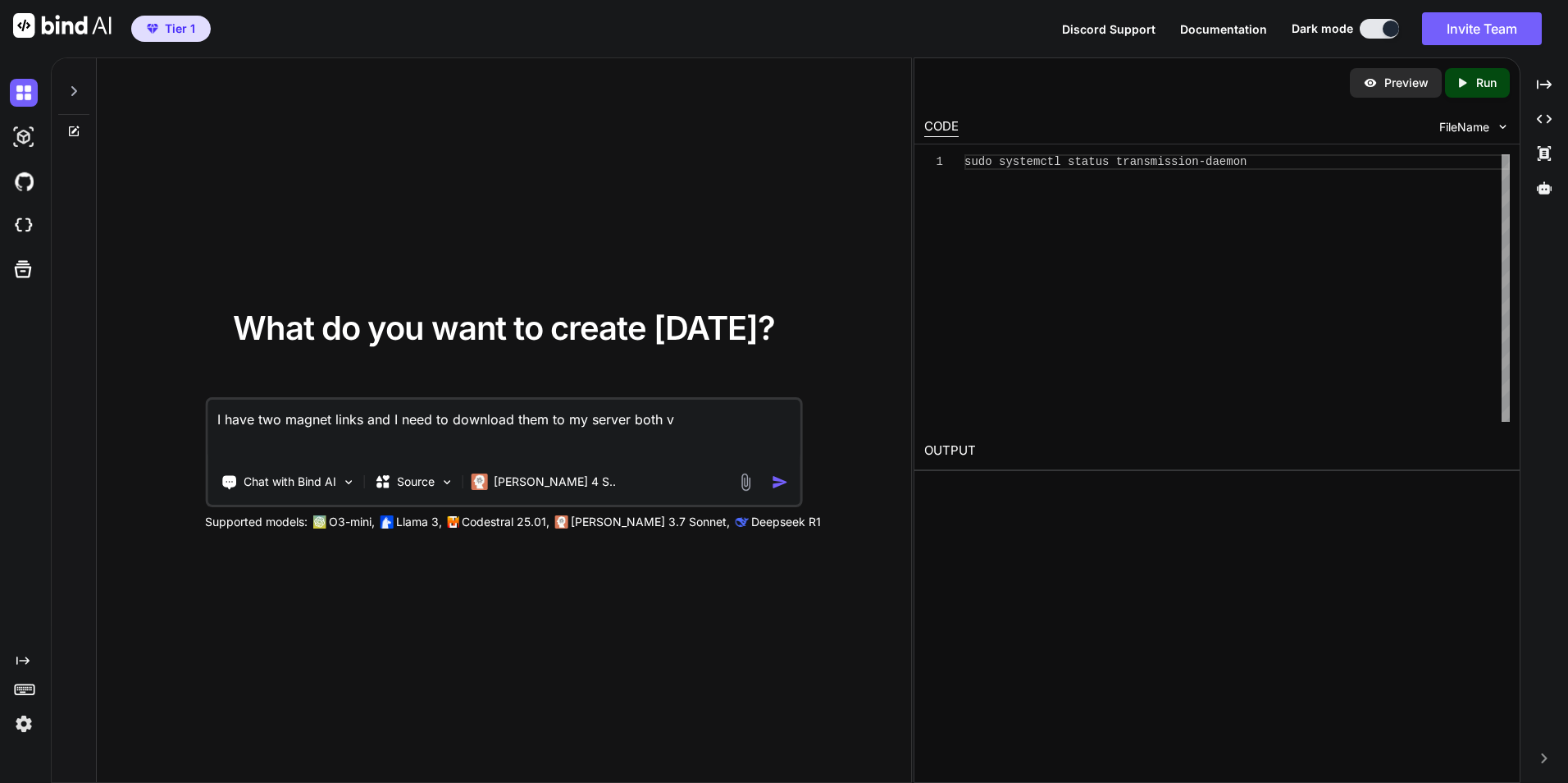
type textarea "I have two magnet links and I need to download them to my server both vi"
type textarea "x"
type textarea "I have two magnet links and I need to download them to my server both via"
type textarea "x"
type textarea "I have two magnet links and I need to download them to my server both via t"
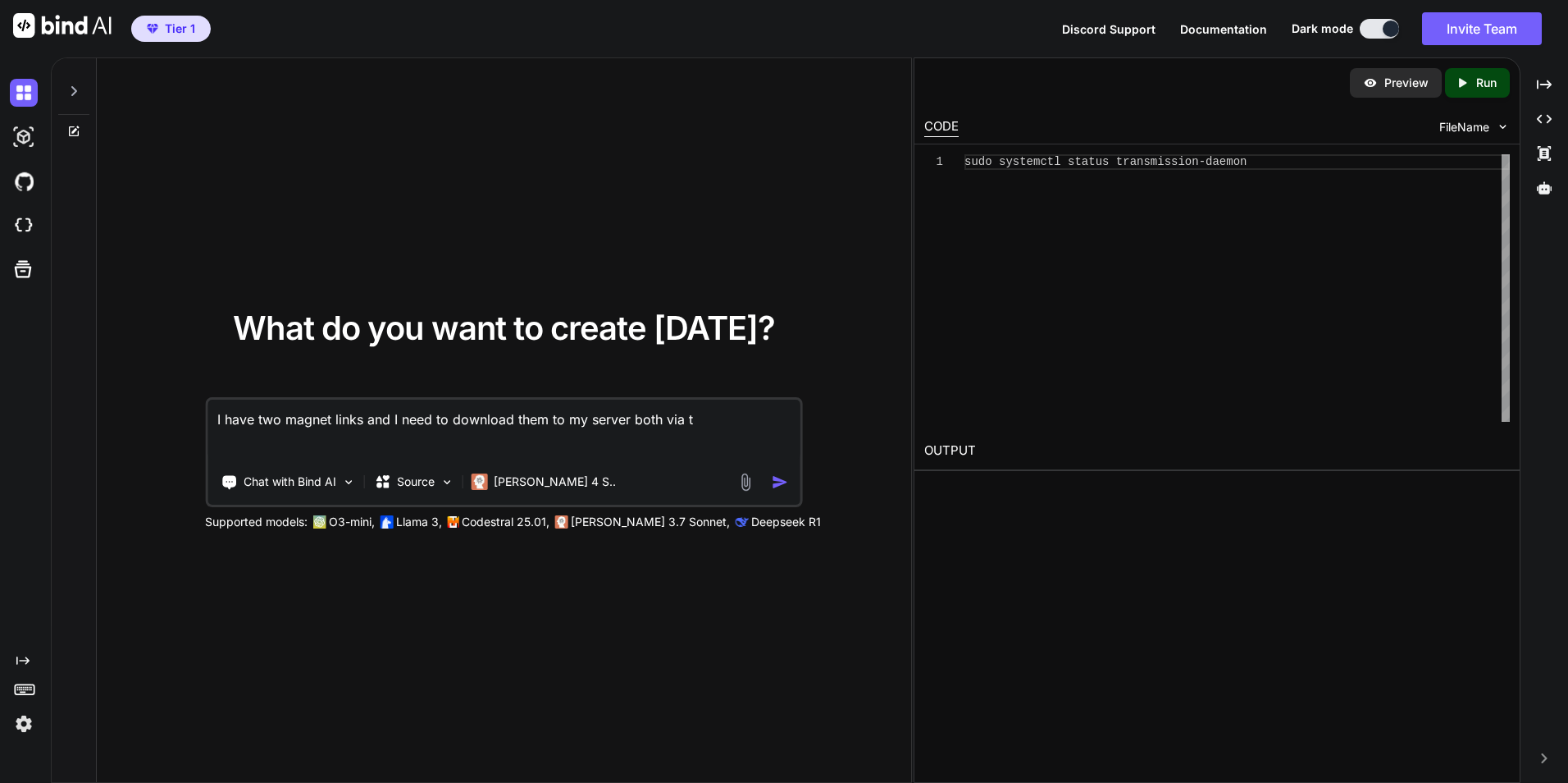
type textarea "x"
type textarea "I have two magnet links and I need to download them to my server both via tra"
type textarea "x"
type textarea "I have two magnet links and I need to download them to my server both via [PERS…"
type textarea "x"
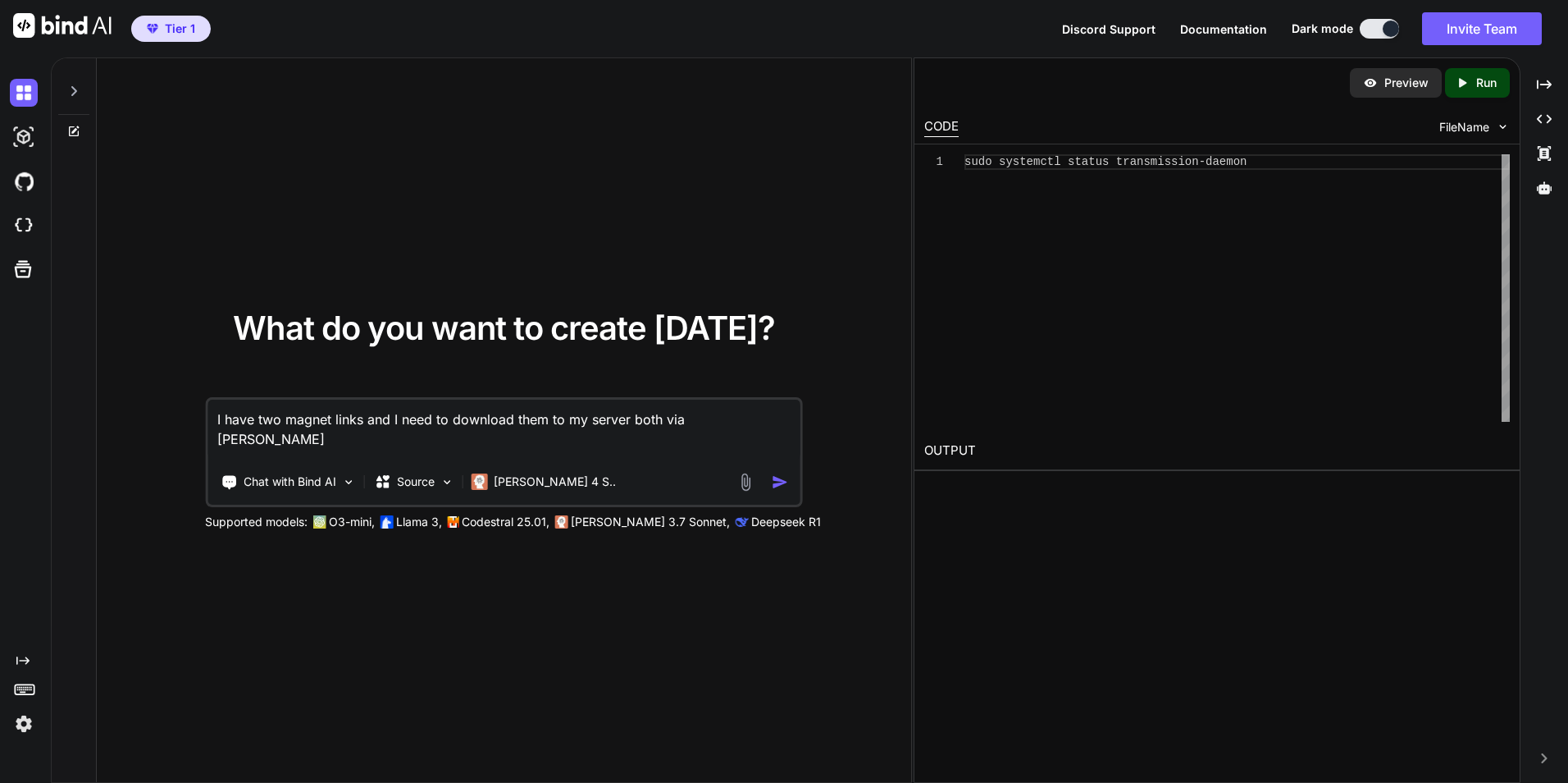
type textarea "I have two magnet links and I need to download them to my server both via trans"
type textarea "x"
type textarea "I have two magnet links and I need to download them to my server both via transm"
type textarea "x"
type textarea "I have two magnet links and I need to download them to my server both via trans…"
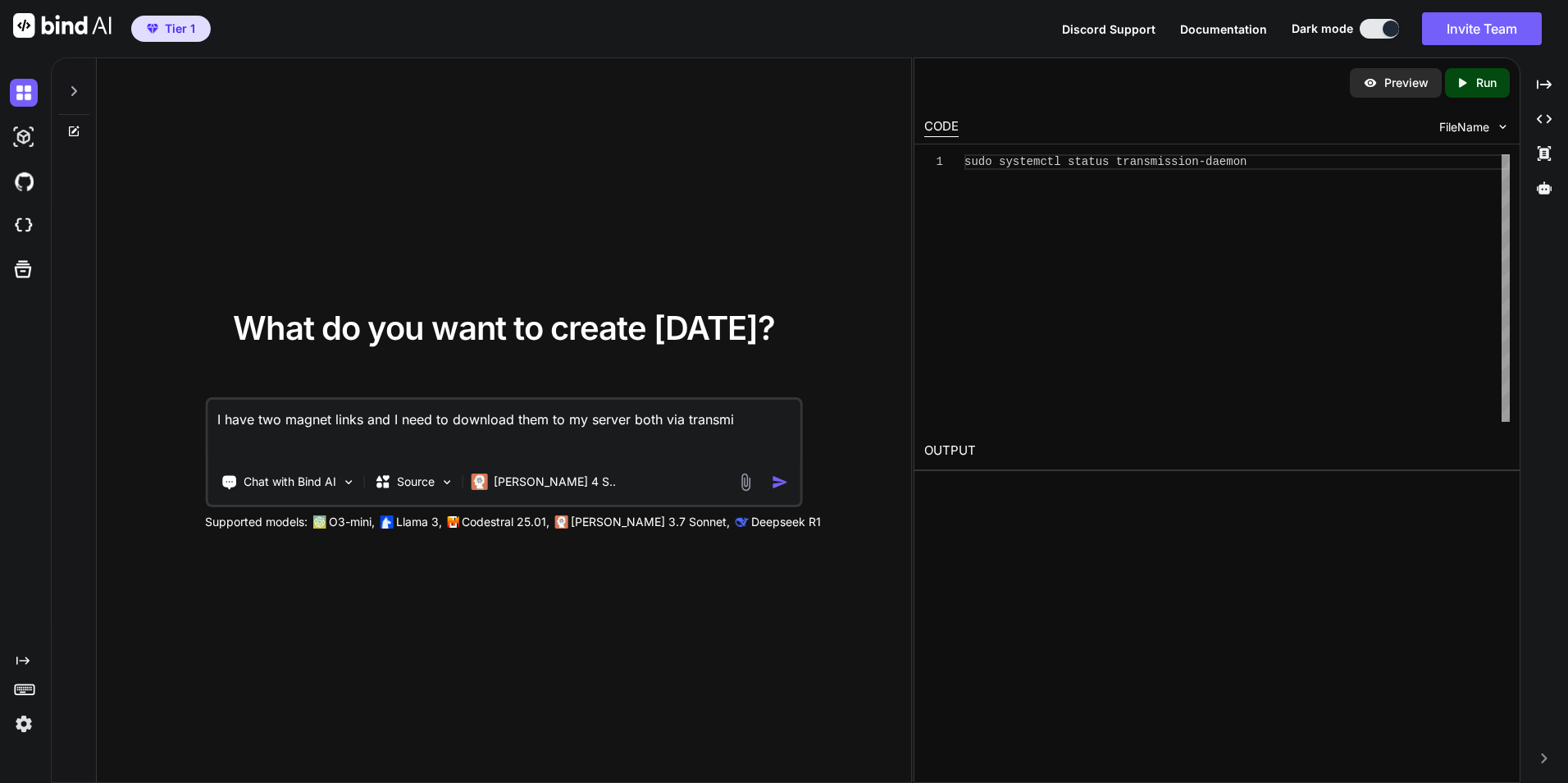
type textarea "x"
type textarea "I have two magnet links and I need to download them to my server both via trans…"
type textarea "x"
type textarea "I have two magnet links and I need to download them to my server both via trans…"
type textarea "x"
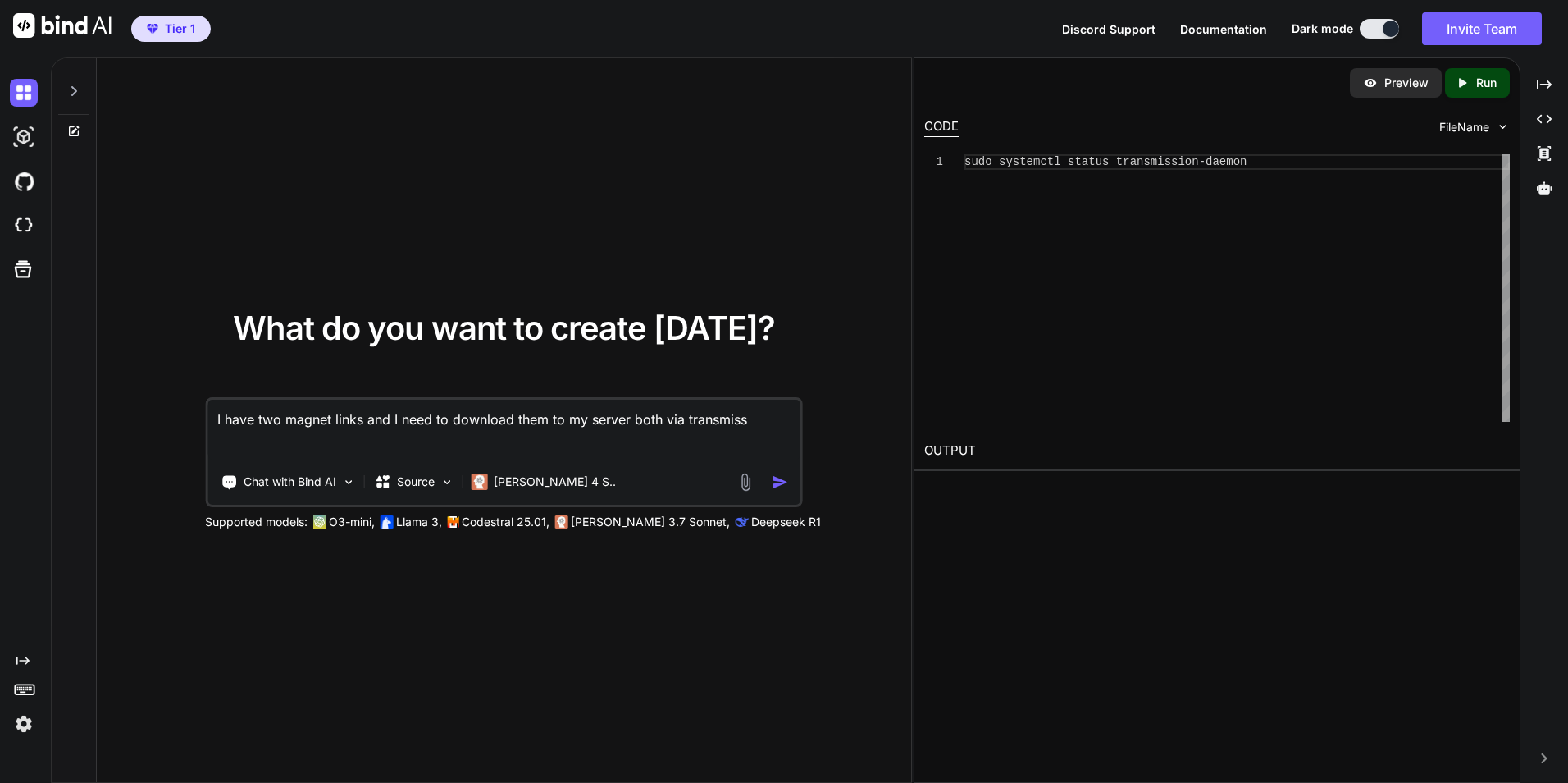
type textarea "I have two magnet links and I need to download them to my server both via trans…"
type textarea "x"
type textarea "I have two magnet links and I need to download them to my server both via trans…"
type textarea "x"
type textarea "I have two magnet links and I need to download them to my server both via trans…"
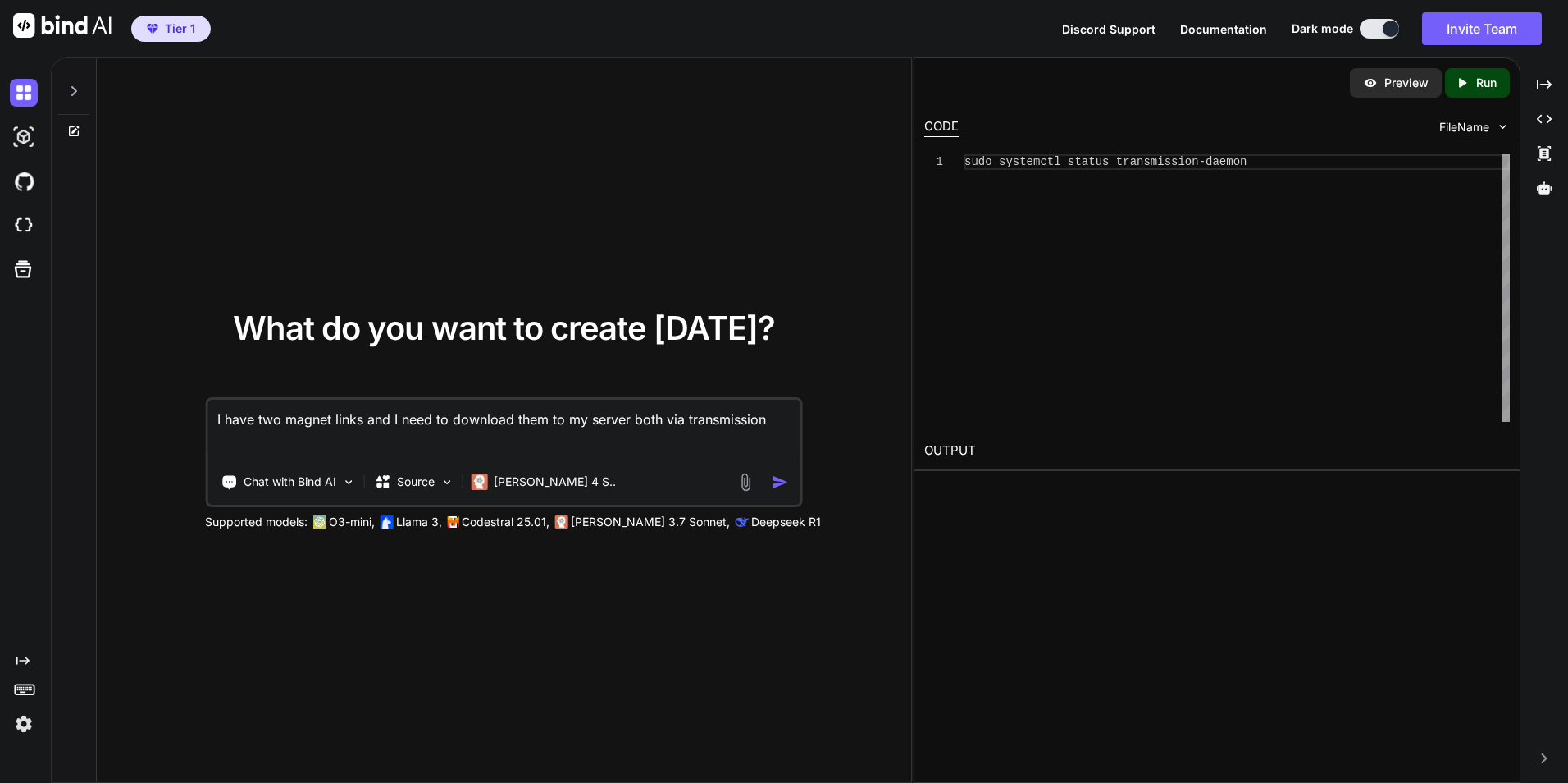
type textarea "x"
type textarea "I have two magnet links and I need to download them to my server both via trans…"
type textarea "x"
type textarea "I have two magnet links and I need to download them to my server both via trans…"
type textarea "x"
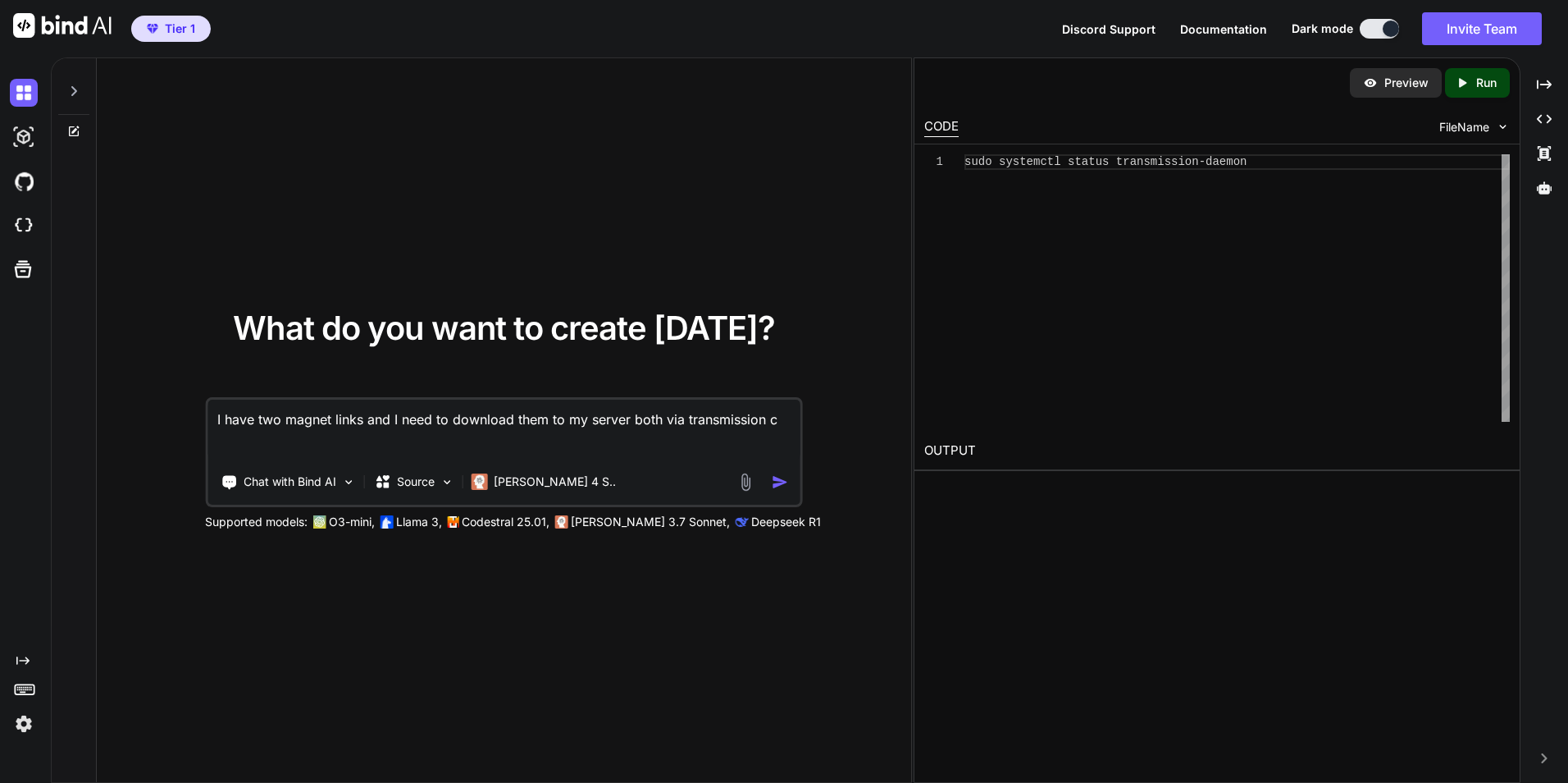
type textarea "I have two magnet links and I need to download them to my server both via trans…"
type textarea "x"
type textarea "I have two magnet links and I need to download them to my server both via trans…"
type textarea "x"
type textarea "I have two magnet links and I need to download them to my server both via trans…"
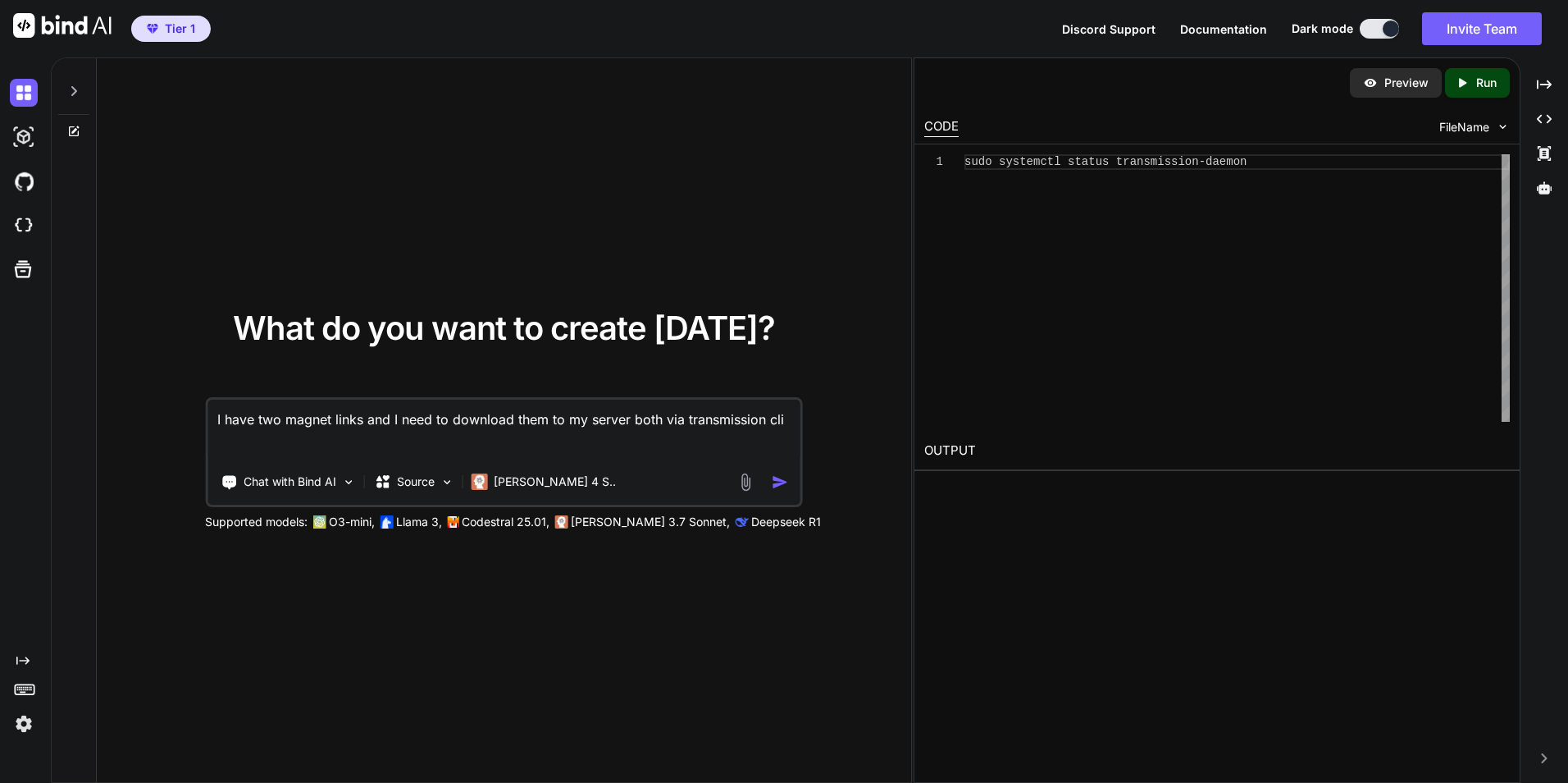
type textarea "x"
type textarea "I have two magnet links and I need to download them to my server both via trans…"
type textarea "x"
type textarea "I have two magnet links and I need to download them to my server both via trans…"
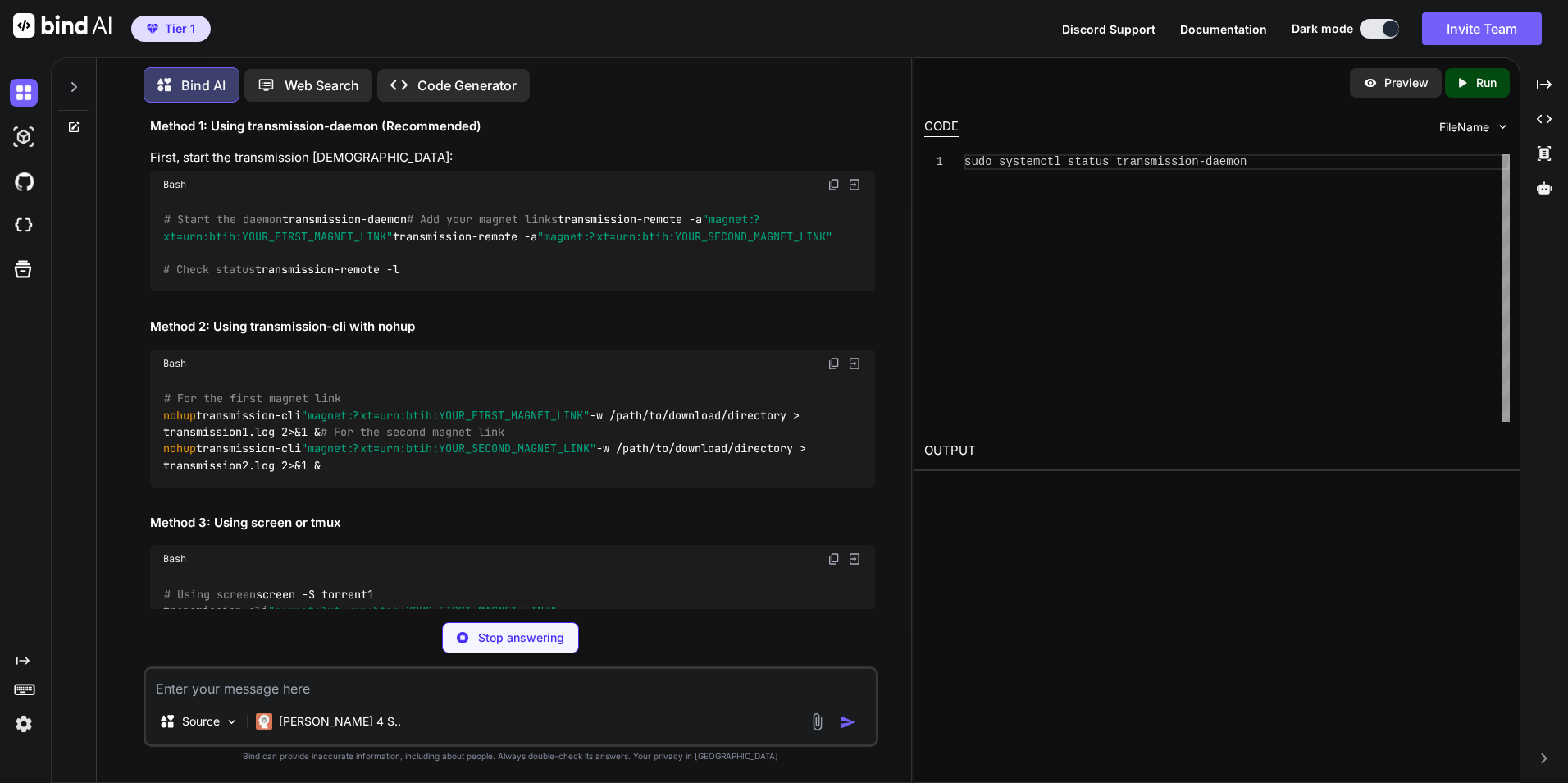
scroll to position [164, 0]
click at [307, 688] on textarea at bounding box center [510, 683] width 730 height 29
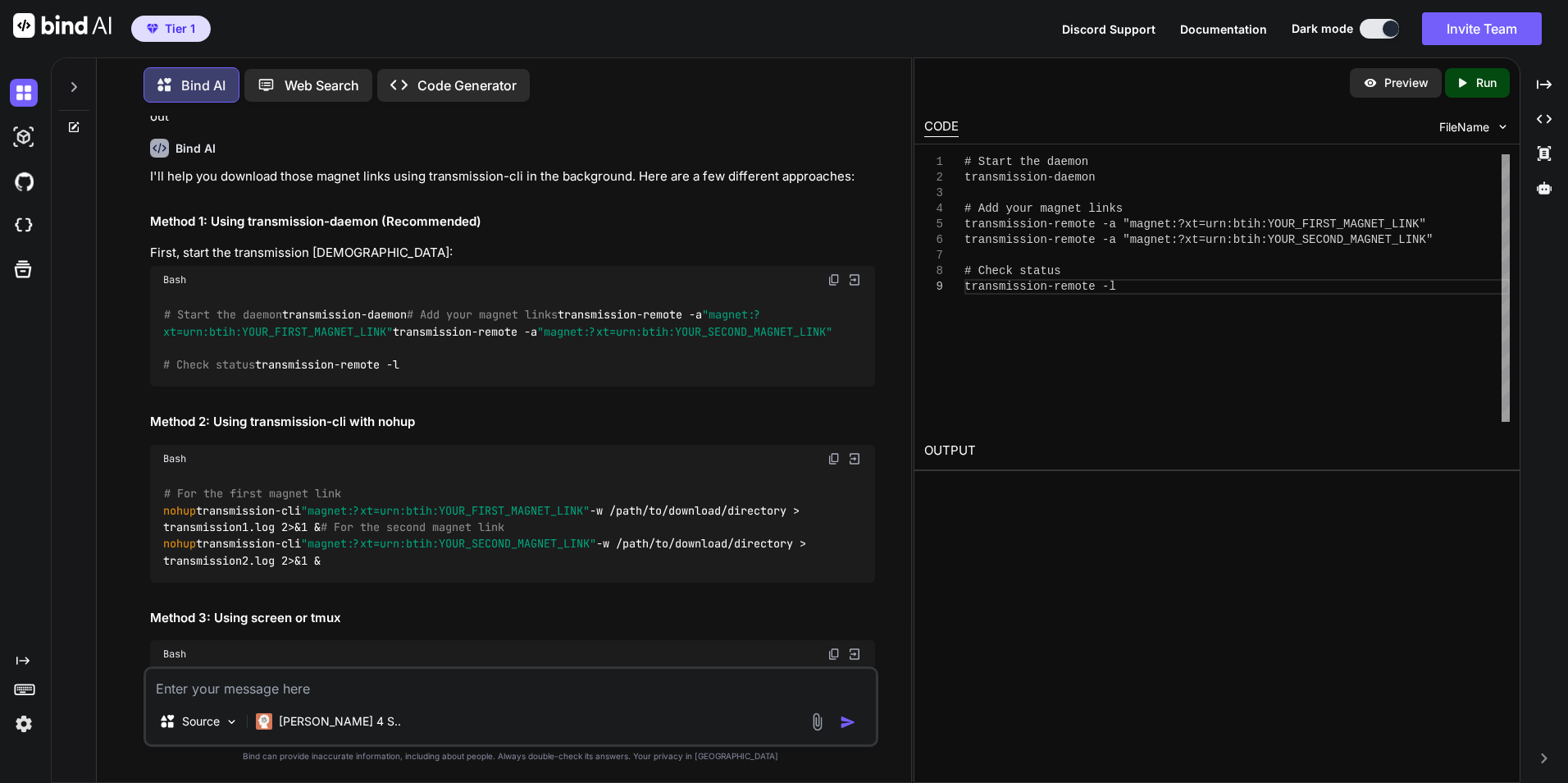
scroll to position [0, 0]
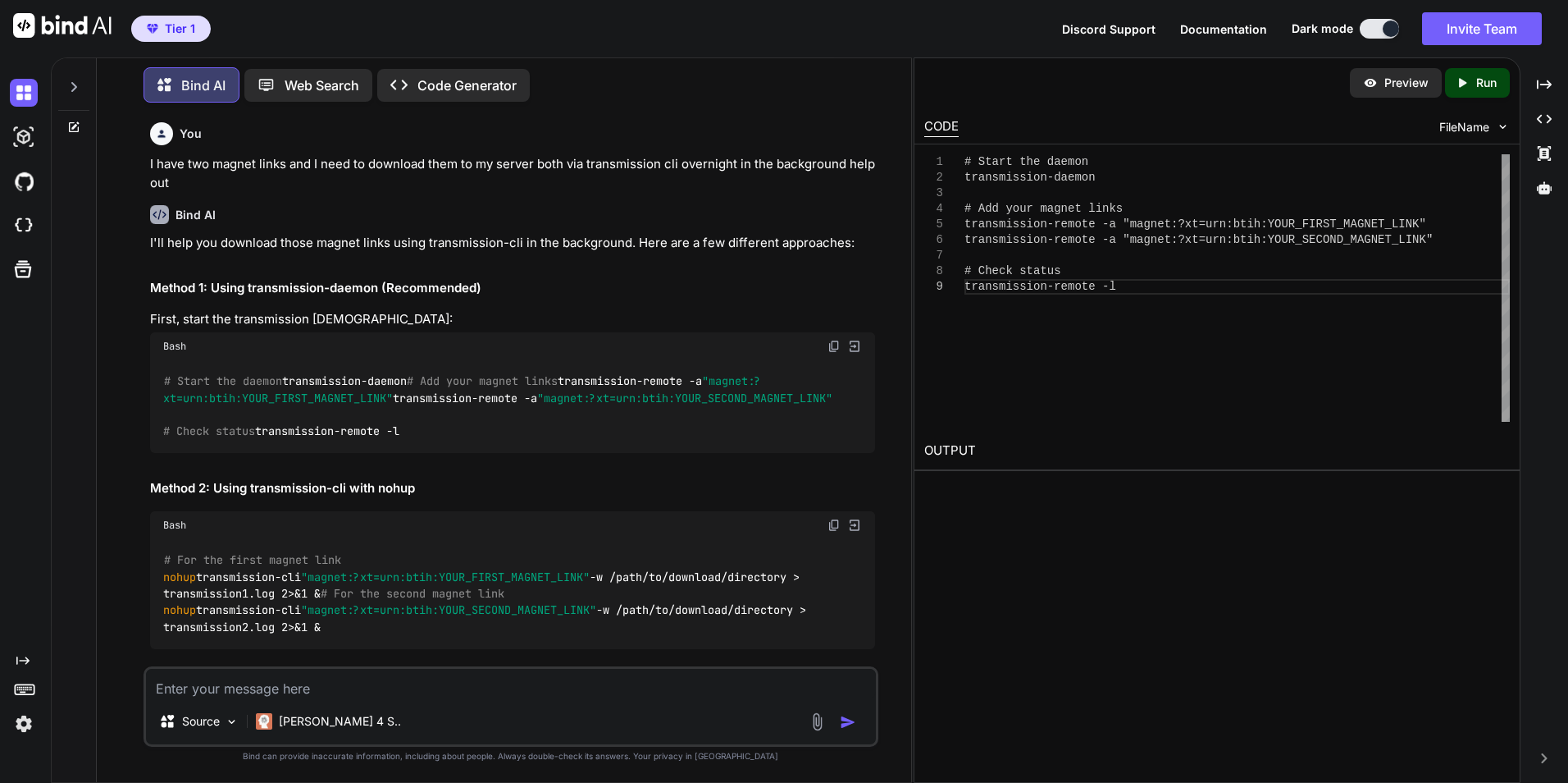
click at [298, 439] on code "# Start the daemon transmission-daemon # Add your magnet links transmission-rem…" at bounding box center [497, 405] width 669 height 67
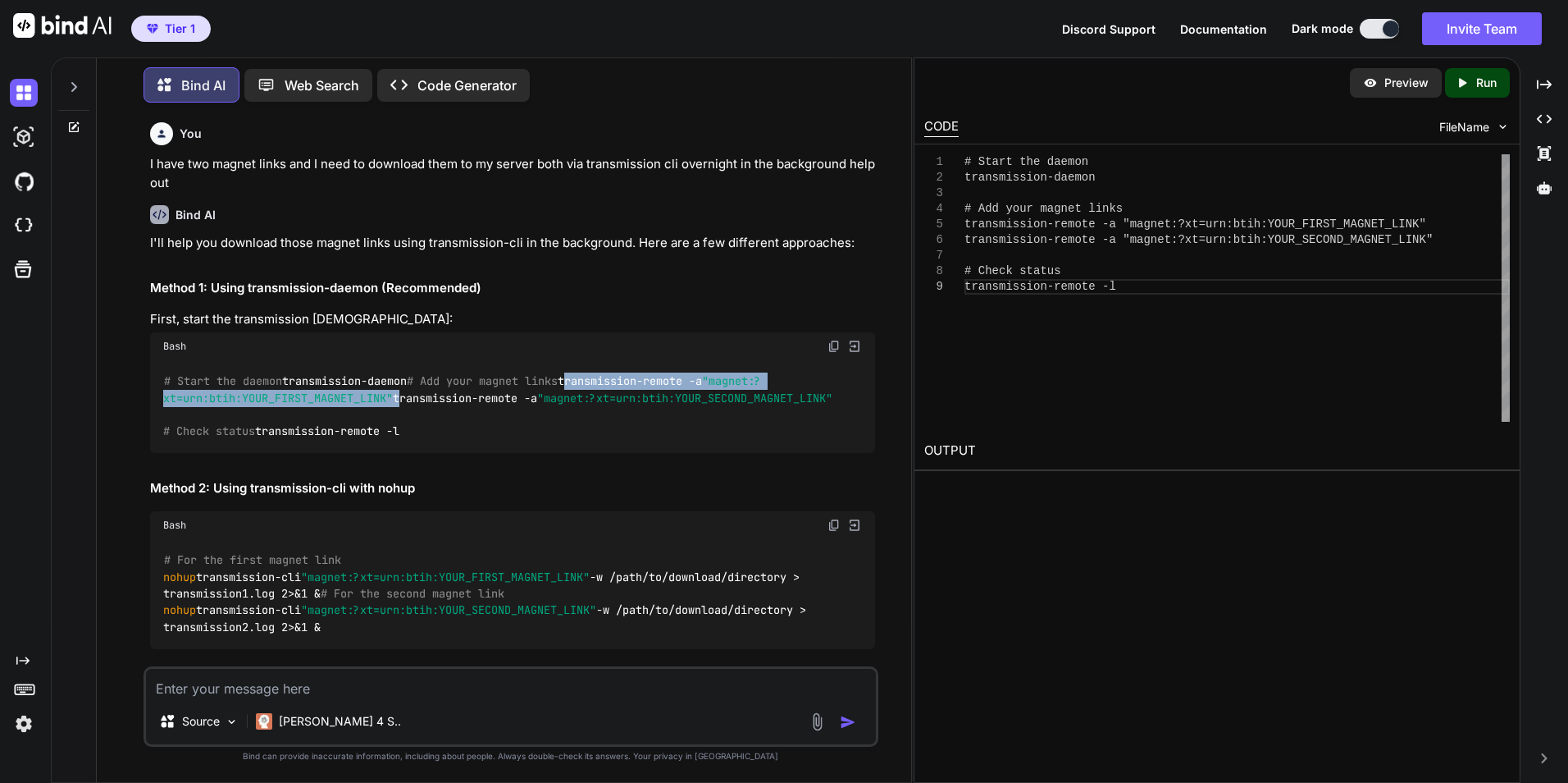
click at [298, 439] on code "# Start the daemon transmission-daemon # Add your magnet links transmission-rem…" at bounding box center [497, 405] width 669 height 67
copy code "transmission-remote -a "magnet:?xt=urn:btih:YOUR_FIRST_MAGNET_LINK""
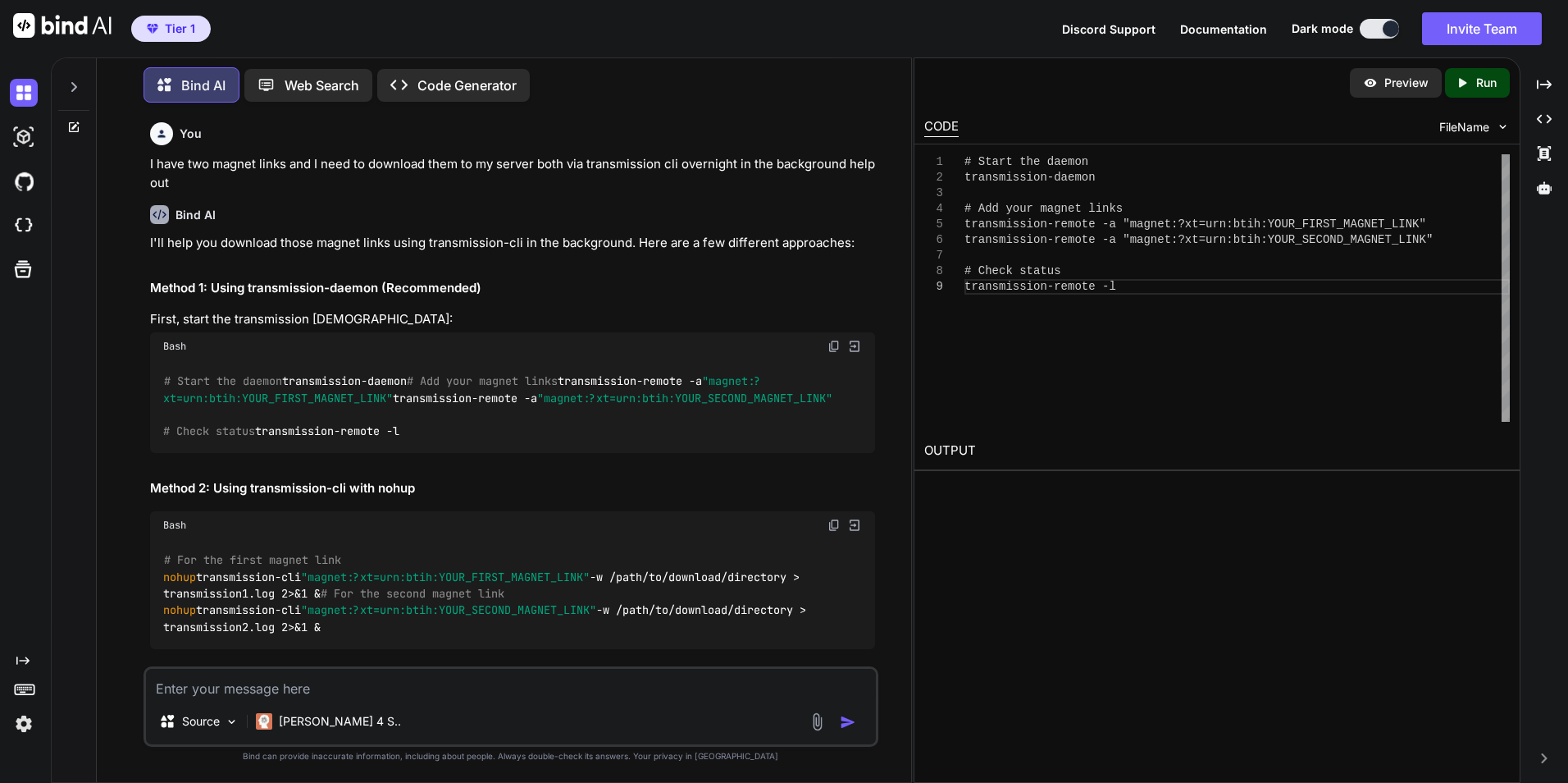
click at [473, 696] on textarea at bounding box center [510, 683] width 730 height 29
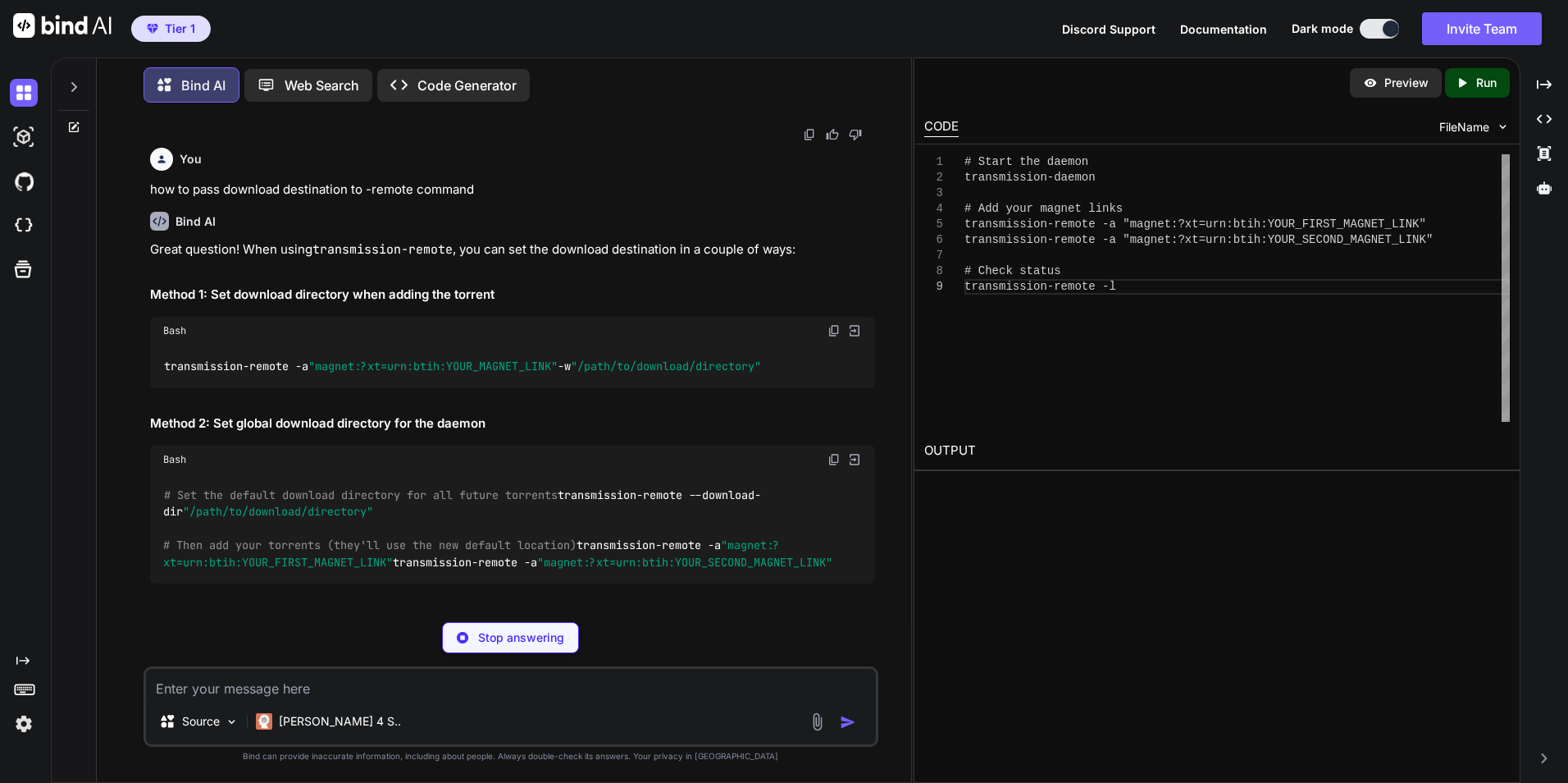
scroll to position [1408, 0]
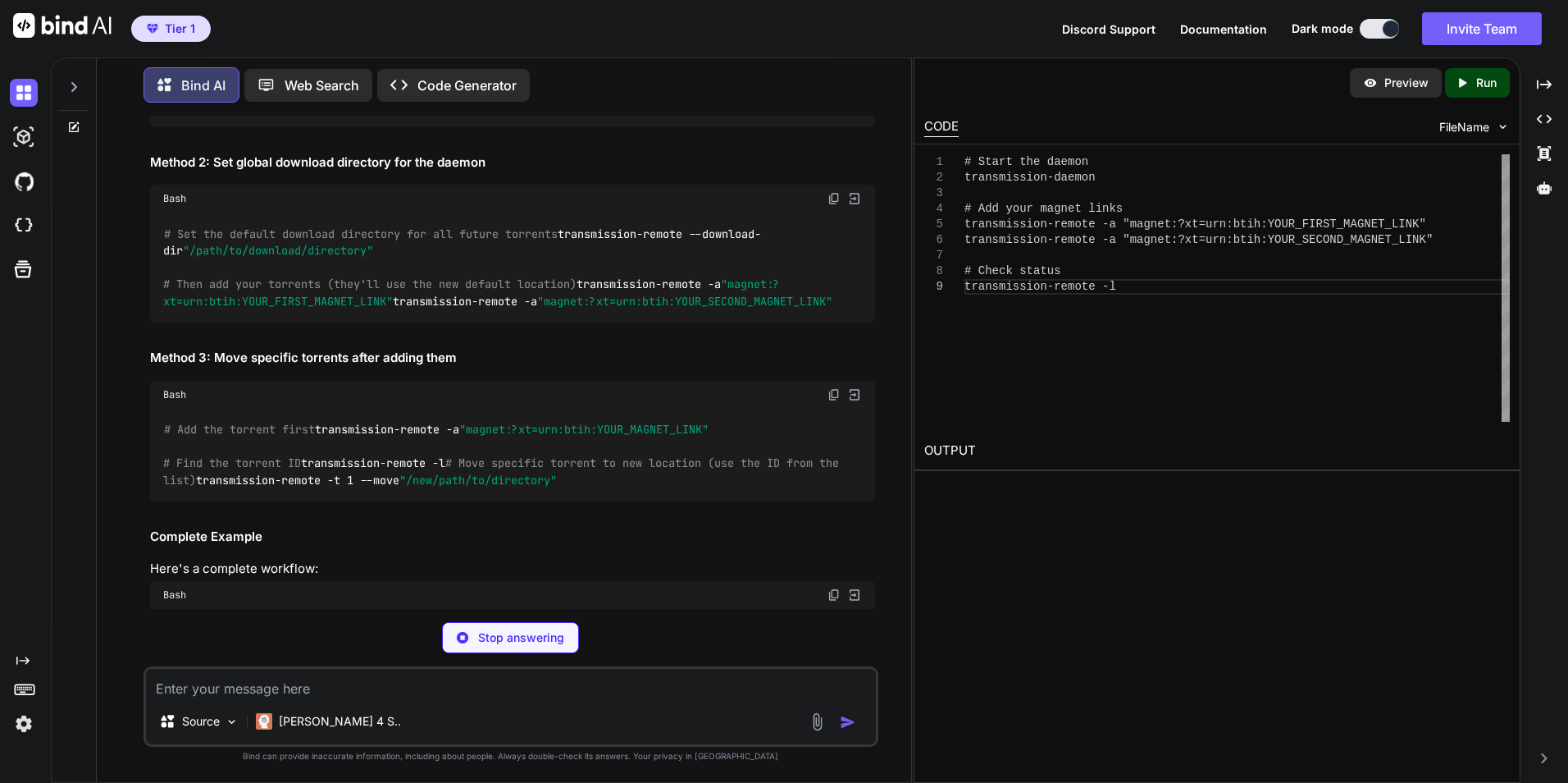
click at [833, 77] on img at bounding box center [834, 70] width 13 height 13
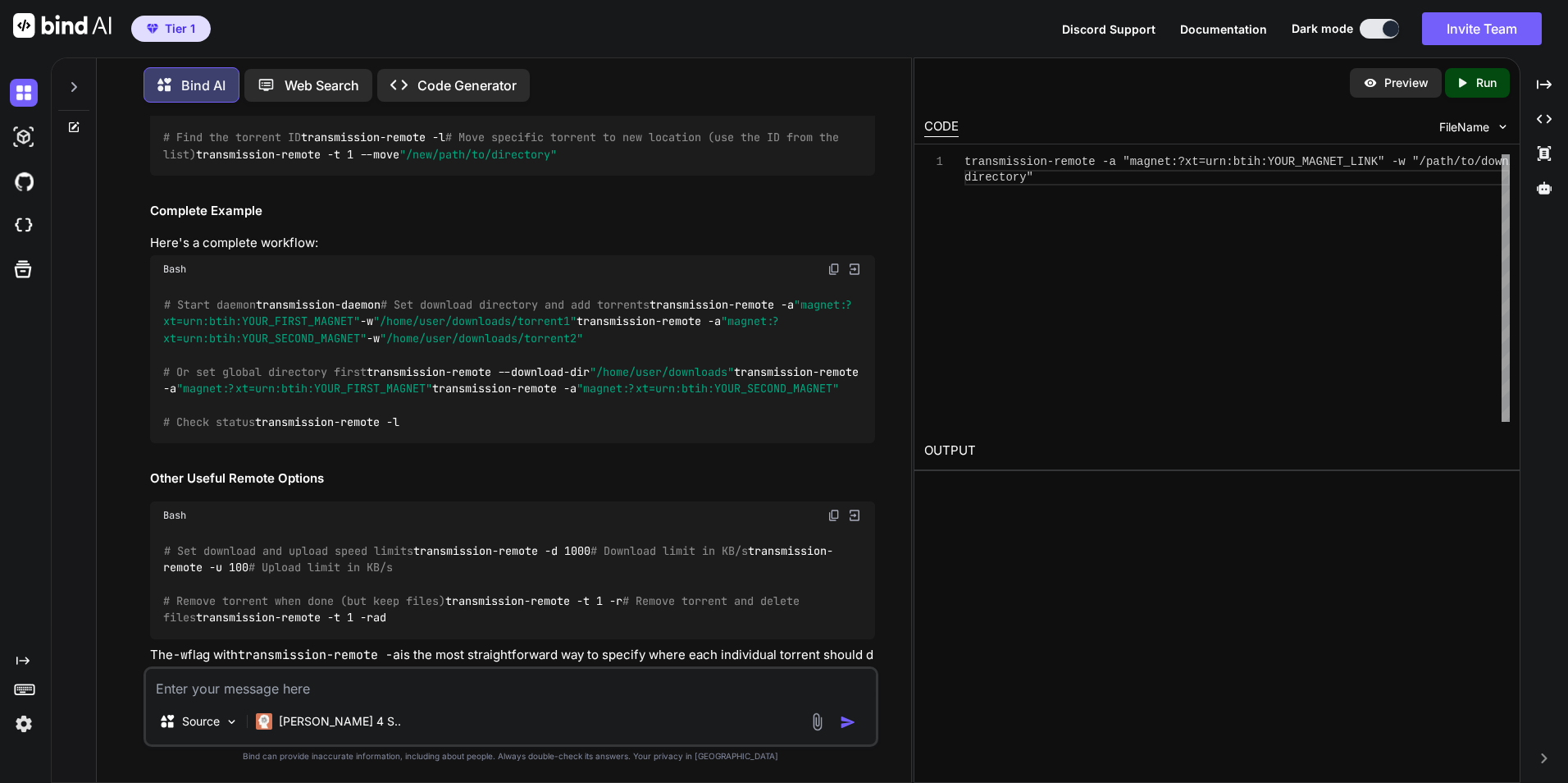
scroll to position [1736, 0]
copy div "transmission-remote -a "magnet:?xt=urn:btih:YOUR_SECOND_MAGNET_LINK""
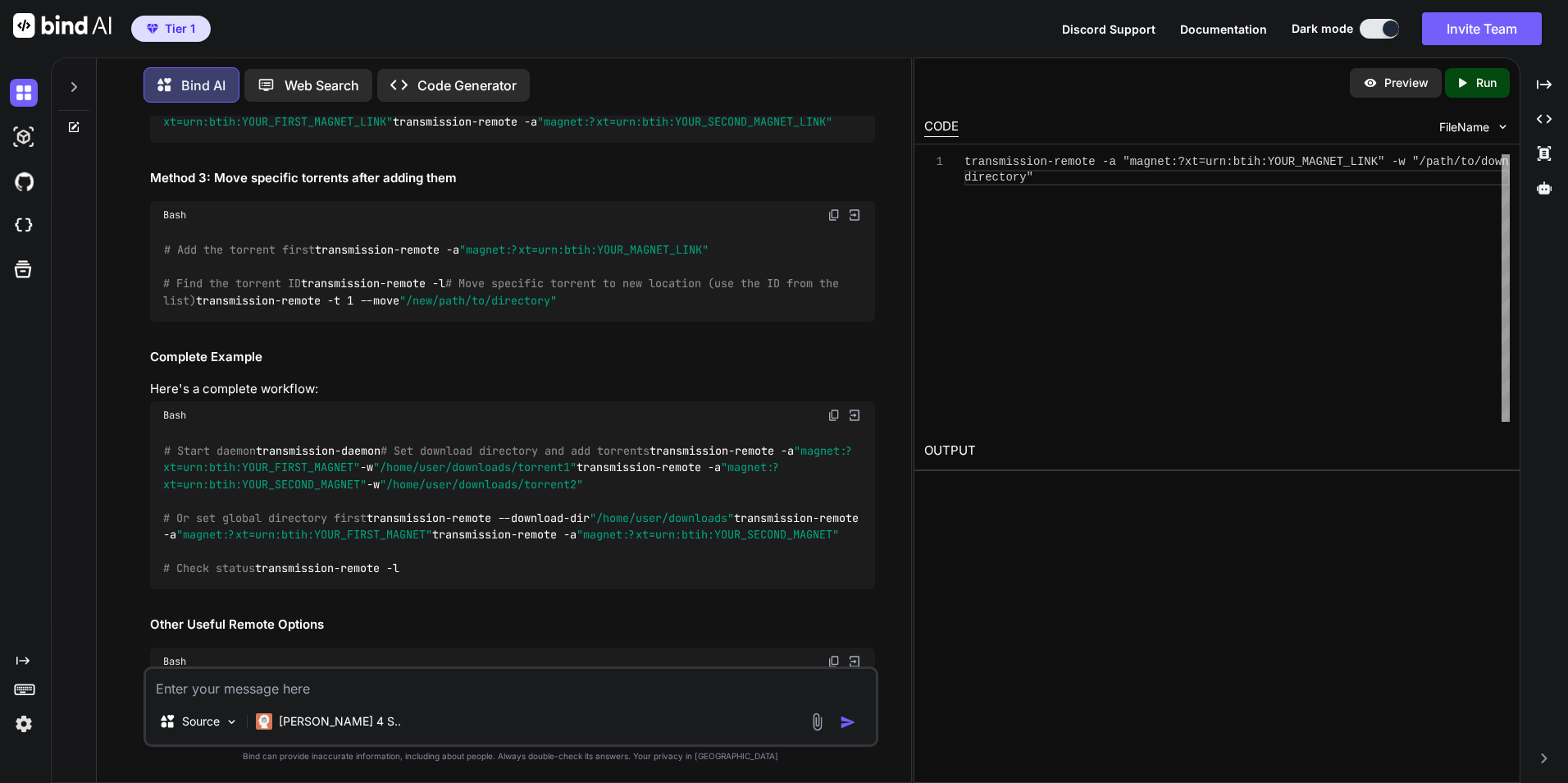
scroll to position [1408, 0]
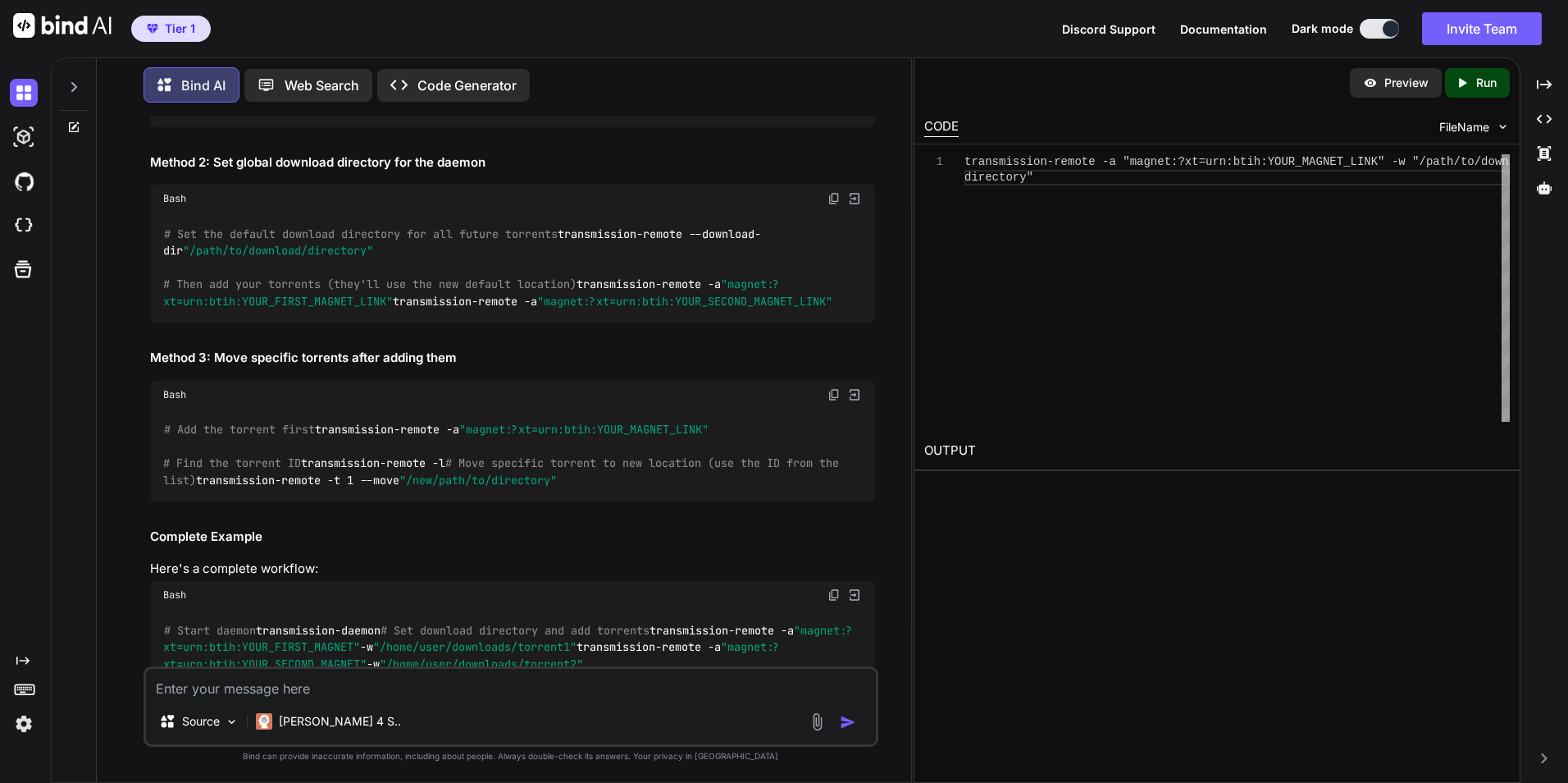
click at [542, 113] on span ""magnet:?xt=urn:btih:YOUR_MAGNET_LINK"" at bounding box center [432, 105] width 249 height 15
copy div "transmission-remote -a "magnet:?xt=urn:btih:YOUR_MAGNET_LINK" -w "/path/to/down…"
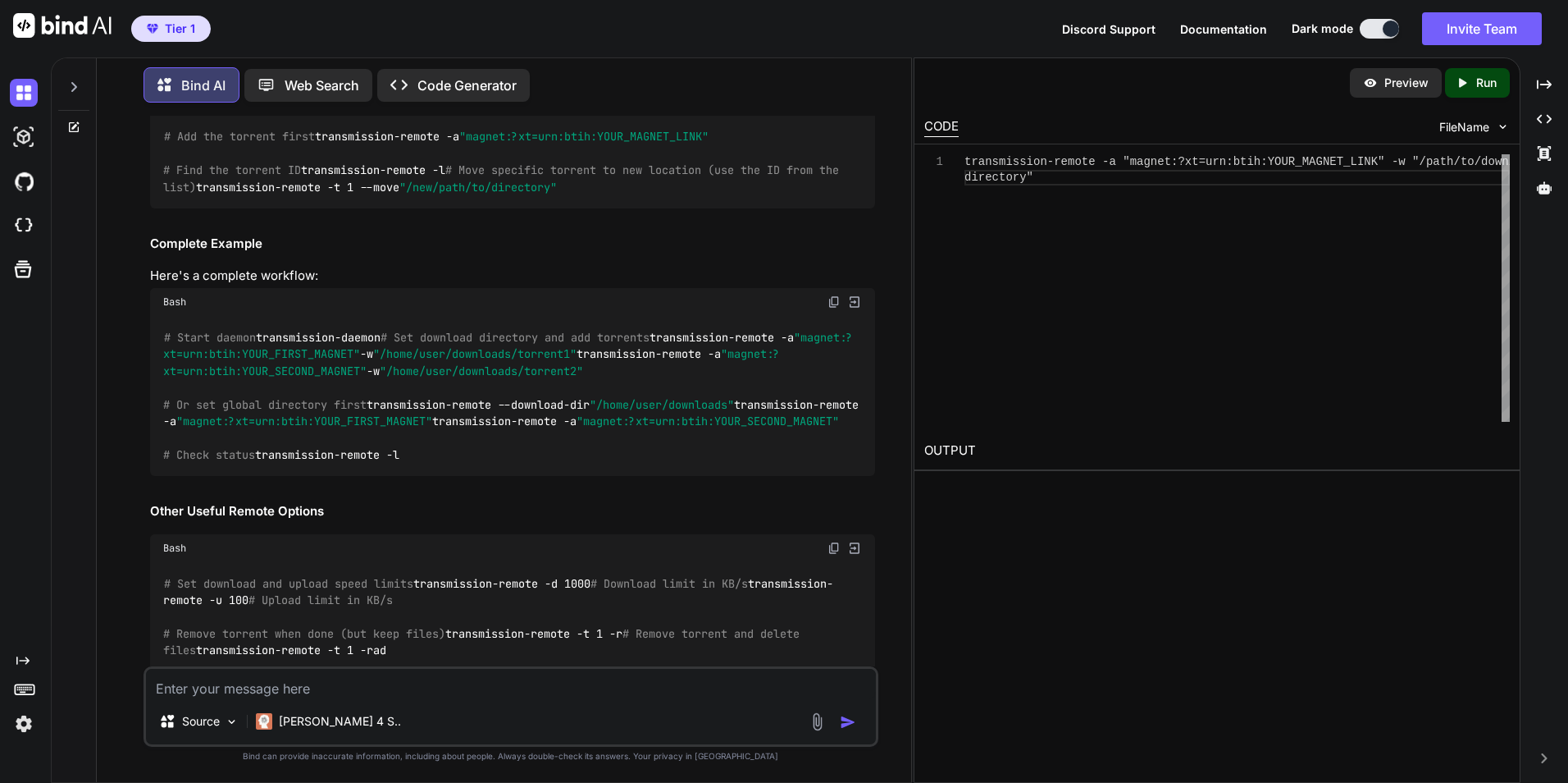
scroll to position [1736, 0]
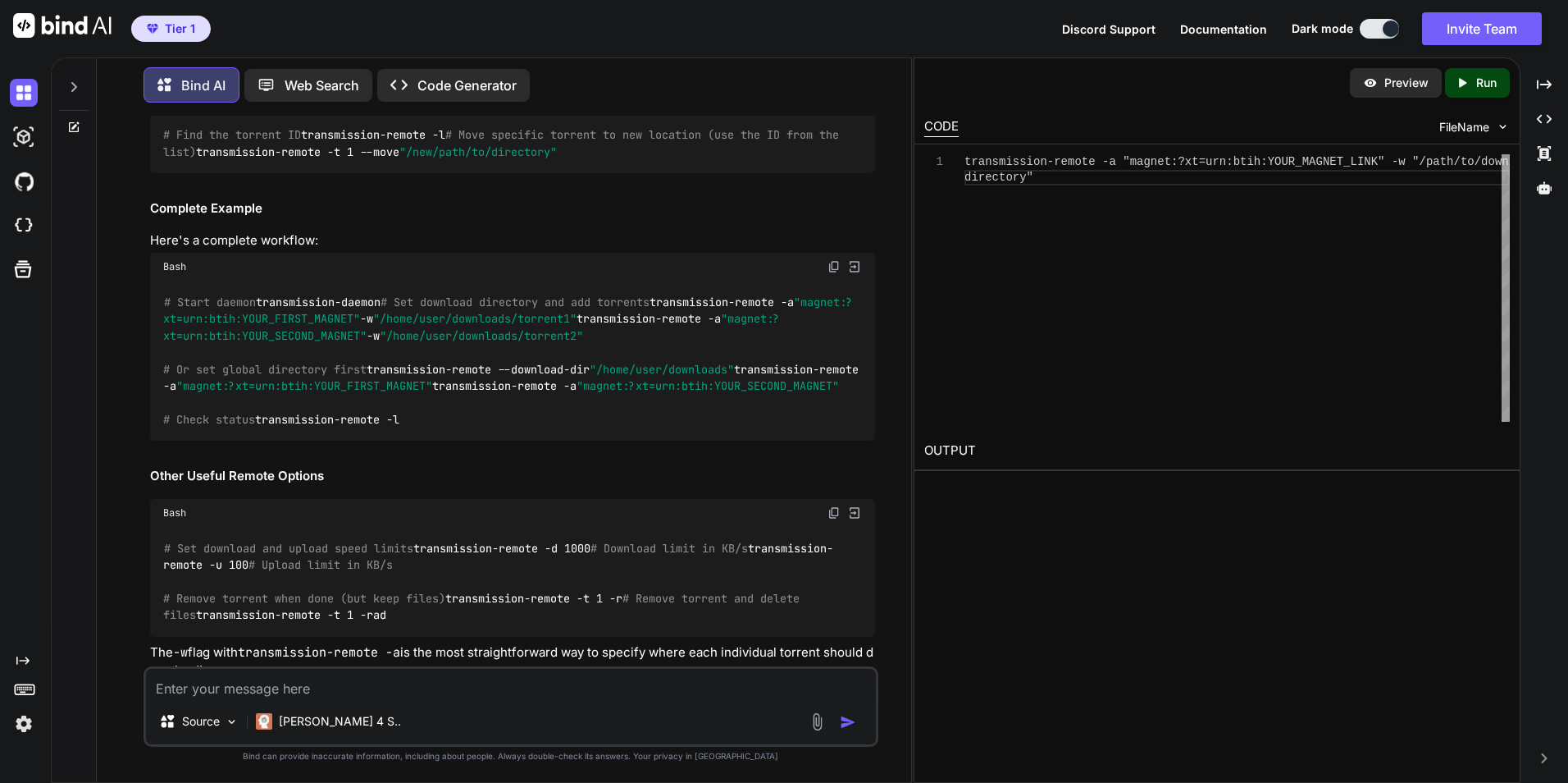
click at [500, 299] on div "Great question! When using transmission-remote , you can set the download desti…" at bounding box center [513, 166] width 725 height 1028
click at [291, 696] on textarea at bounding box center [510, 683] width 730 height 29
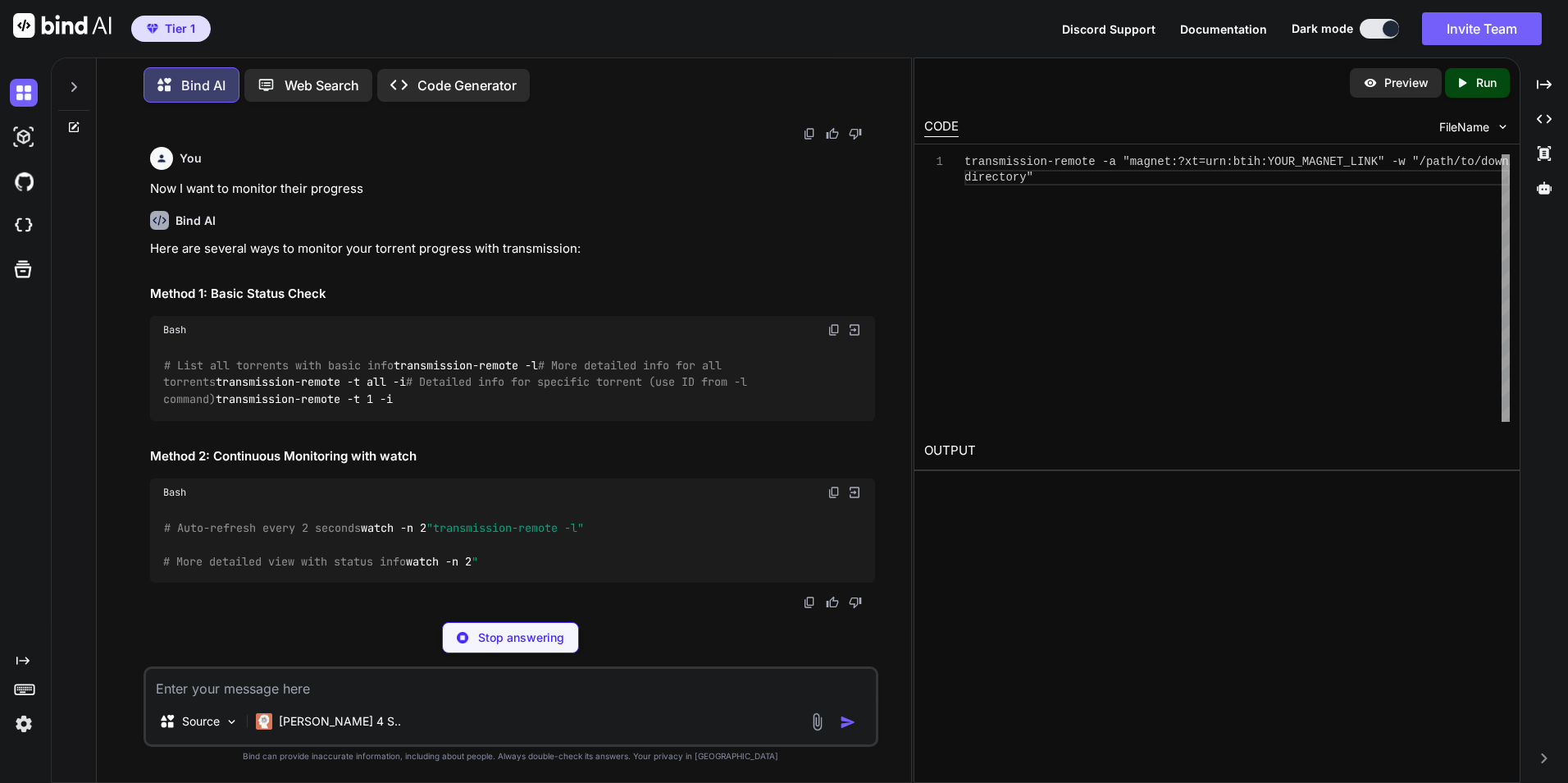
scroll to position [2813, 0]
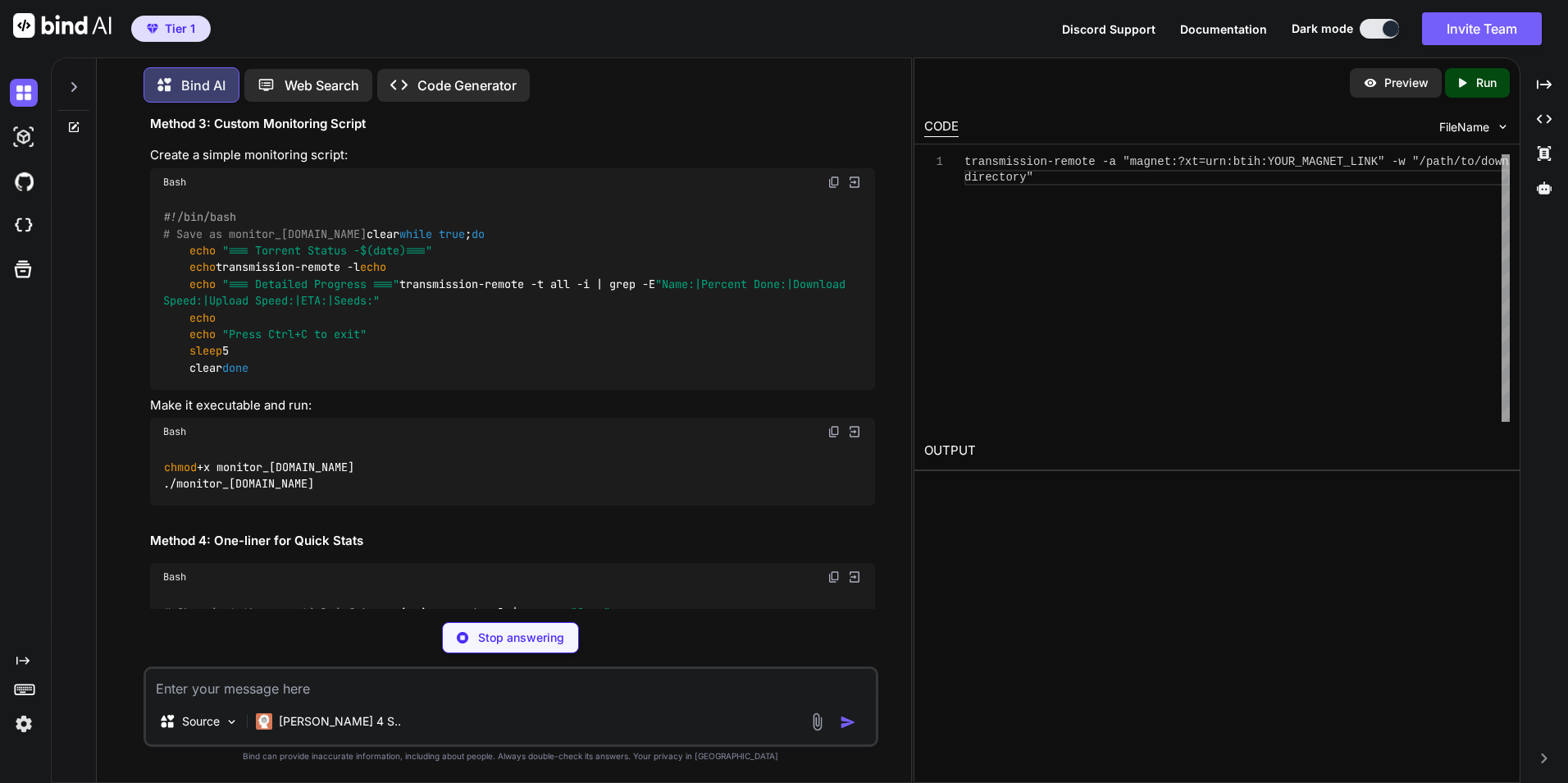
drag, startPoint x: 354, startPoint y: 453, endPoint x: 164, endPoint y: 455, distance: 190.0
copy code "transmission-remote -t all -i"
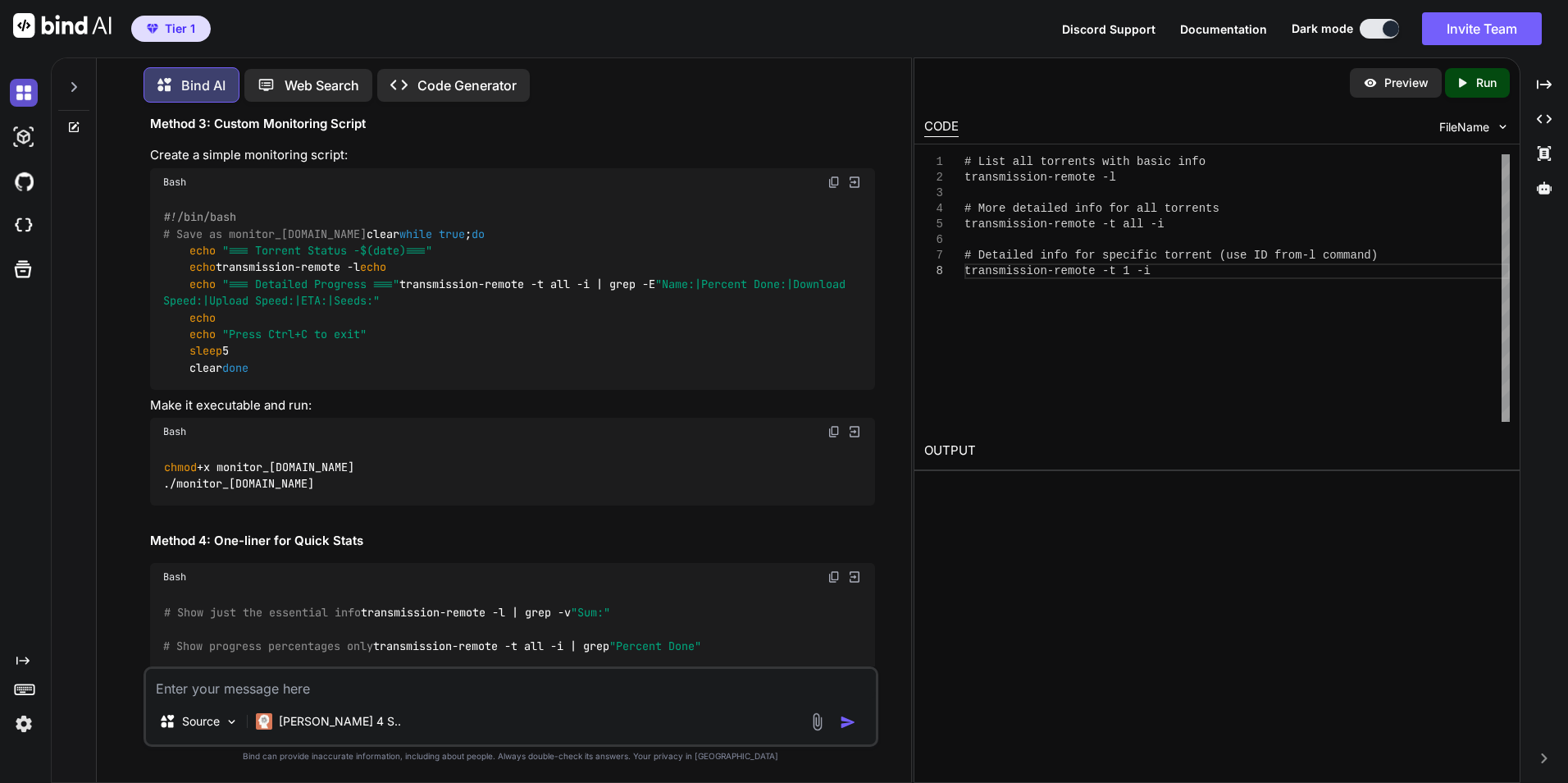
click at [24, 88] on img at bounding box center [23, 92] width 27 height 27
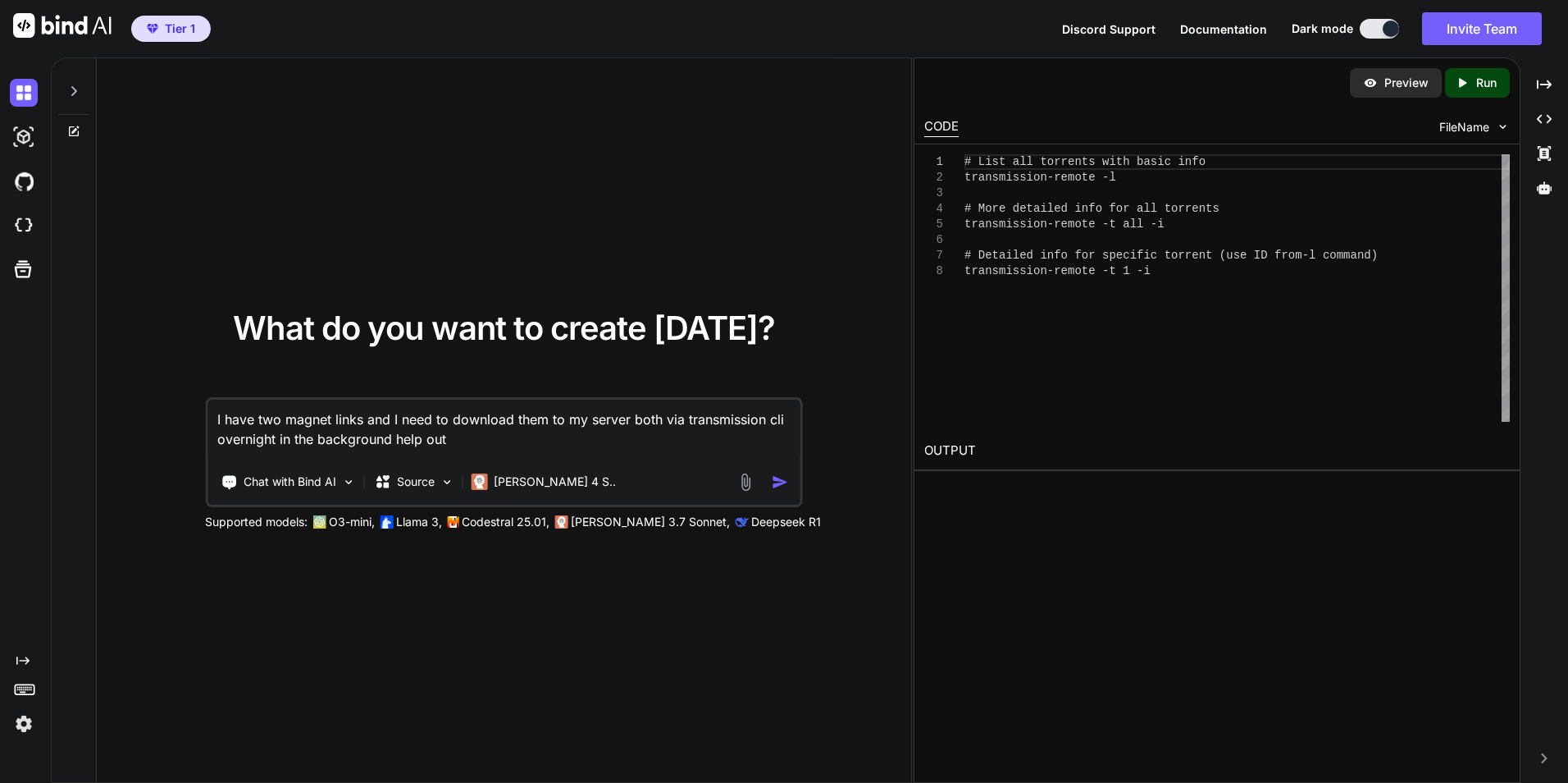
click at [437, 441] on textarea "I have two magnet links and I need to download them to my server both via trans…" at bounding box center [503, 430] width 592 height 61
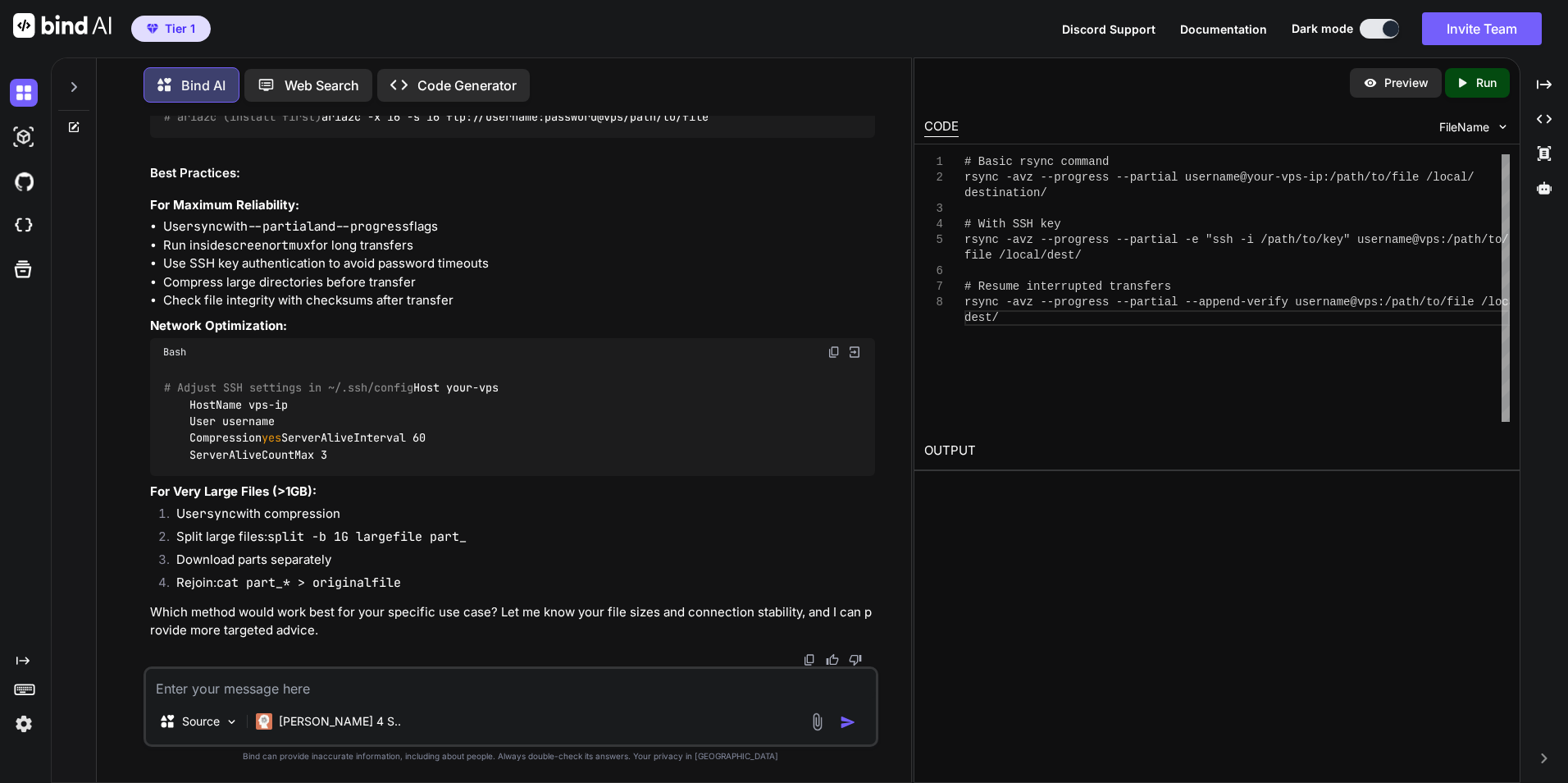
scroll to position [1547, 0]
click at [362, 680] on textarea at bounding box center [510, 683] width 730 height 29
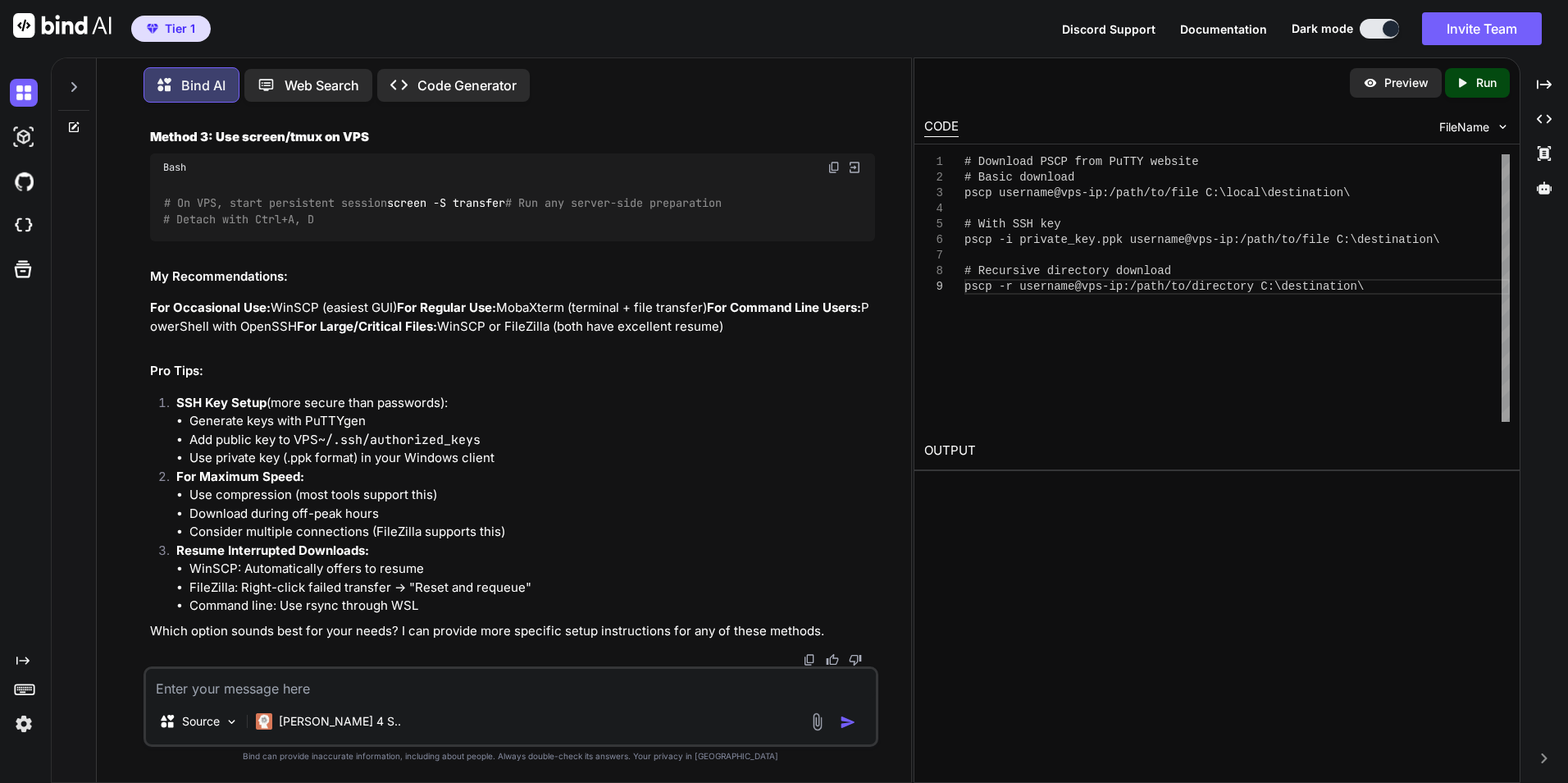
scroll to position [4139, 0]
click at [355, 697] on textarea at bounding box center [510, 683] width 730 height 29
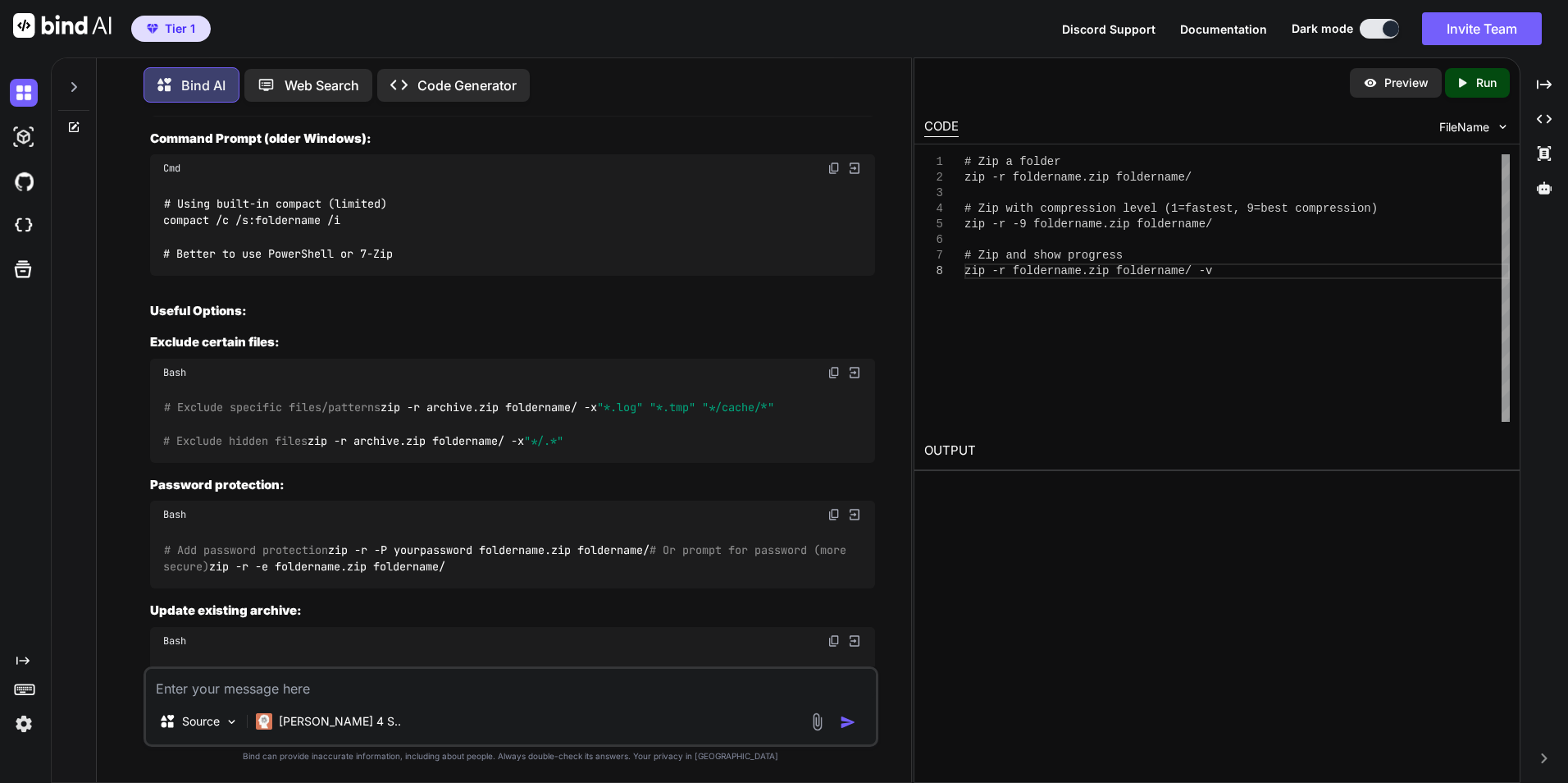
scroll to position [4805, 0]
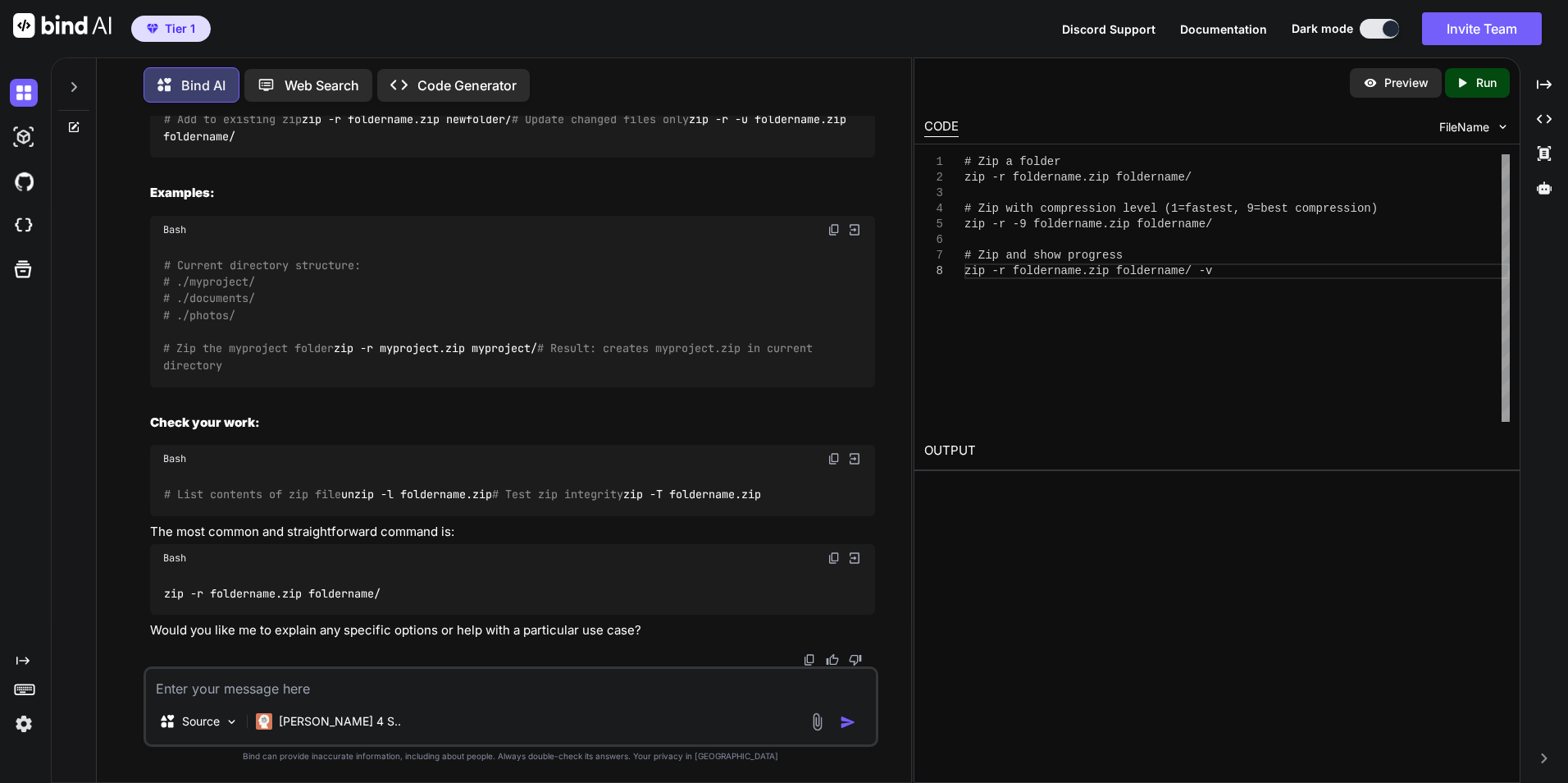
scroll to position [6118, 0]
